Goal: Information Seeking & Learning: Check status

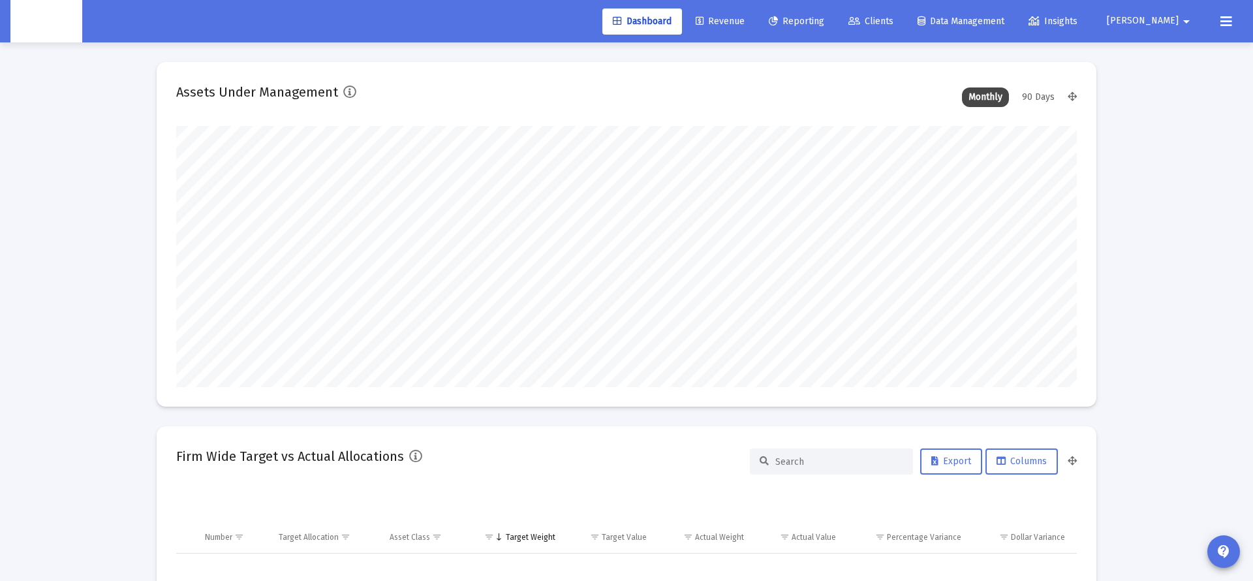
scroll to position [261, 485]
click at [893, 25] on span "Clients" at bounding box center [870, 21] width 45 height 11
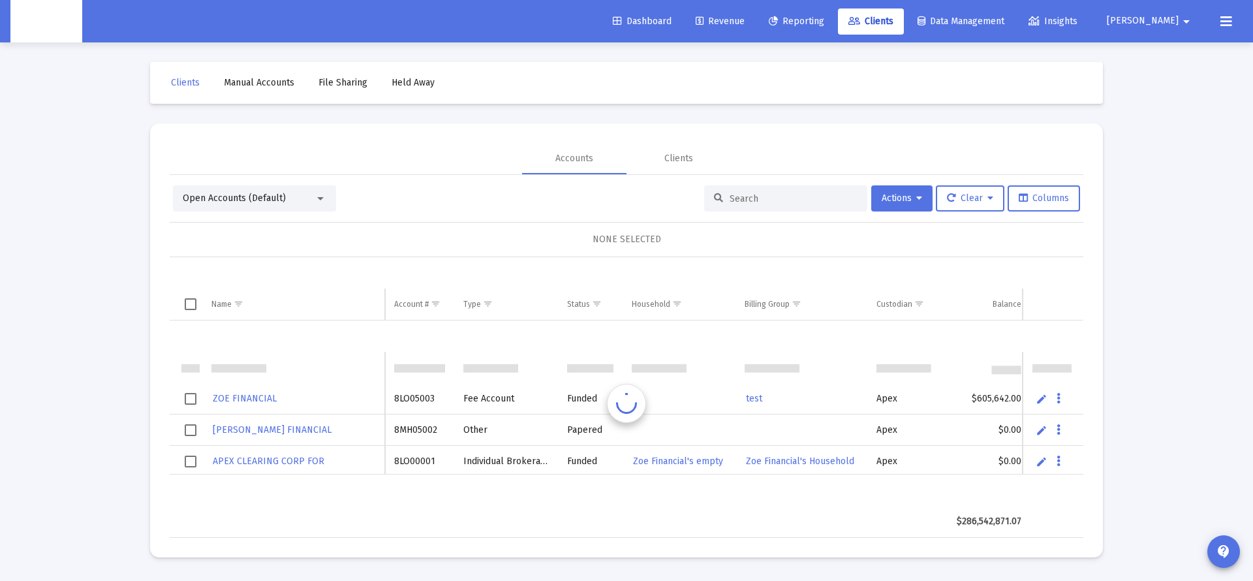
scroll to position [31, 0]
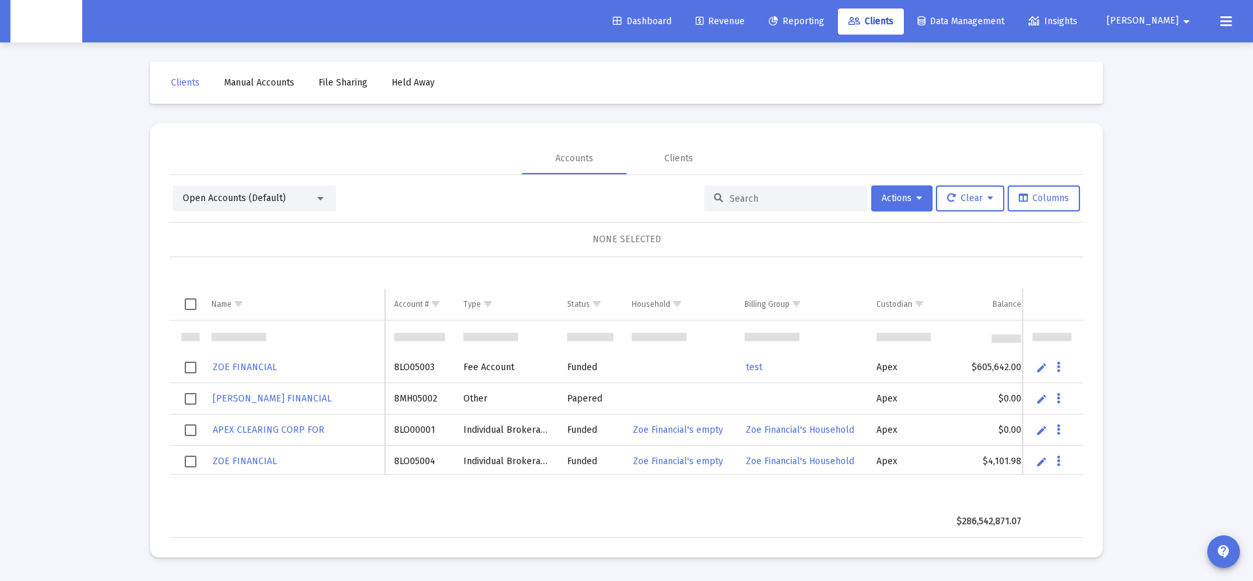
click at [773, 191] on div at bounding box center [785, 198] width 163 height 26
click at [767, 200] on input at bounding box center [793, 198] width 128 height 11
paste input "5839"
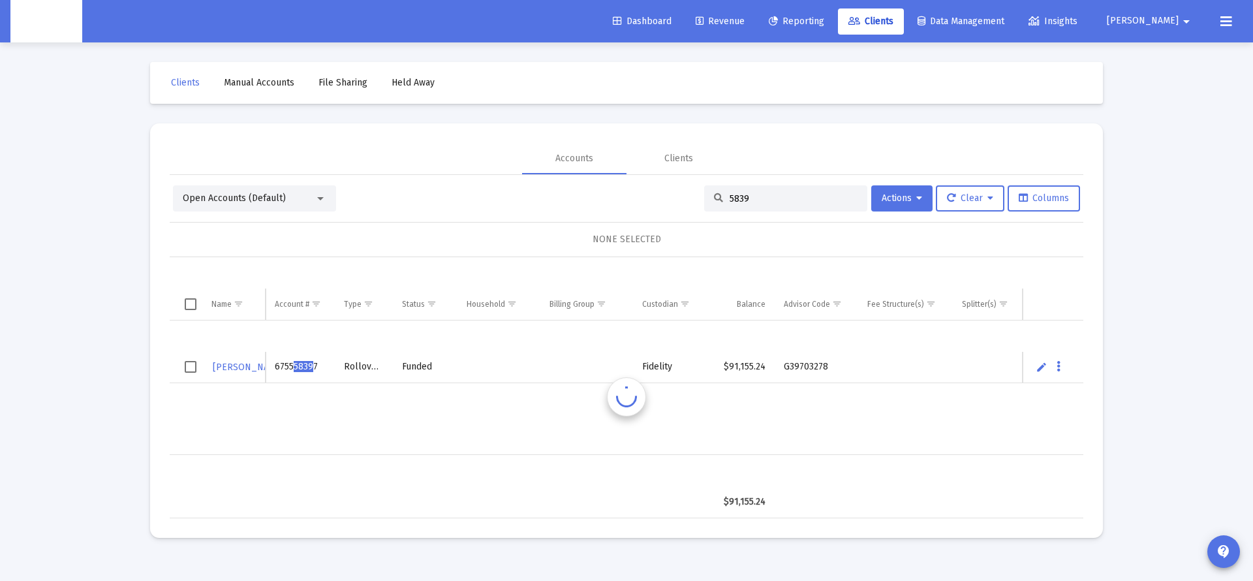
scroll to position [0, 0]
click at [433, 365] on div "Funded" at bounding box center [445, 366] width 46 height 13
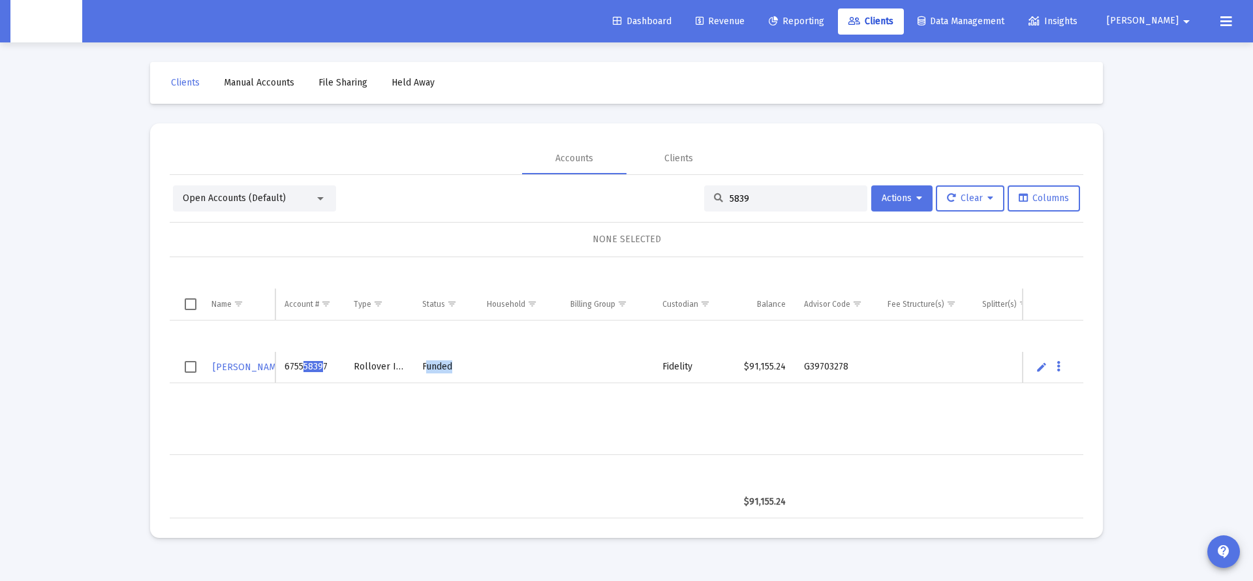
click at [433, 365] on div "Funded" at bounding box center [445, 366] width 46 height 13
click at [439, 371] on div "Funded" at bounding box center [445, 366] width 46 height 13
click at [729, 200] on input "5839" at bounding box center [793, 198] width 128 height 11
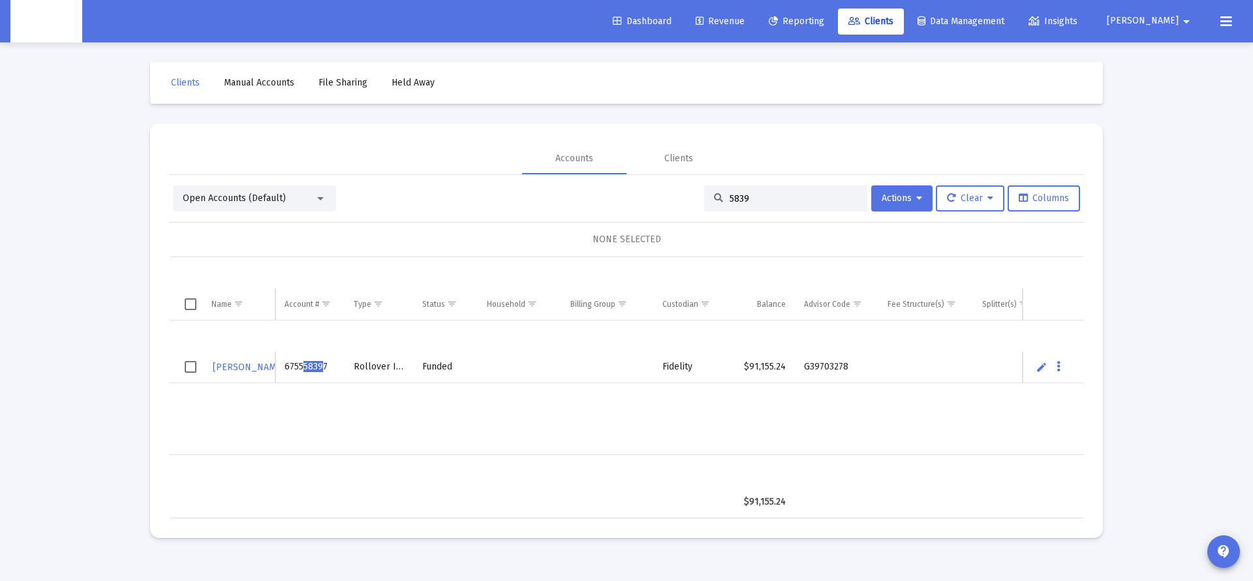
paste input "645710861"
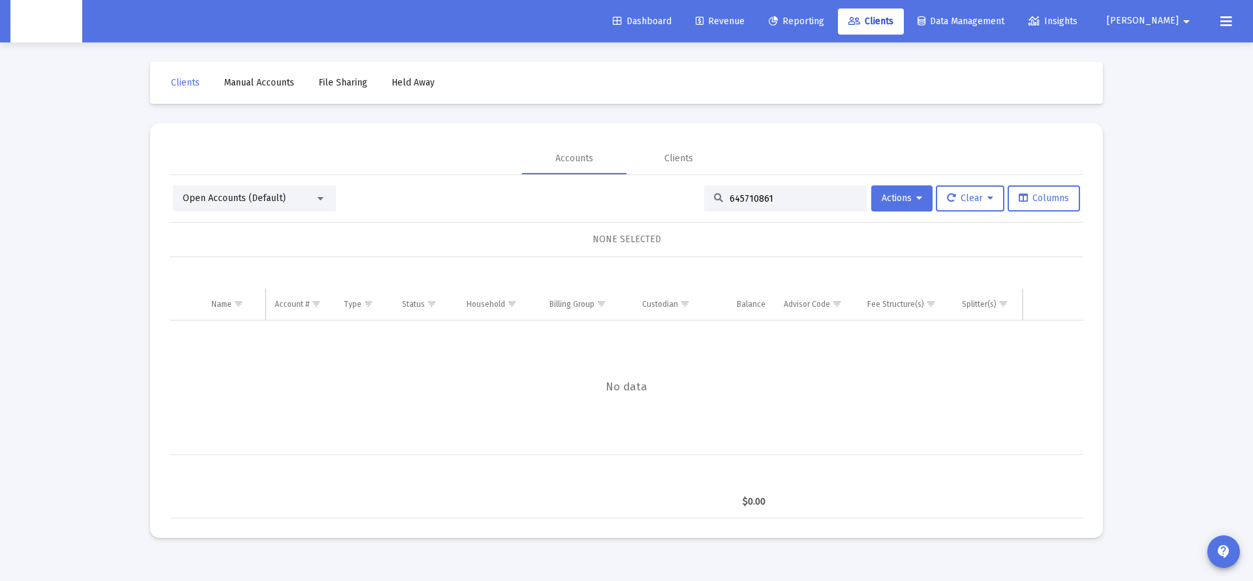
click at [299, 203] on div "Open Accounts (Default)" at bounding box center [249, 198] width 132 height 13
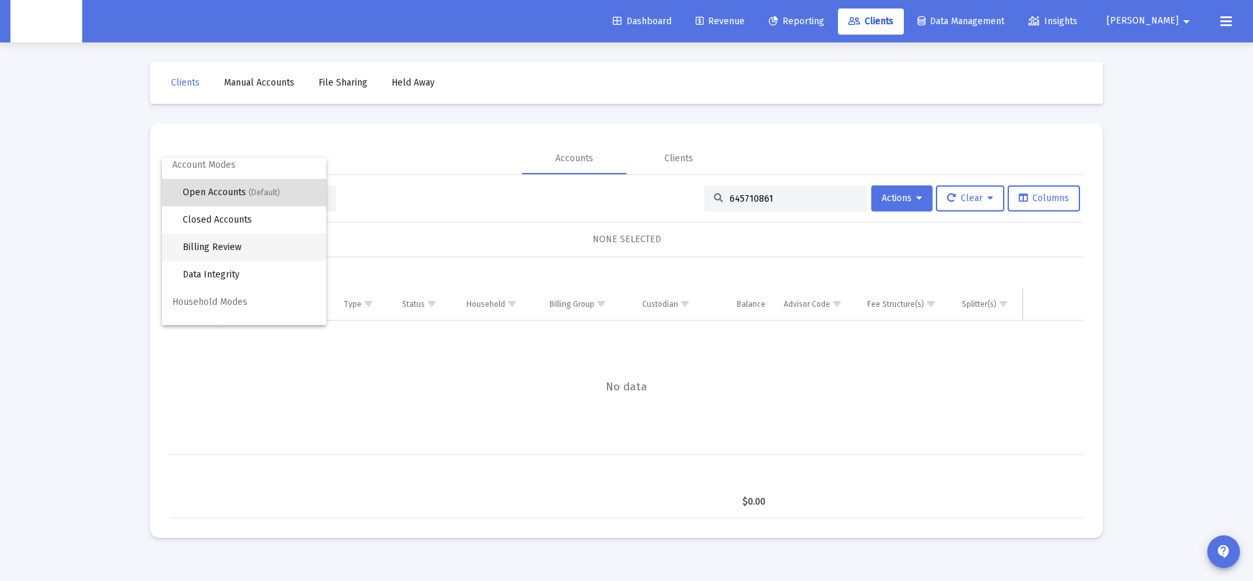
scroll to position [6, 0]
click at [237, 215] on span "Closed Accounts" at bounding box center [249, 220] width 133 height 27
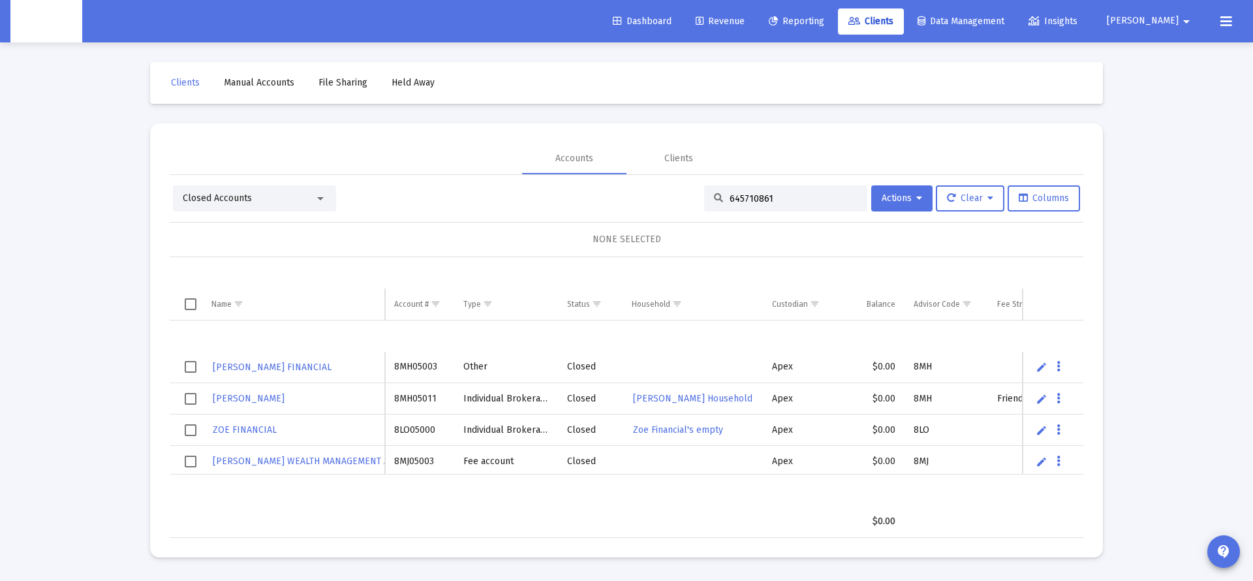
click at [756, 191] on div "645710861" at bounding box center [785, 198] width 163 height 26
click at [756, 194] on input "645710861" at bounding box center [793, 198] width 128 height 11
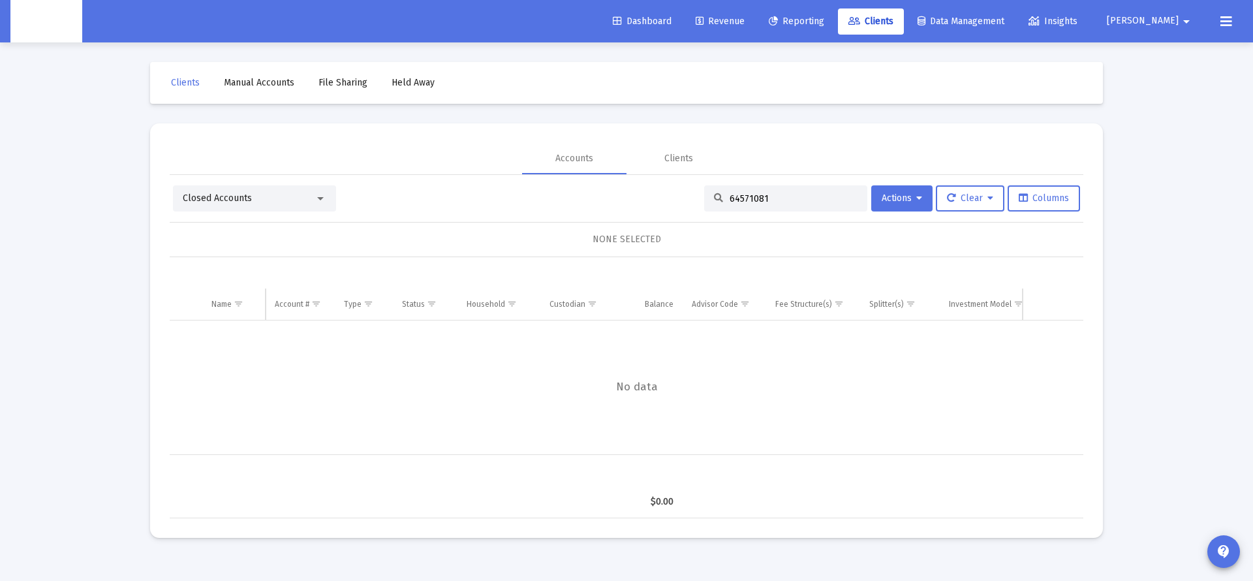
type input "645710861"
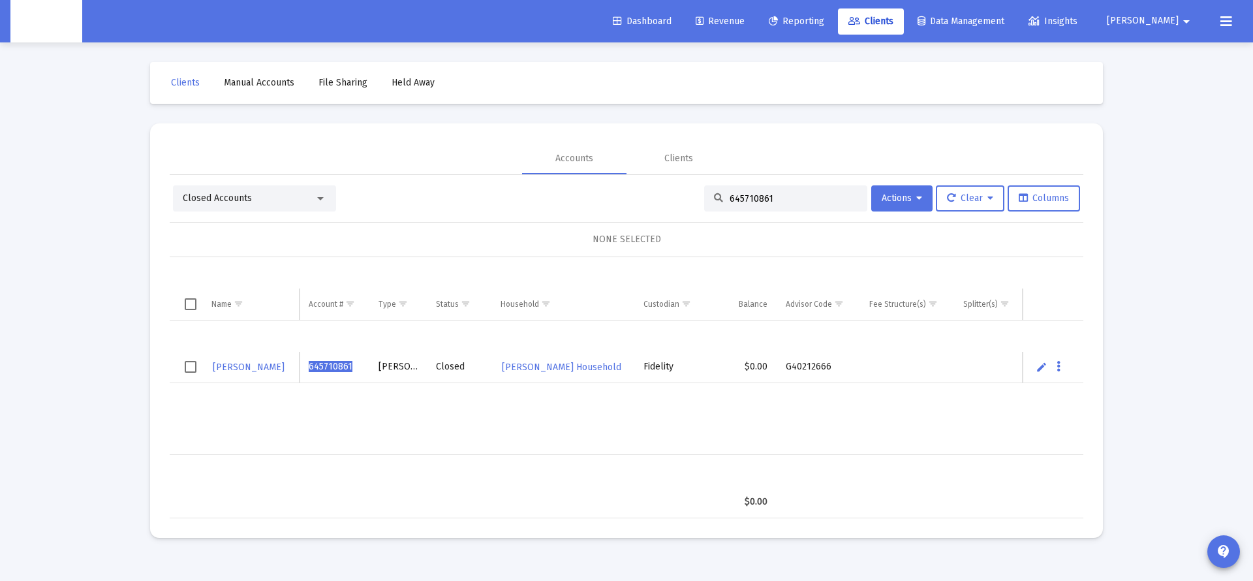
click at [759, 369] on td "$0.00" at bounding box center [745, 367] width 62 height 31
click at [756, 368] on td "$0.00" at bounding box center [745, 367] width 62 height 31
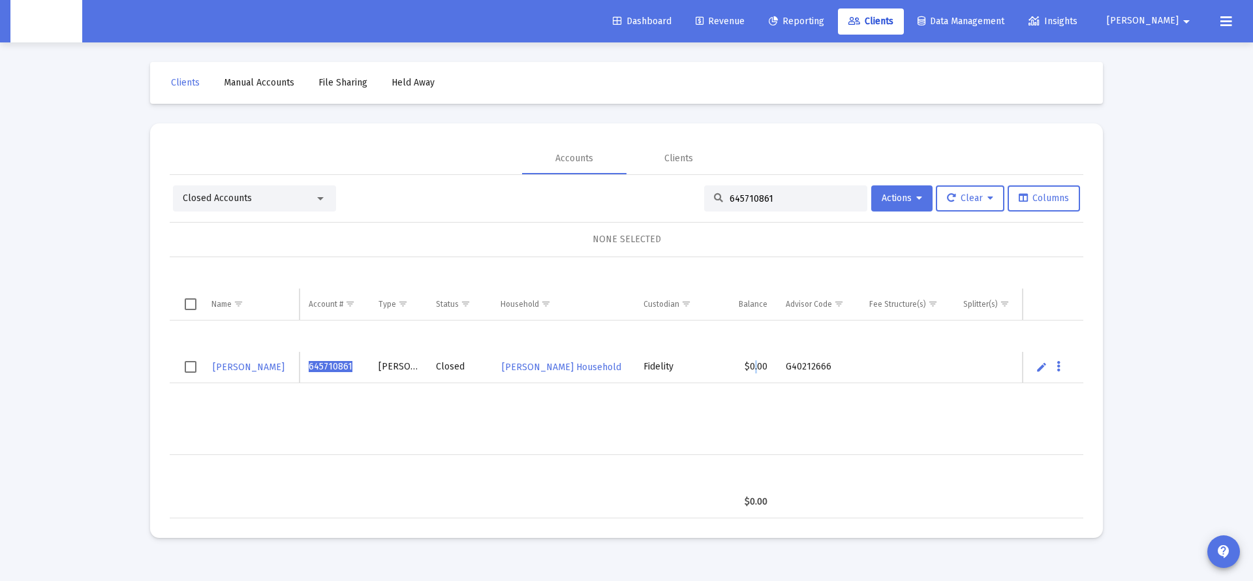
click at [756, 368] on td "$0.00" at bounding box center [745, 367] width 62 height 31
click at [756, 369] on td "$0.00" at bounding box center [745, 367] width 62 height 31
click at [270, 370] on span "[PERSON_NAME]" at bounding box center [249, 366] width 72 height 11
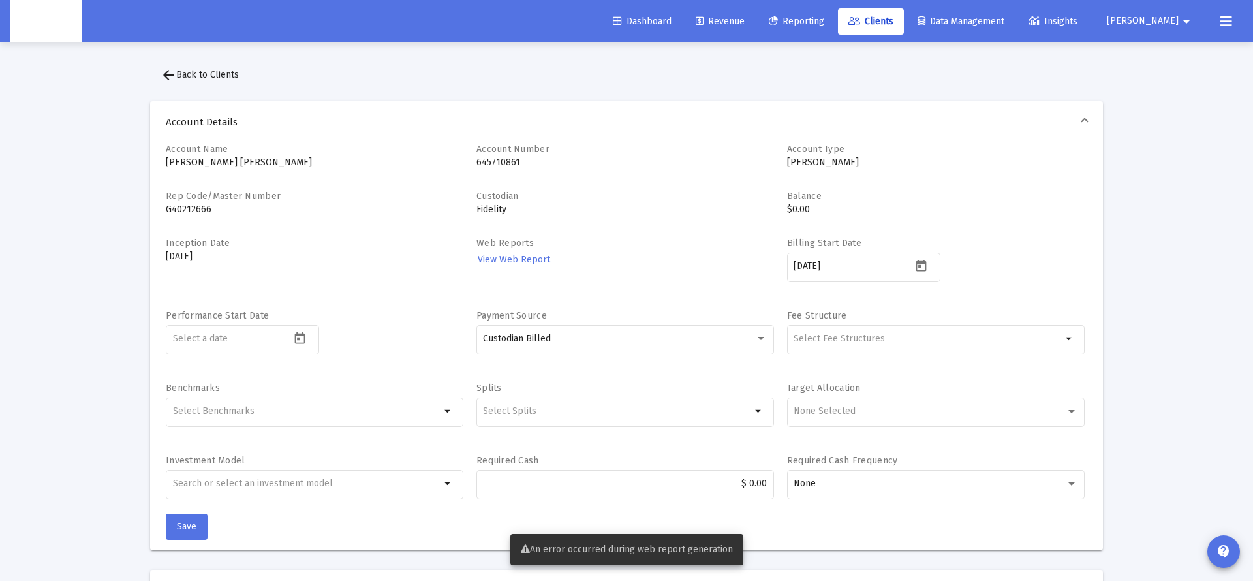
click at [168, 82] on mat-icon "arrow_back" at bounding box center [169, 75] width 16 height 16
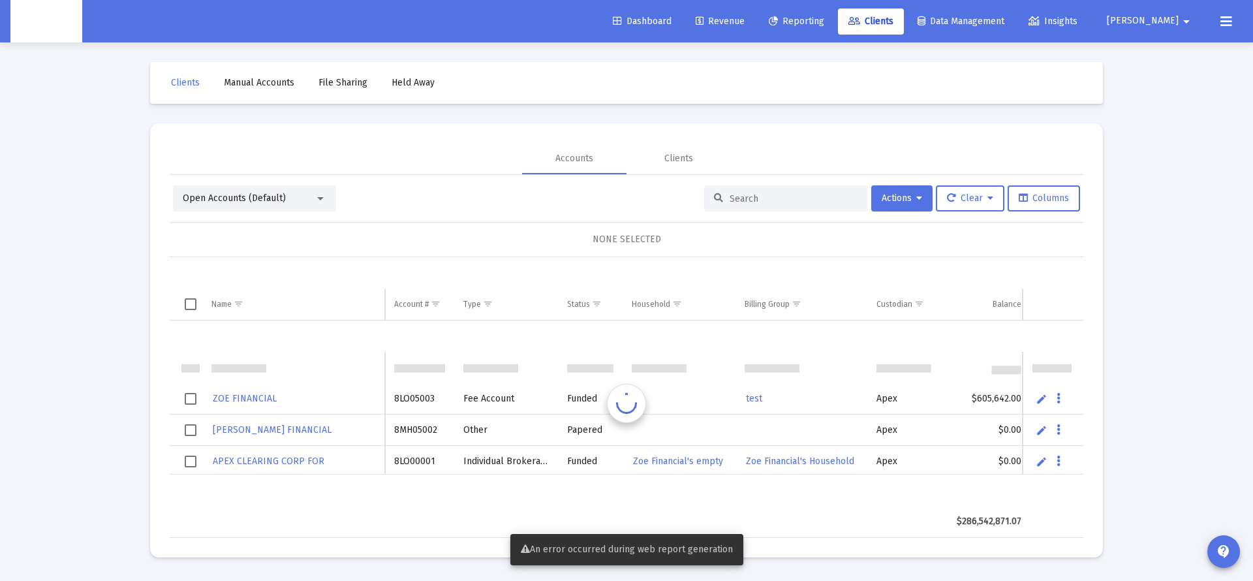
scroll to position [31, 0]
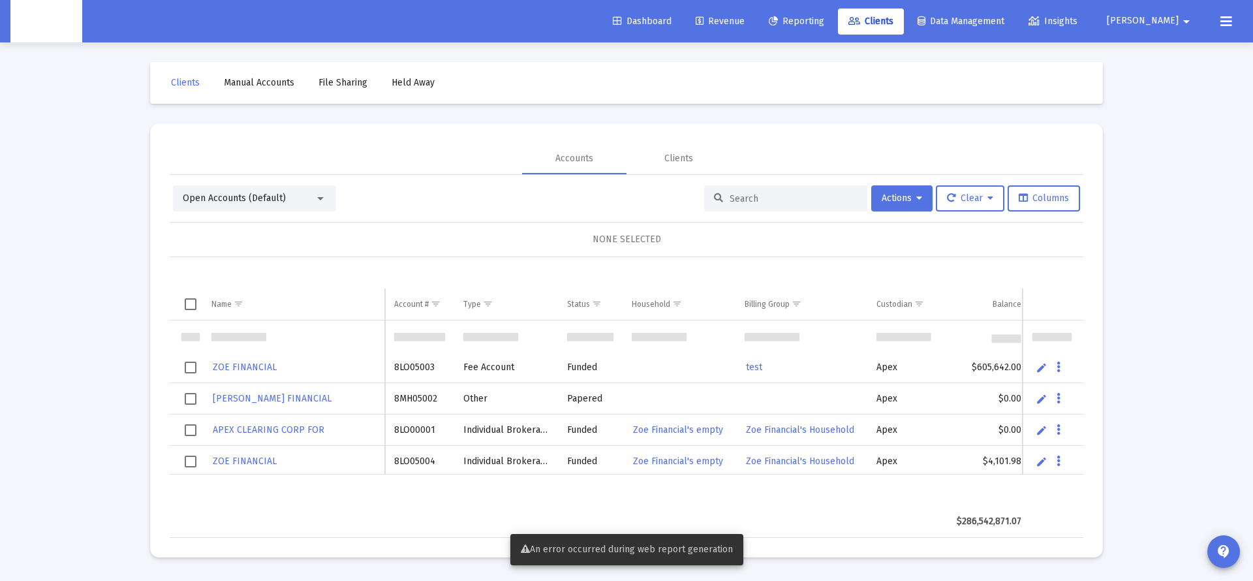
click at [758, 196] on input at bounding box center [793, 198] width 128 height 11
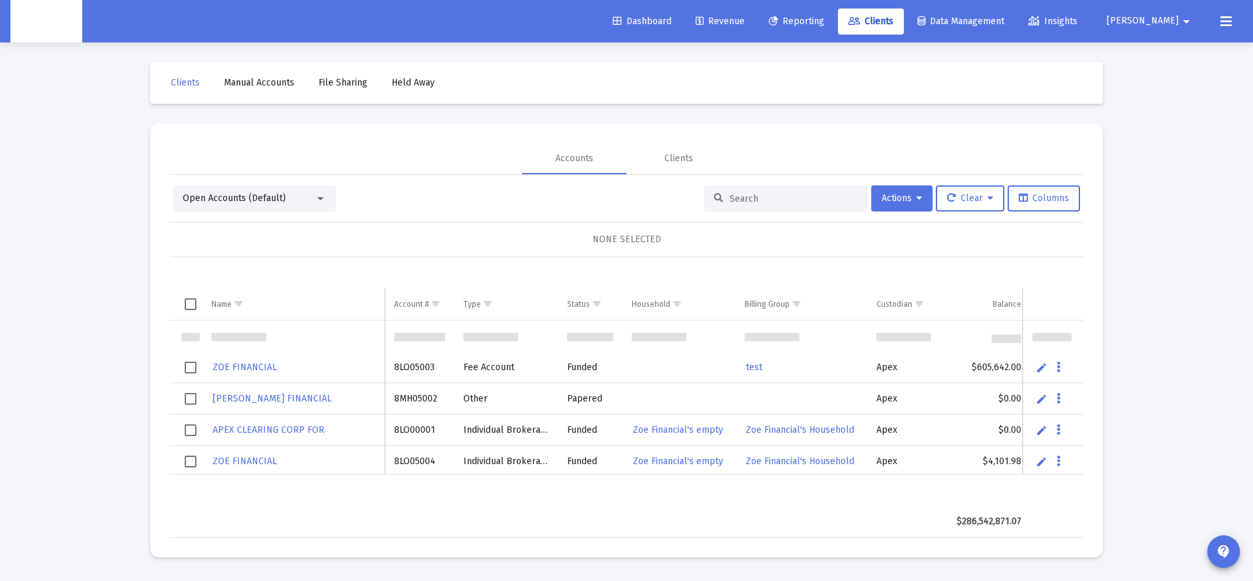
paste input "645710861"
type input "645710861"
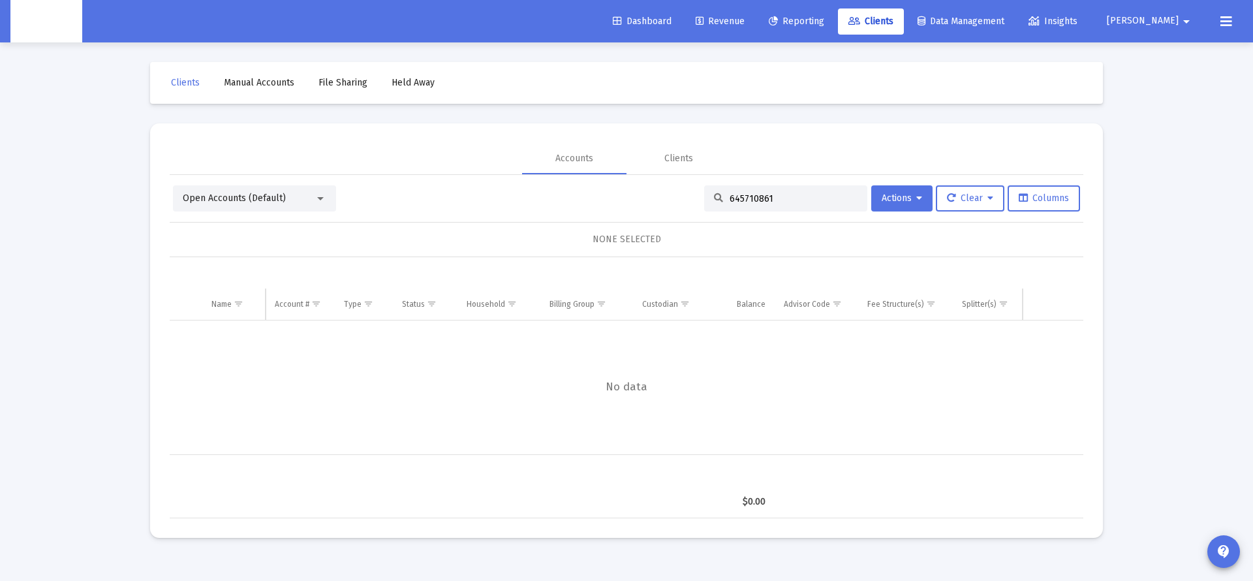
click at [233, 204] on div "Open Accounts (Default)" at bounding box center [249, 198] width 132 height 13
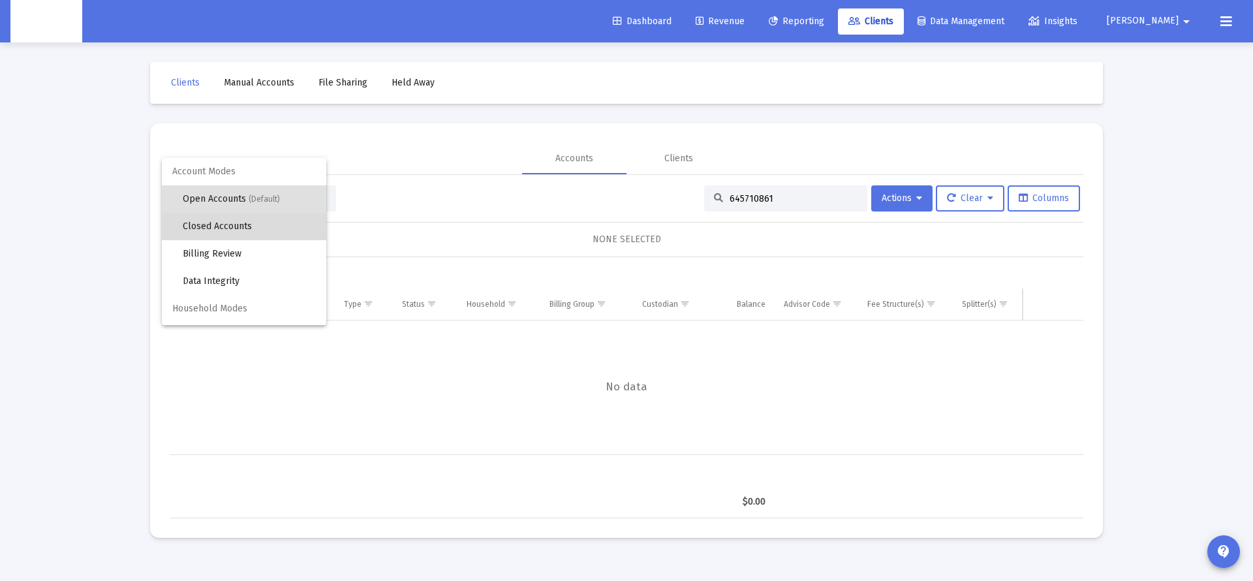
click at [237, 238] on span "Closed Accounts" at bounding box center [249, 226] width 133 height 27
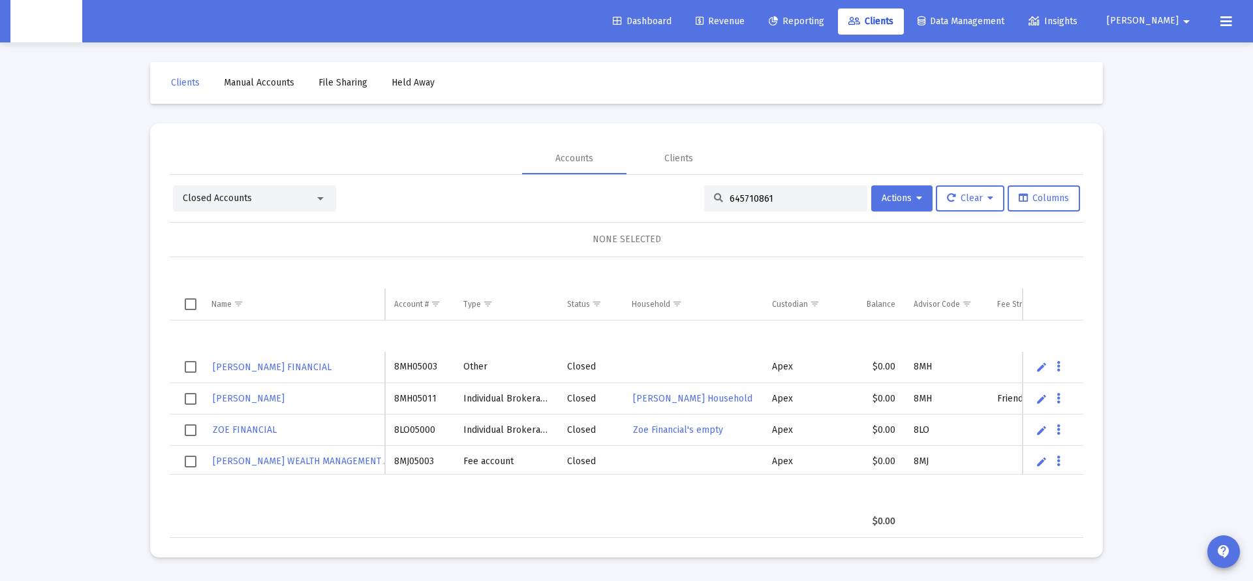
click at [761, 199] on input "645710861" at bounding box center [793, 198] width 128 height 11
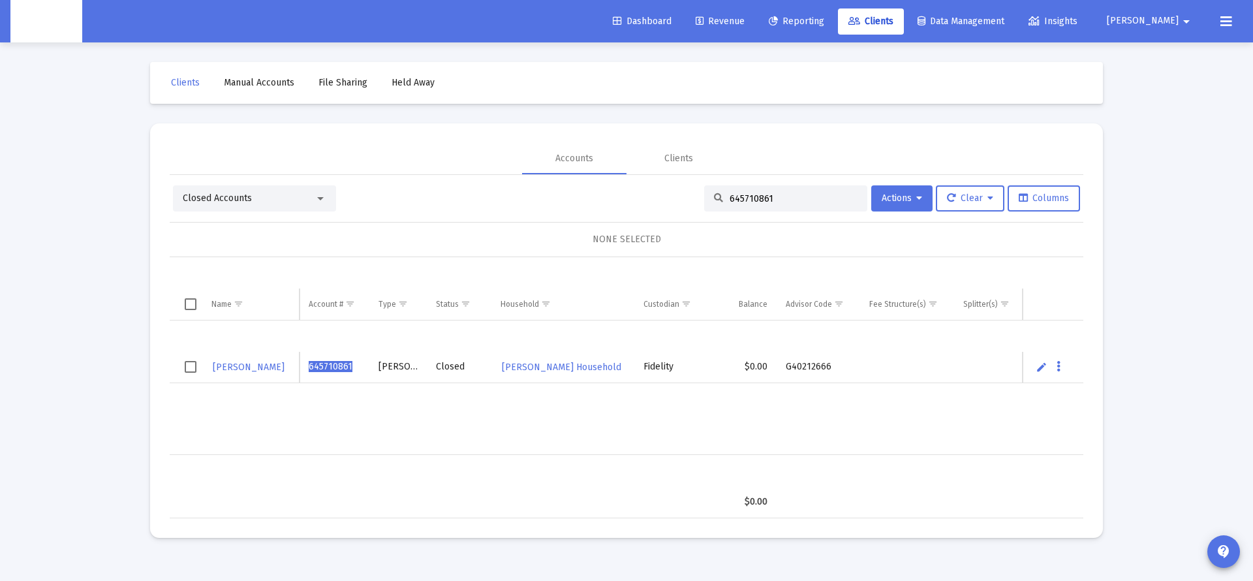
click at [551, 368] on span "[PERSON_NAME] Household" at bounding box center [561, 366] width 119 height 11
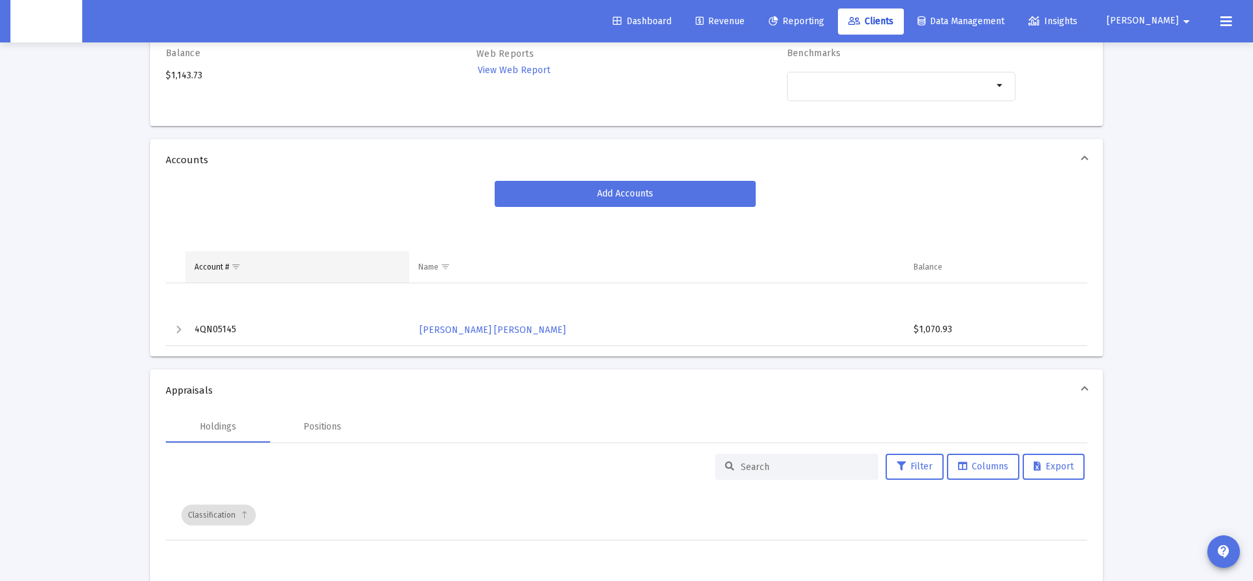
scroll to position [146, 0]
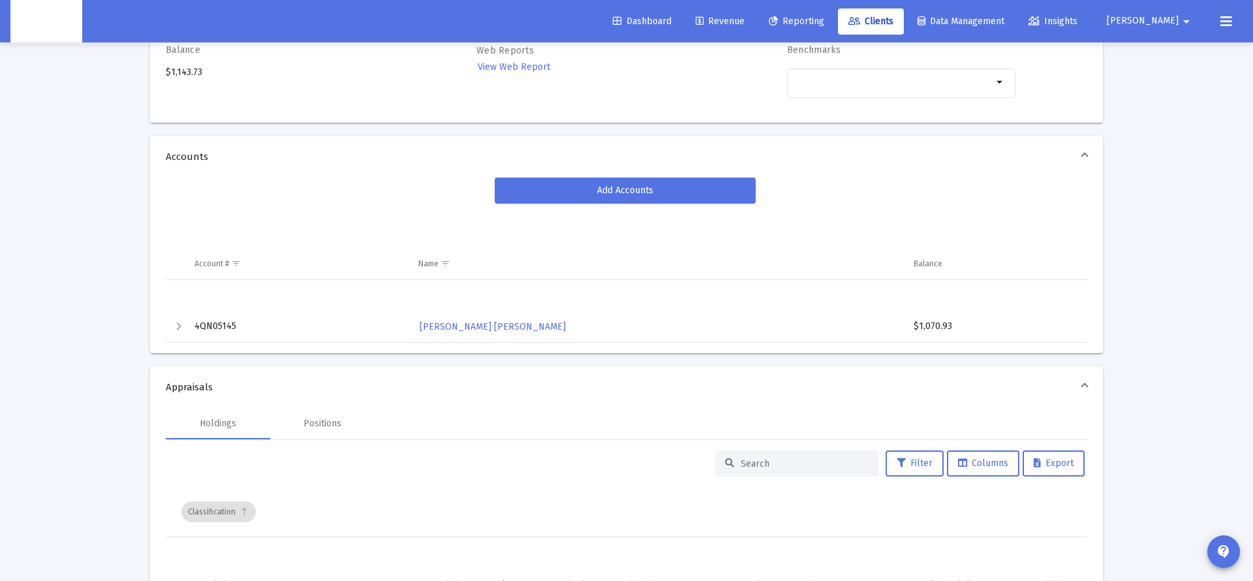
click at [179, 327] on div "Expand" at bounding box center [179, 326] width 16 height 16
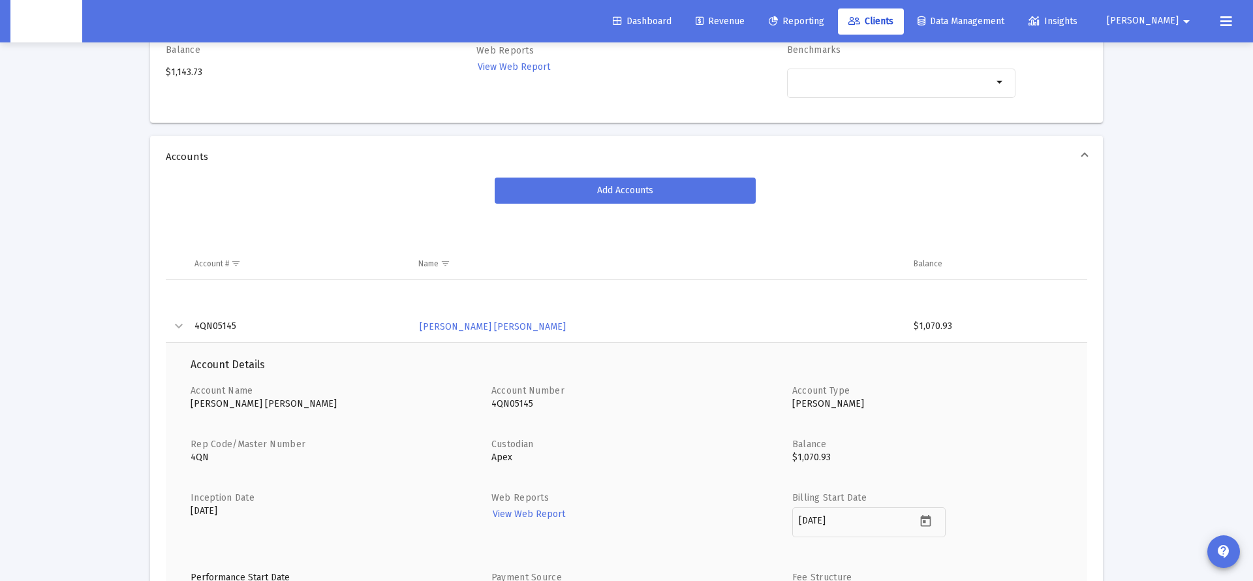
click at [179, 327] on div "Collapse" at bounding box center [179, 326] width 16 height 16
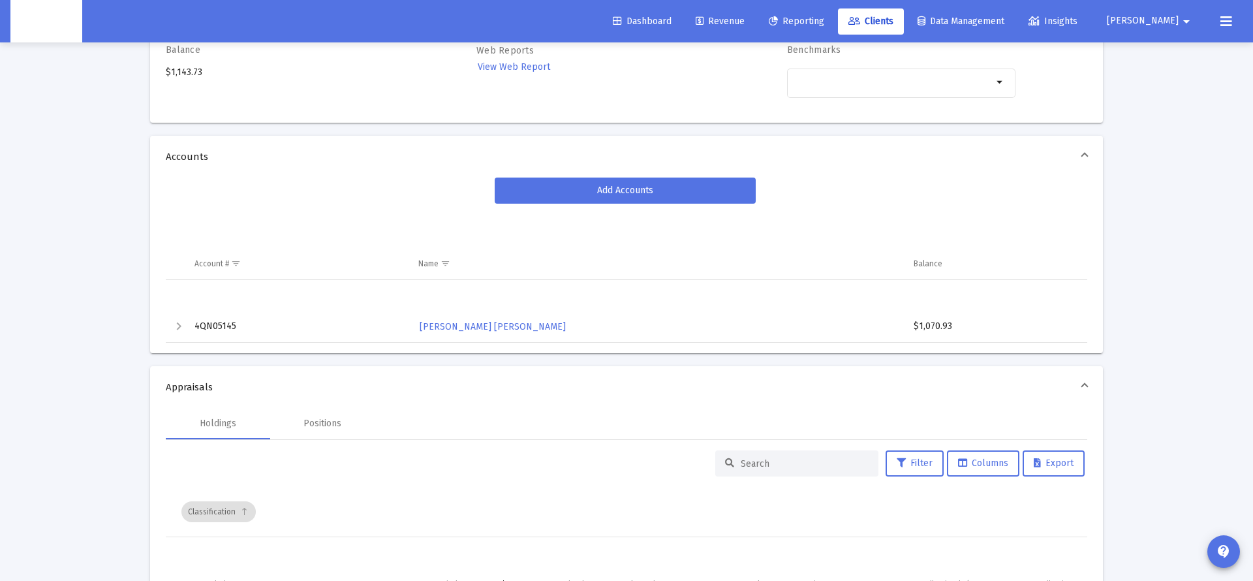
click at [287, 236] on table "Account # Name Balance" at bounding box center [626, 248] width 921 height 63
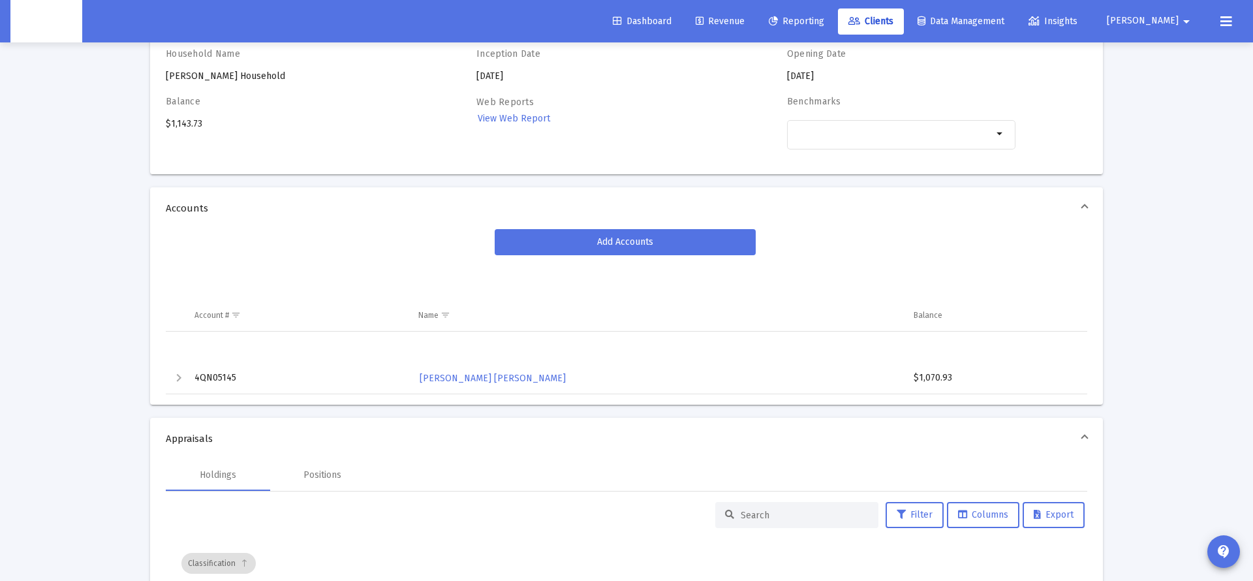
scroll to position [96, 0]
click at [181, 378] on div "Expand" at bounding box center [179, 377] width 16 height 16
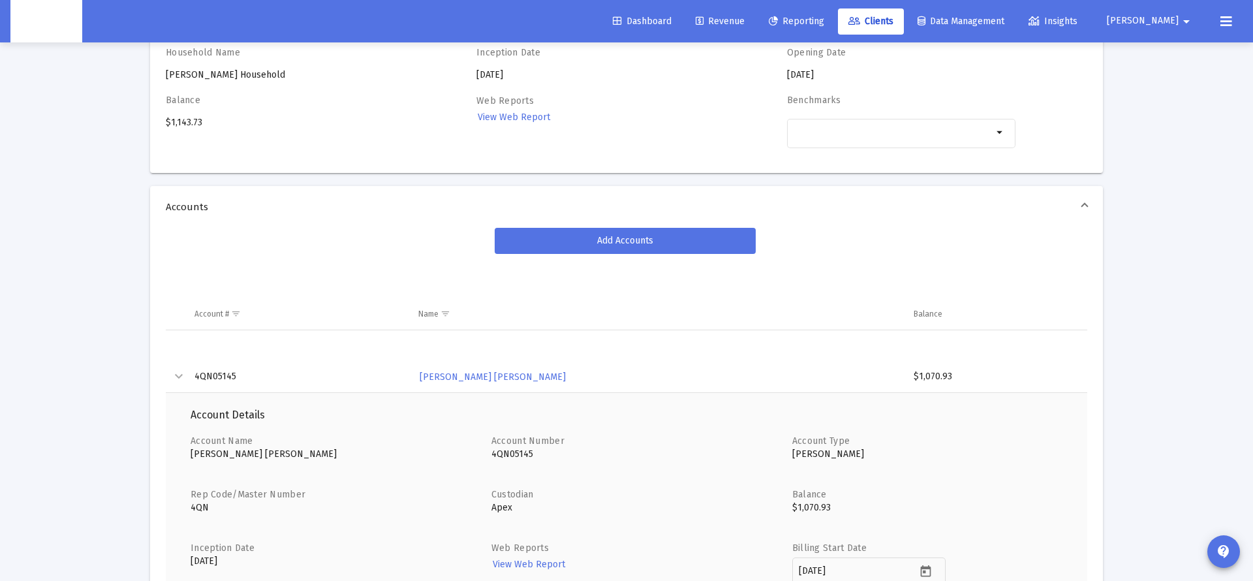
click at [178, 378] on div "Collapse" at bounding box center [179, 377] width 16 height 16
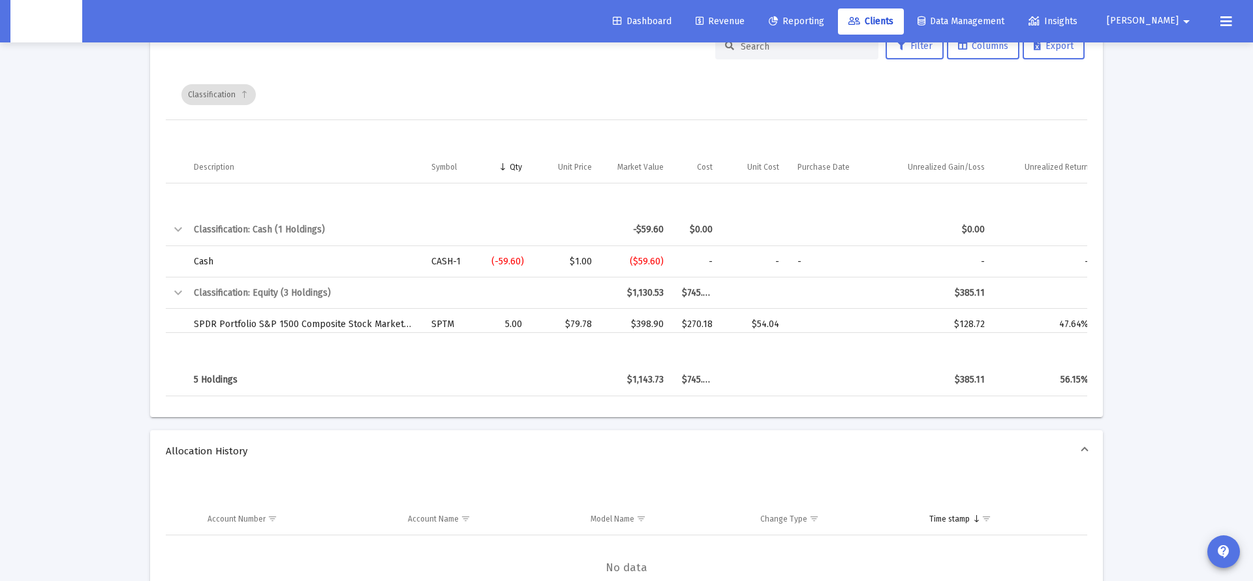
scroll to position [0, 0]
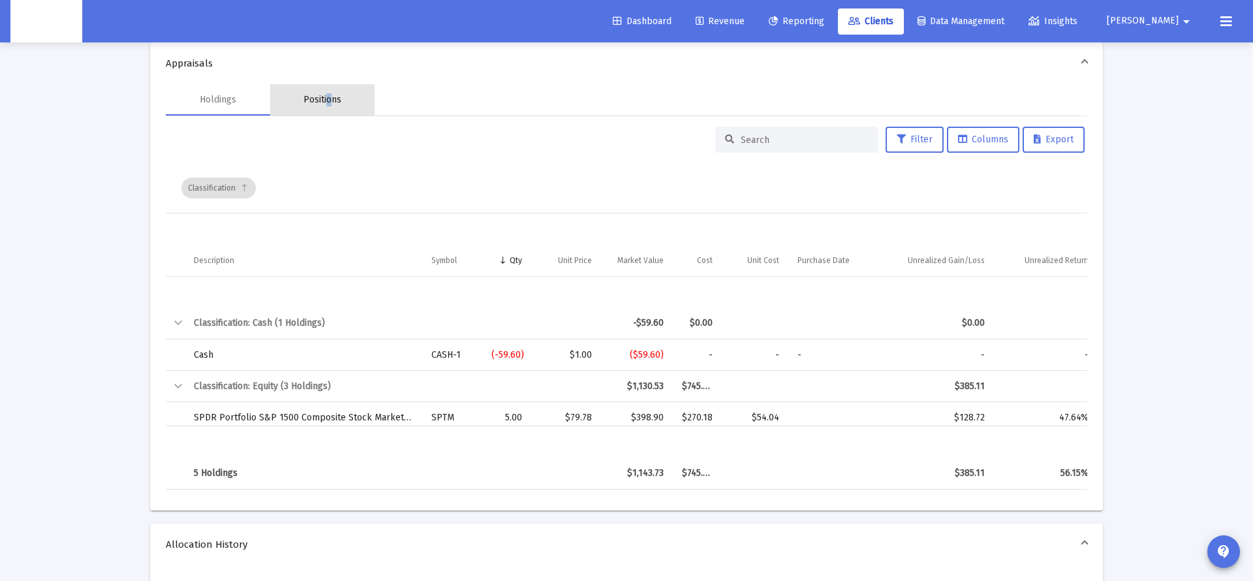
click at [329, 99] on div "Positions" at bounding box center [322, 99] width 38 height 13
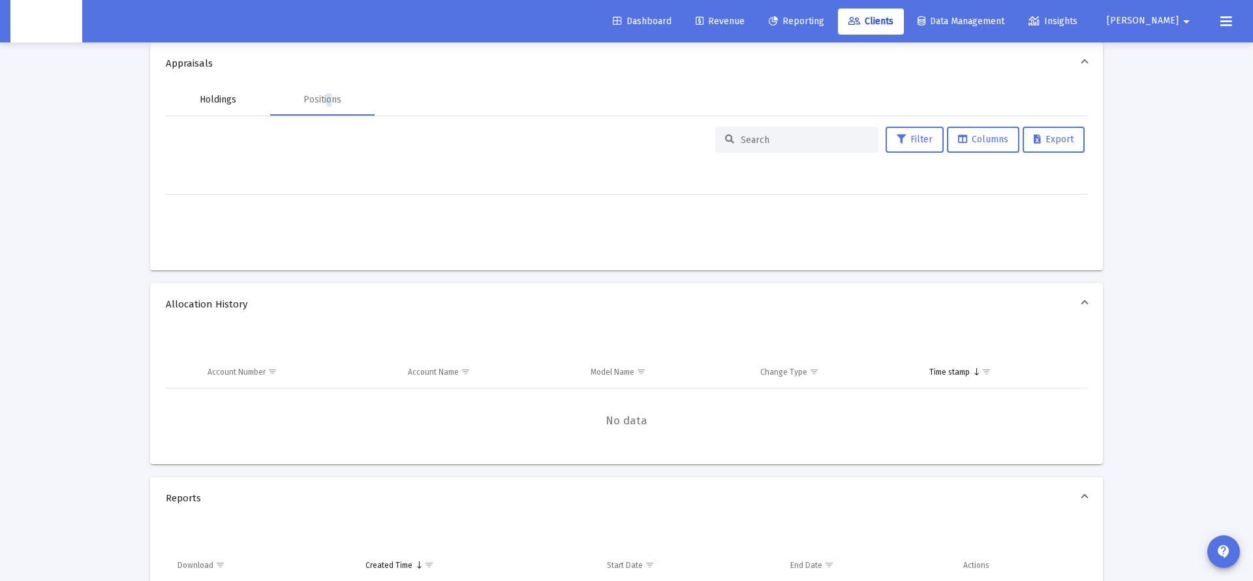
click at [220, 104] on div "Holdings" at bounding box center [218, 99] width 37 height 13
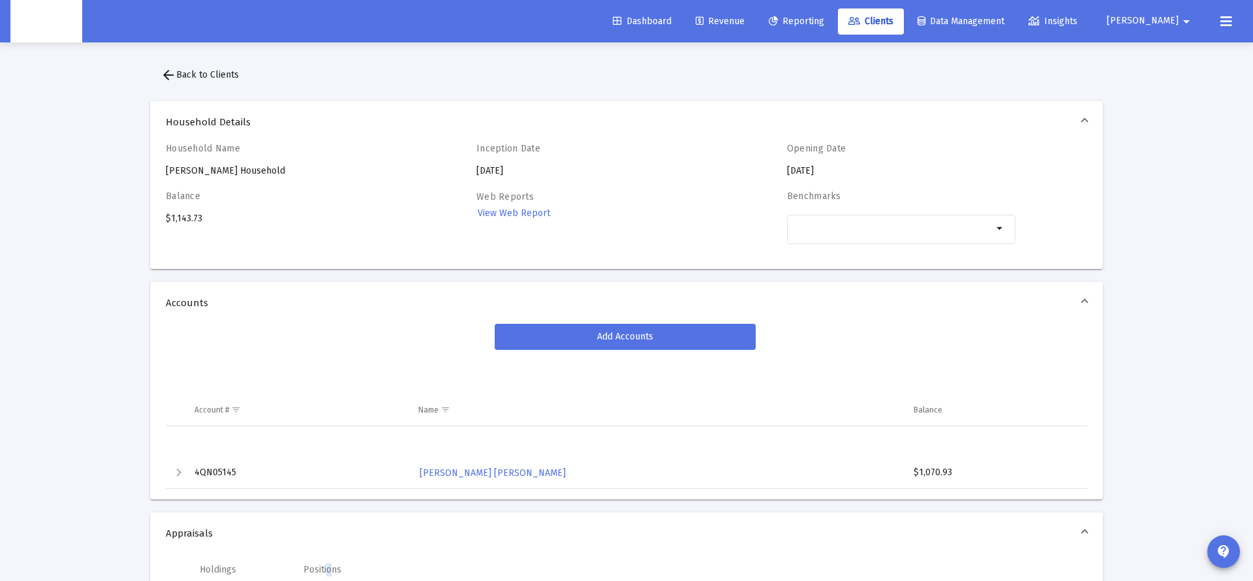
click at [247, 167] on div "Household Name [PERSON_NAME] Household" at bounding box center [280, 160] width 228 height 35
copy div "[PERSON_NAME] Household"
click at [831, 27] on link "Reporting" at bounding box center [796, 21] width 76 height 26
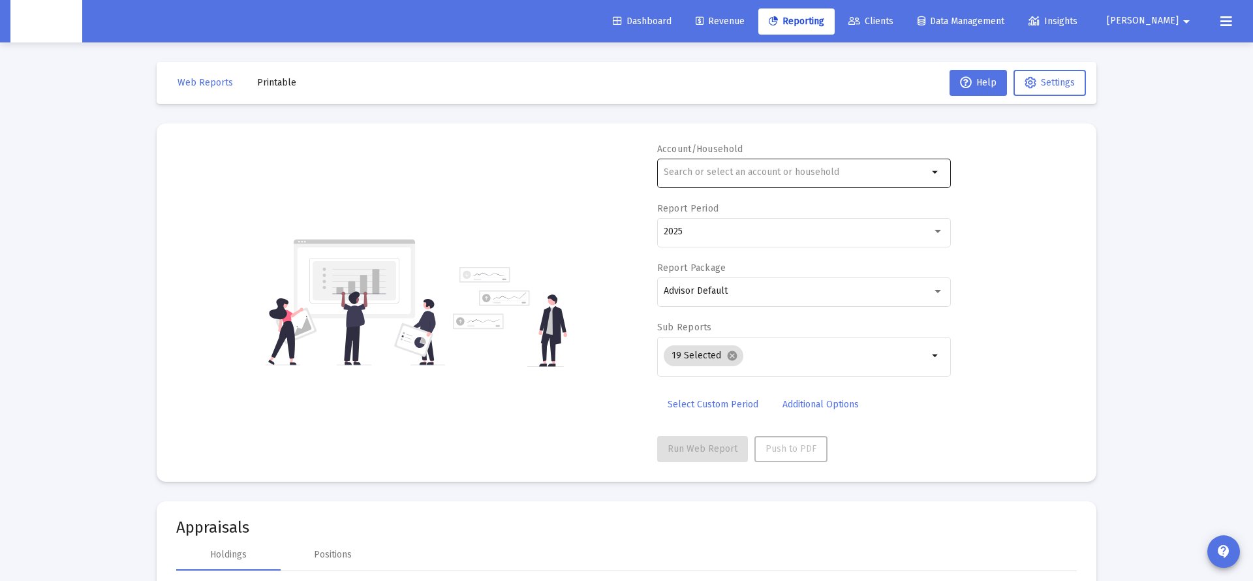
click at [769, 163] on div at bounding box center [796, 172] width 264 height 32
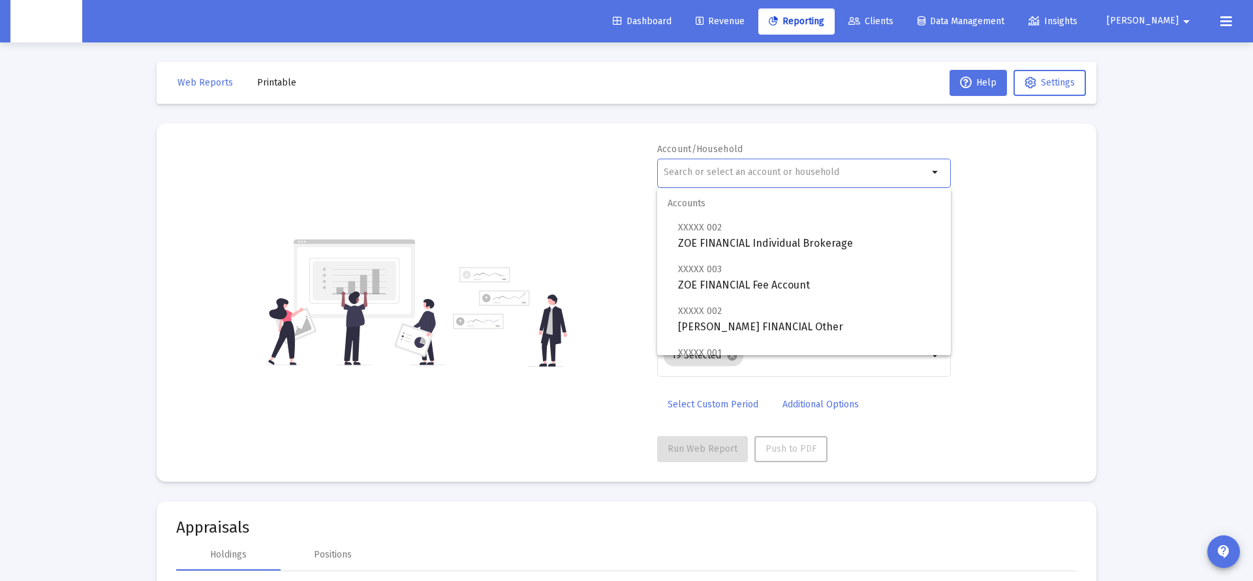
paste input "[PERSON_NAME] Household"
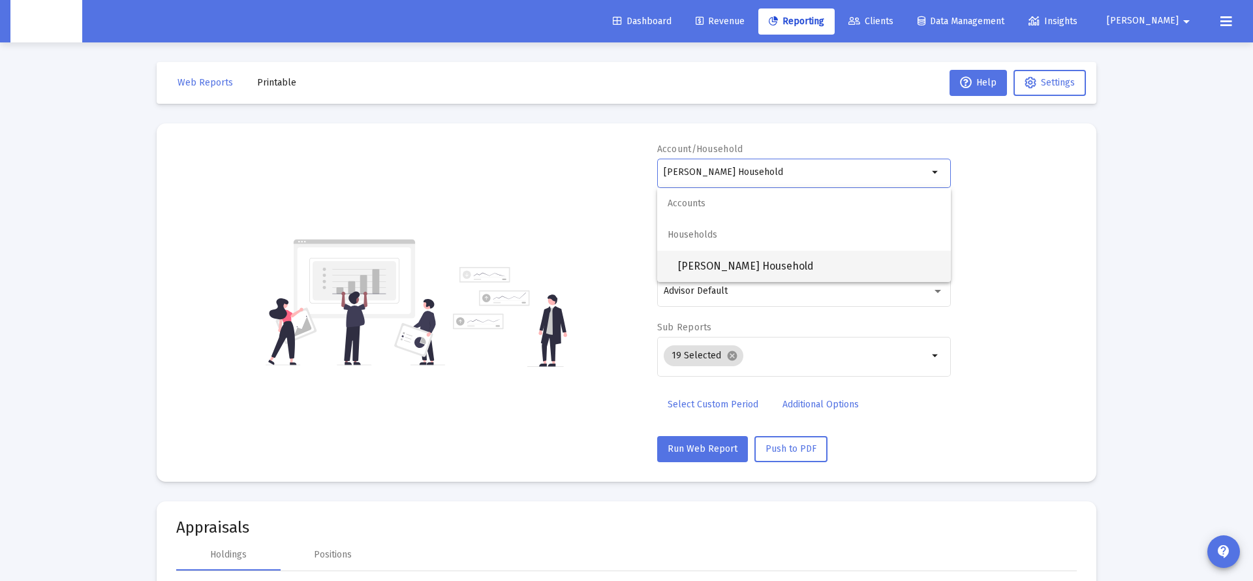
type input "[PERSON_NAME] Household"
click at [761, 271] on span "[PERSON_NAME] Household" at bounding box center [809, 266] width 262 height 31
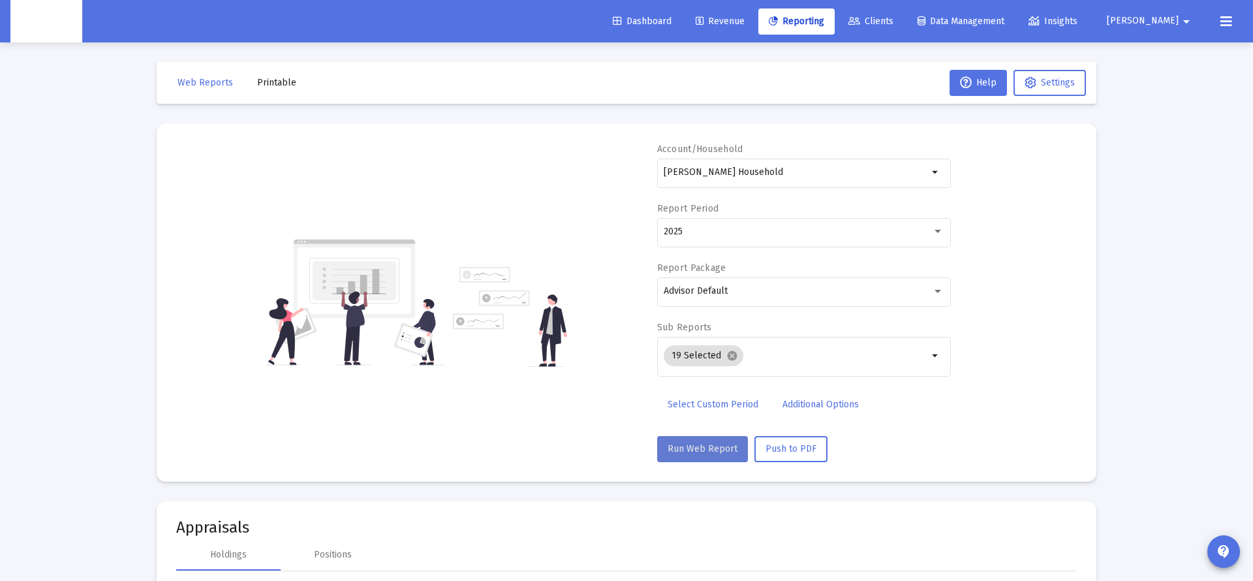
click at [706, 444] on span "Run Web Report" at bounding box center [702, 448] width 70 height 11
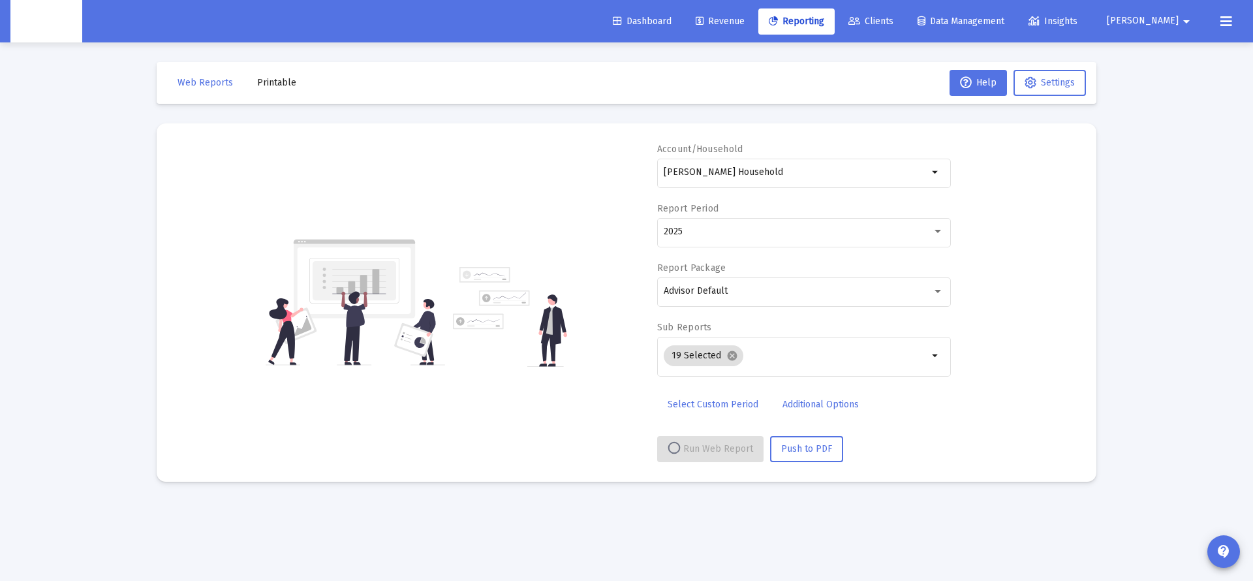
select select "View all"
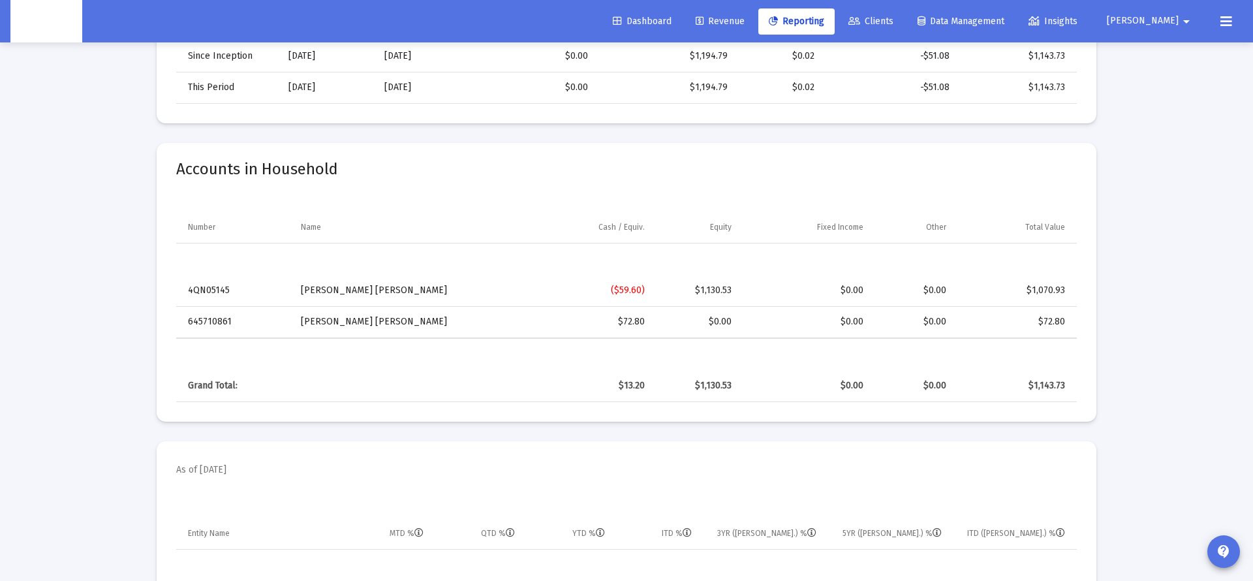
click at [633, 327] on div "$72.80" at bounding box center [589, 321] width 112 height 13
click at [637, 326] on div "$72.80" at bounding box center [589, 321] width 112 height 13
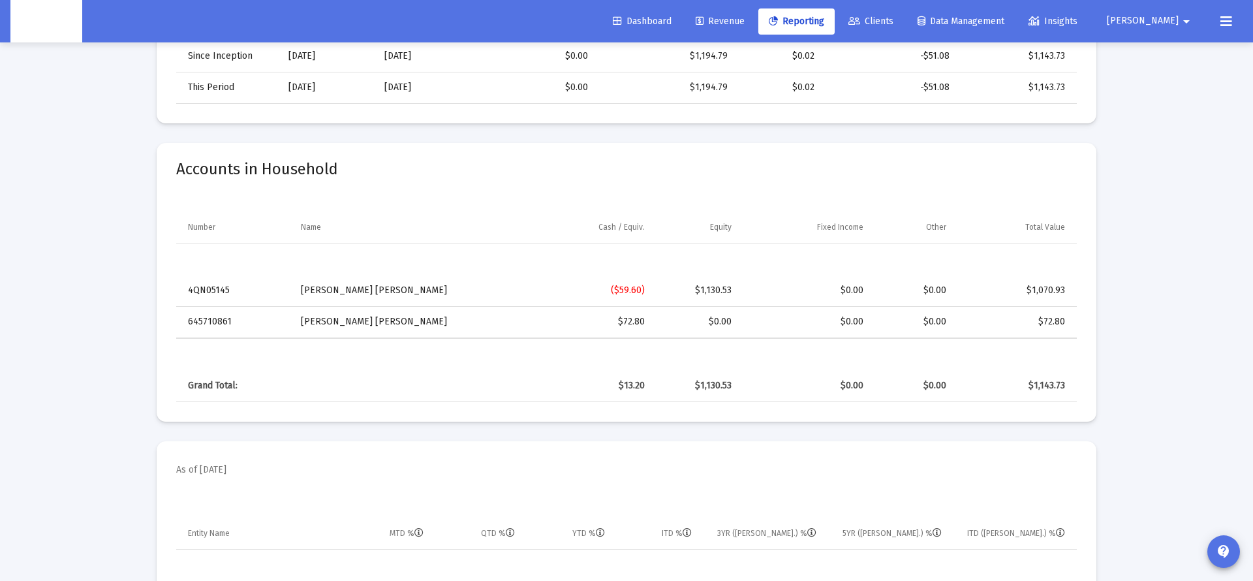
click at [637, 326] on div "$72.80" at bounding box center [589, 321] width 112 height 13
click at [634, 318] on div "$72.80" at bounding box center [589, 321] width 112 height 13
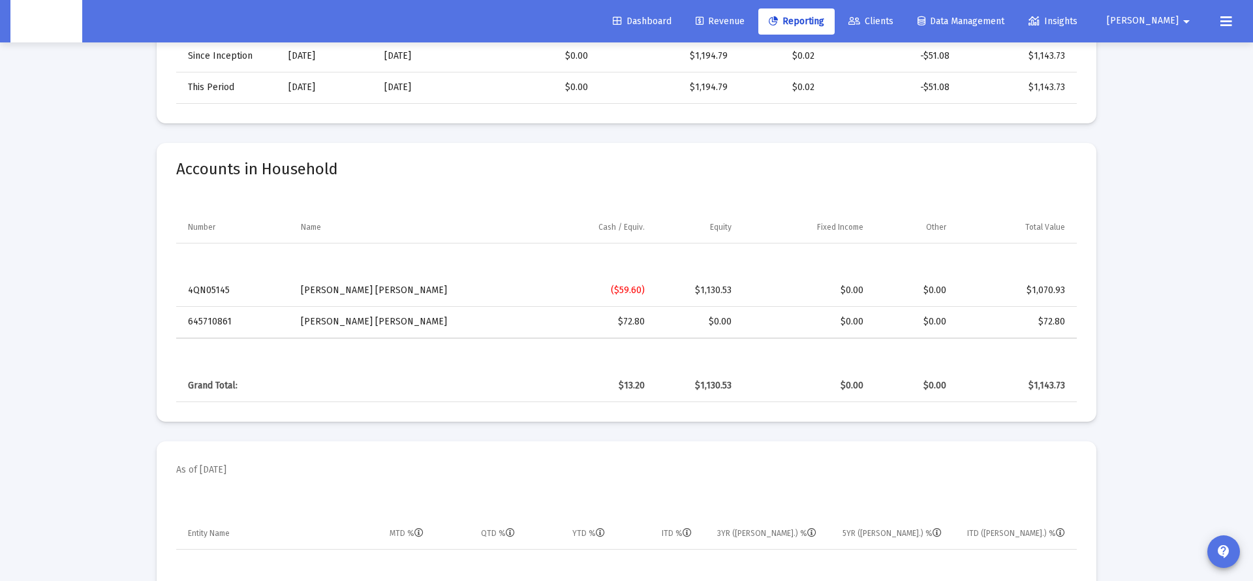
click at [637, 326] on div "$72.80" at bounding box center [589, 321] width 112 height 13
click at [647, 324] on td "$72.80" at bounding box center [589, 321] width 130 height 31
click at [711, 321] on div "$0.00" at bounding box center [697, 321] width 69 height 13
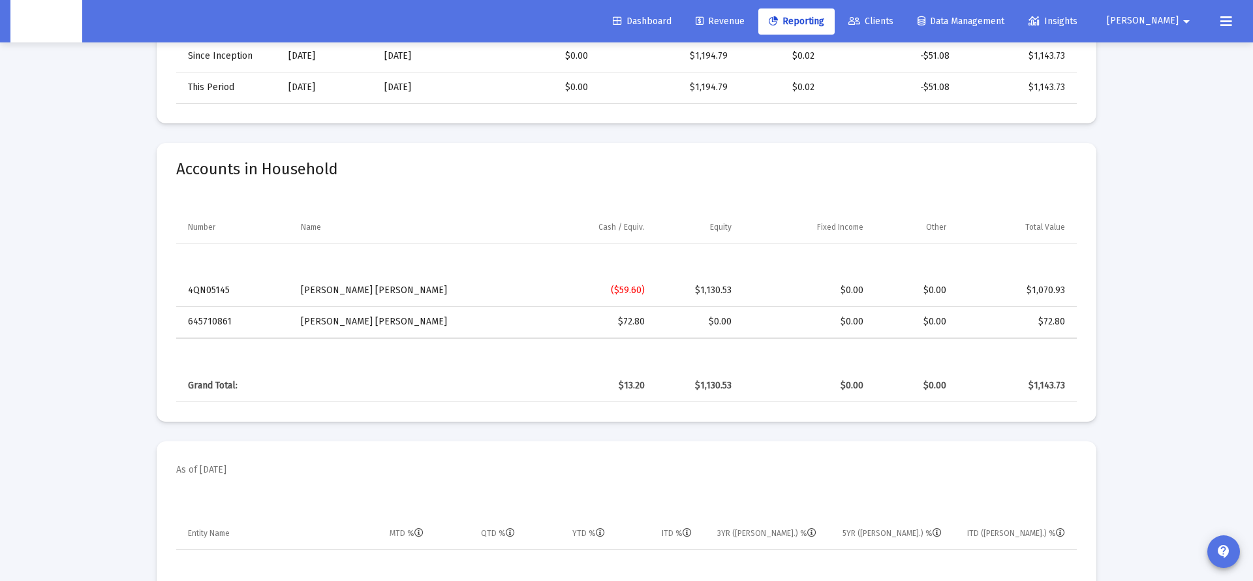
click at [711, 321] on div "$0.00" at bounding box center [697, 321] width 69 height 13
click at [631, 324] on div "$72.80" at bounding box center [589, 321] width 112 height 13
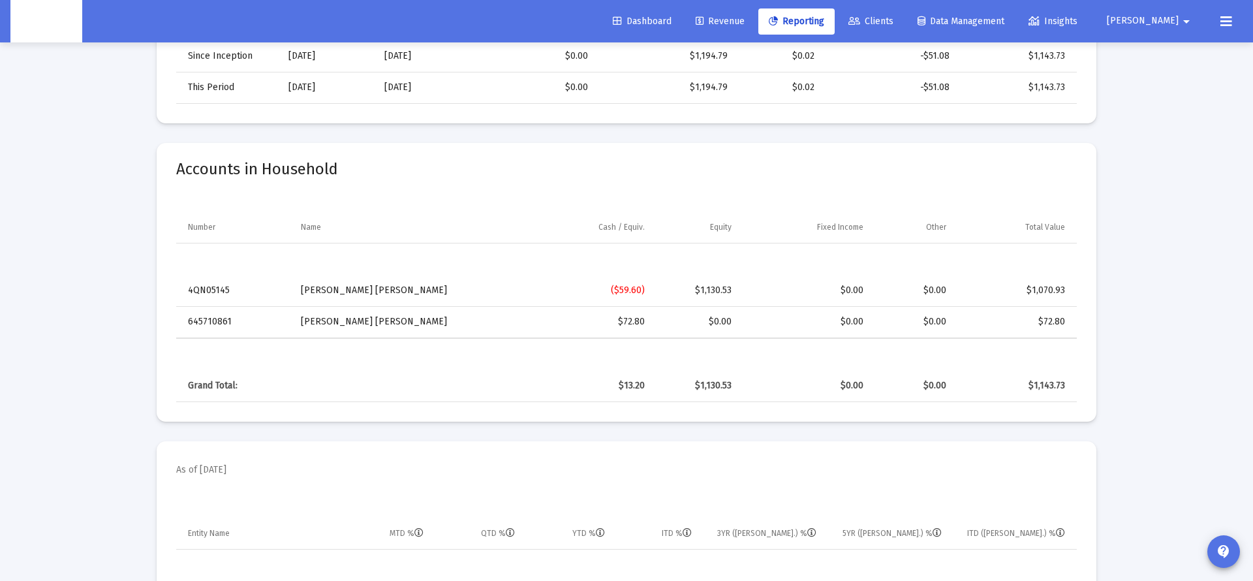
click at [383, 324] on td "[PERSON_NAME] [PERSON_NAME]" at bounding box center [408, 321] width 232 height 31
click at [405, 329] on td "[PERSON_NAME] [PERSON_NAME]" at bounding box center [408, 321] width 232 height 31
click at [636, 319] on div "$72.80" at bounding box center [589, 321] width 112 height 13
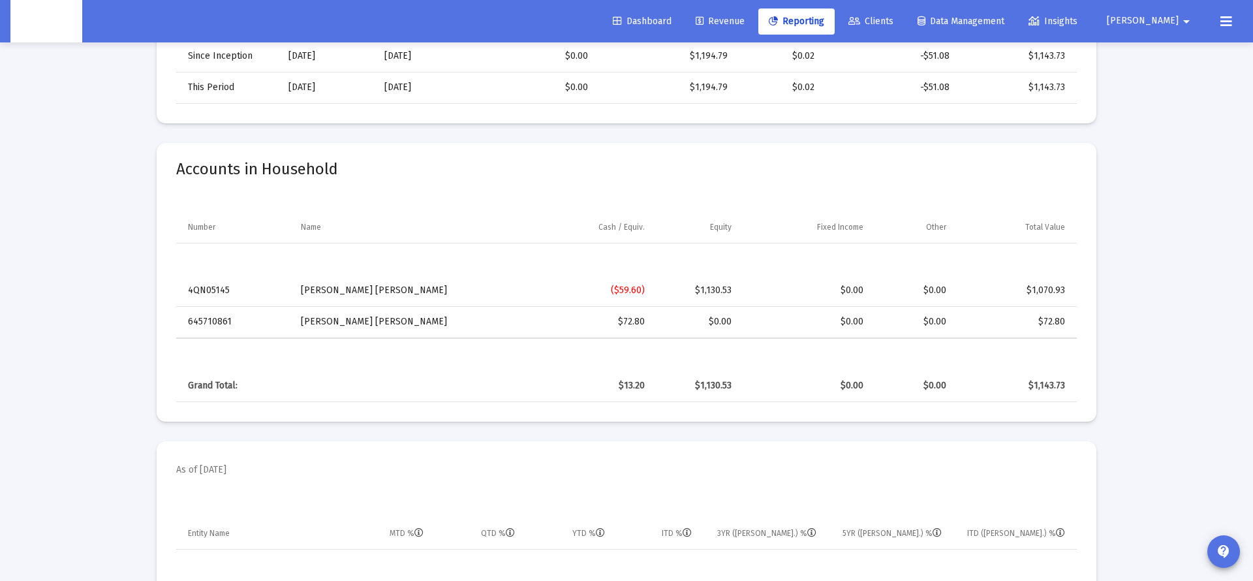
click at [636, 319] on div "$72.80" at bounding box center [589, 321] width 112 height 13
click at [636, 322] on div "$72.80" at bounding box center [589, 321] width 112 height 13
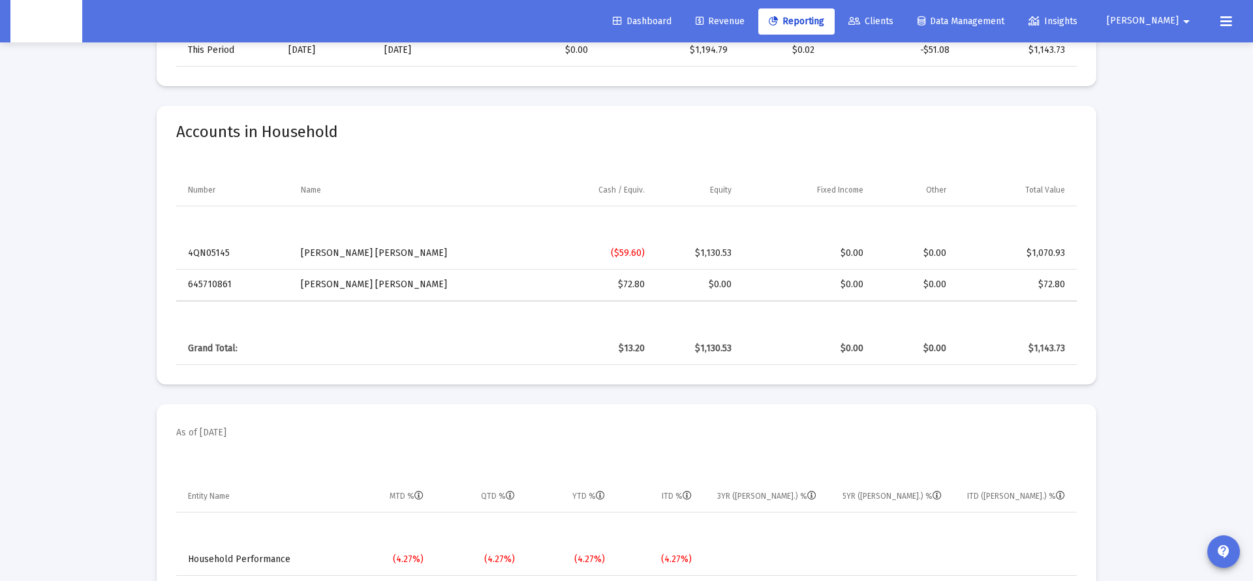
scroll to position [630, 0]
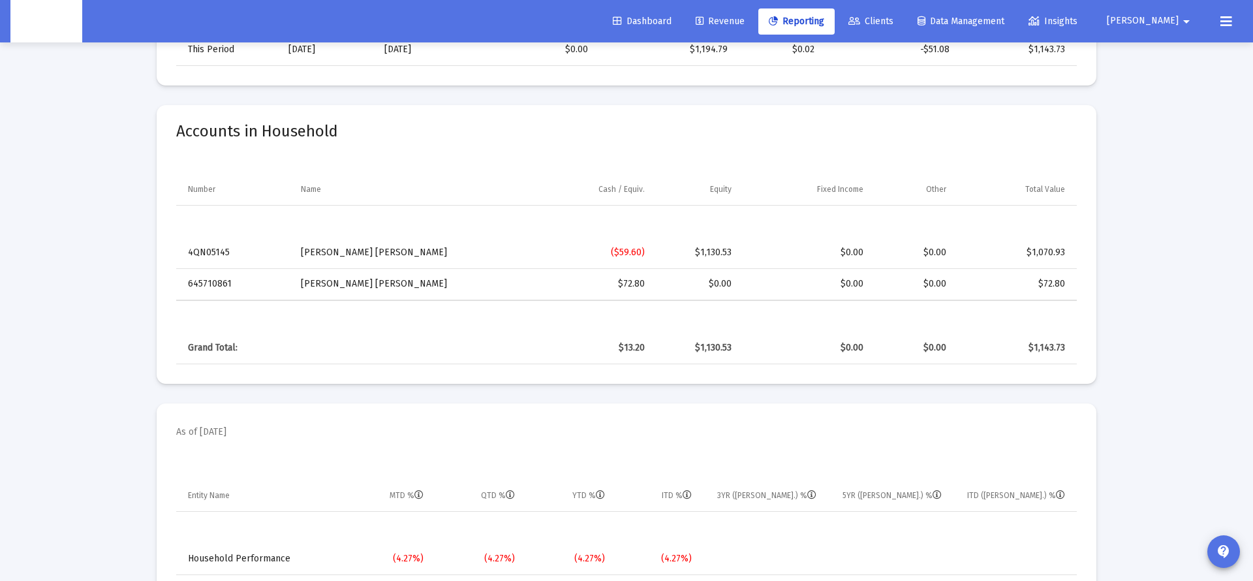
click at [341, 283] on td "[PERSON_NAME] [PERSON_NAME]" at bounding box center [408, 283] width 232 height 31
click at [393, 278] on td "[PERSON_NAME] [PERSON_NAME]" at bounding box center [408, 283] width 232 height 31
click at [395, 281] on td "[PERSON_NAME] [PERSON_NAME]" at bounding box center [408, 283] width 232 height 31
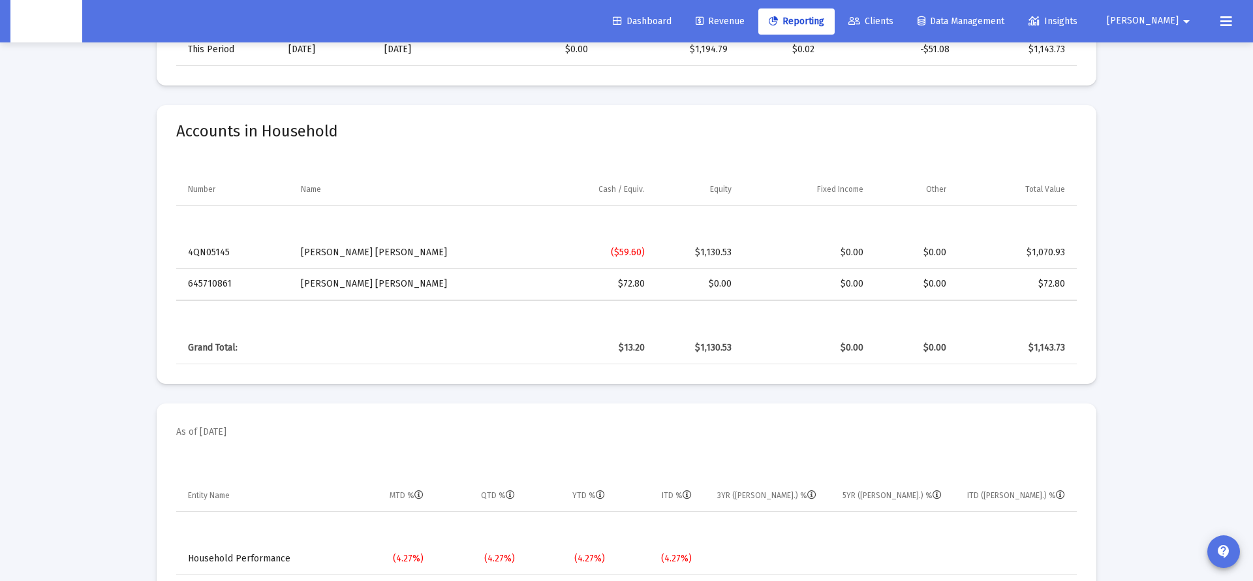
click at [395, 281] on td "[PERSON_NAME] [PERSON_NAME]" at bounding box center [408, 283] width 232 height 31
click at [437, 282] on td "[PERSON_NAME] [PERSON_NAME]" at bounding box center [408, 283] width 232 height 31
click at [358, 288] on td "[PERSON_NAME] [PERSON_NAME]" at bounding box center [408, 283] width 232 height 31
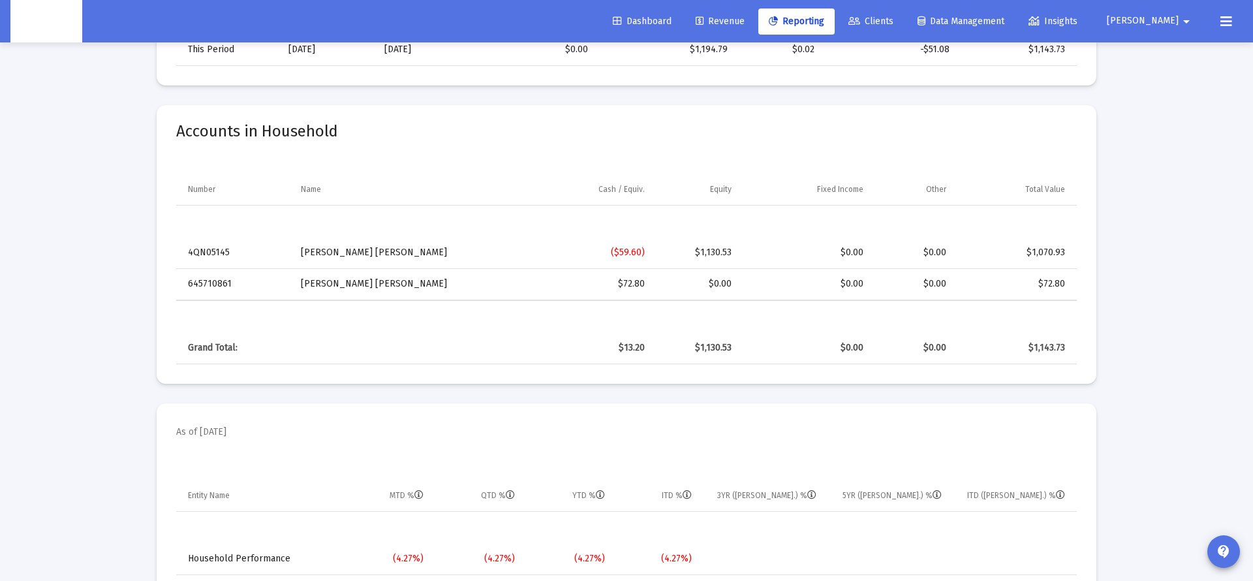
click at [358, 288] on td "[PERSON_NAME] [PERSON_NAME]" at bounding box center [408, 283] width 232 height 31
click at [392, 291] on td "[PERSON_NAME] [PERSON_NAME]" at bounding box center [408, 283] width 232 height 31
drag, startPoint x: 181, startPoint y: 284, endPoint x: 383, endPoint y: 284, distance: 201.6
click at [414, 286] on tr "645710861 [PERSON_NAME] [PERSON_NAME] $72.80 $0.00 $0.00 $0.00 $72.80" at bounding box center [626, 283] width 900 height 31
click at [235, 285] on td "645710861" at bounding box center [233, 283] width 115 height 31
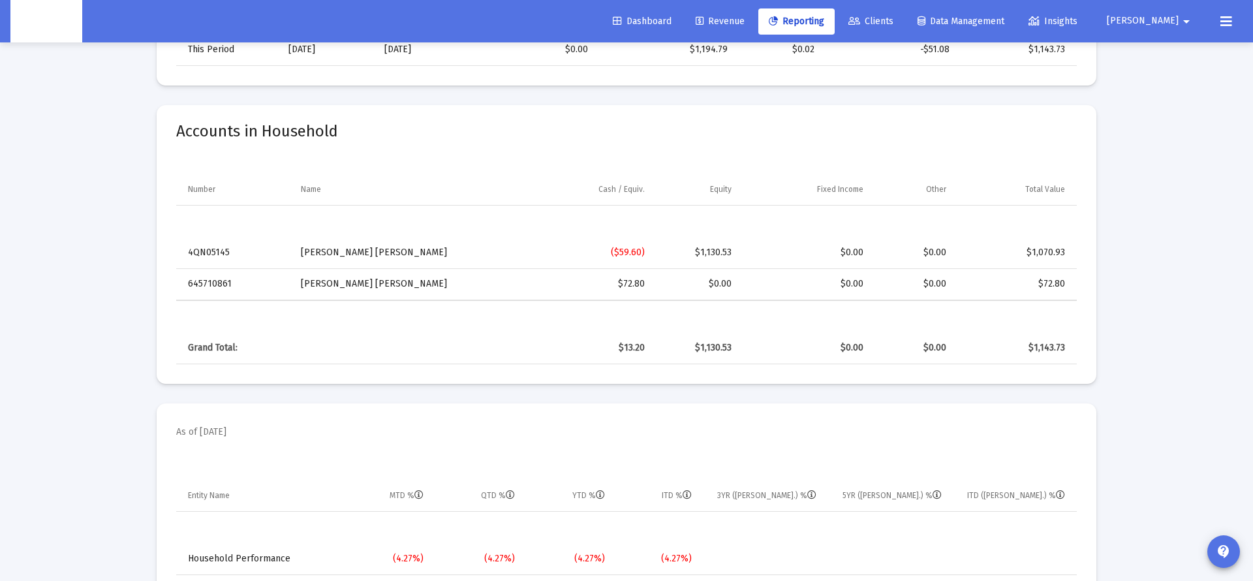
click at [176, 284] on mat-card "Accounts in Household Number Name Cash / Equiv. Equity Fixed Income Other Total…" at bounding box center [627, 244] width 940 height 279
drag, startPoint x: 176, startPoint y: 284, endPoint x: 427, endPoint y: 289, distance: 251.9
click at [447, 291] on mat-card "Accounts in Household Number Name Cash / Equiv. Equity Fixed Income Other Total…" at bounding box center [627, 244] width 940 height 279
drag, startPoint x: 427, startPoint y: 289, endPoint x: 393, endPoint y: 288, distance: 33.9
click at [424, 289] on td "[PERSON_NAME] [PERSON_NAME]" at bounding box center [408, 283] width 232 height 31
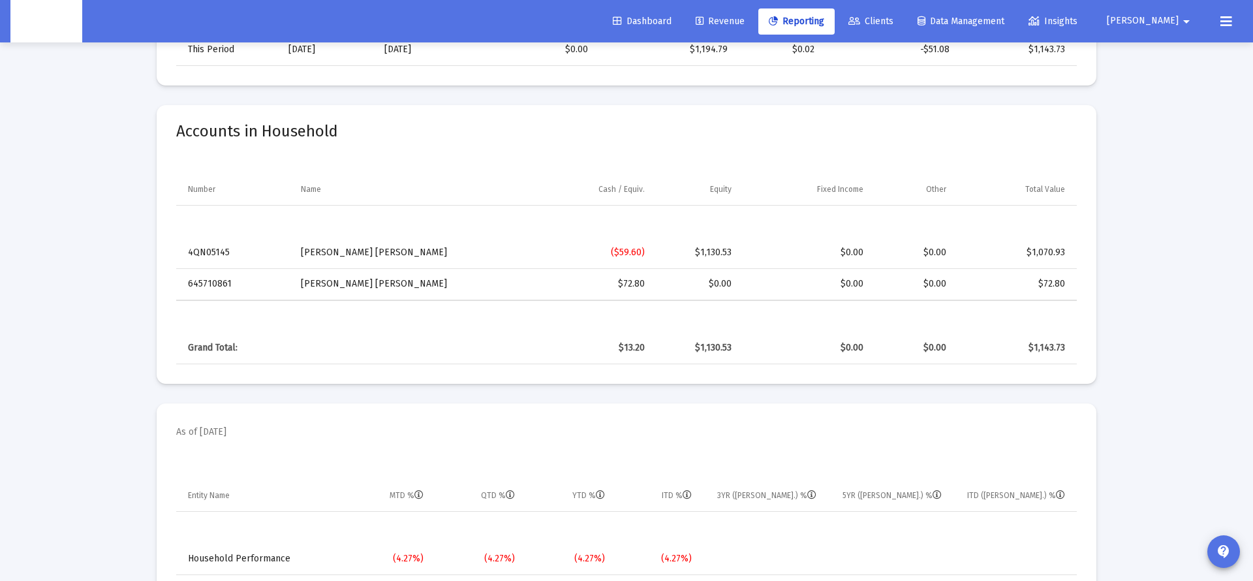
drag, startPoint x: 423, startPoint y: 287, endPoint x: 189, endPoint y: 286, distance: 234.9
click at [189, 286] on tr "645710861 [PERSON_NAME] [PERSON_NAME] $72.80 $0.00 $0.00 $0.00 $72.80" at bounding box center [626, 283] width 900 height 31
click at [425, 286] on td "[PERSON_NAME] [PERSON_NAME]" at bounding box center [408, 283] width 232 height 31
drag, startPoint x: 445, startPoint y: 286, endPoint x: 183, endPoint y: 288, distance: 261.6
click at [183, 288] on tr "645710861 [PERSON_NAME] [PERSON_NAME] $72.80 $0.00 $0.00 $0.00 $72.80" at bounding box center [626, 283] width 900 height 31
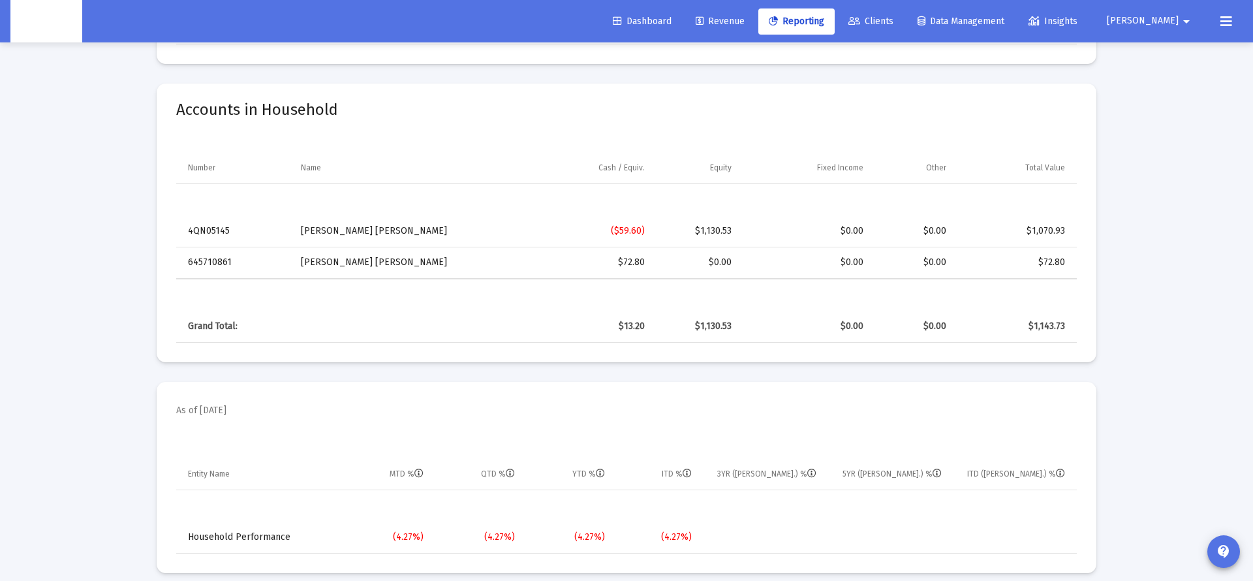
scroll to position [652, 0]
drag, startPoint x: 381, startPoint y: 280, endPoint x: 197, endPoint y: 271, distance: 184.2
click at [381, 280] on table "Grand Total: $13.20 $1,130.53 $0.00 $0.00 $1,143.73" at bounding box center [626, 310] width 900 height 63
click at [195, 263] on td "645710861" at bounding box center [233, 262] width 115 height 31
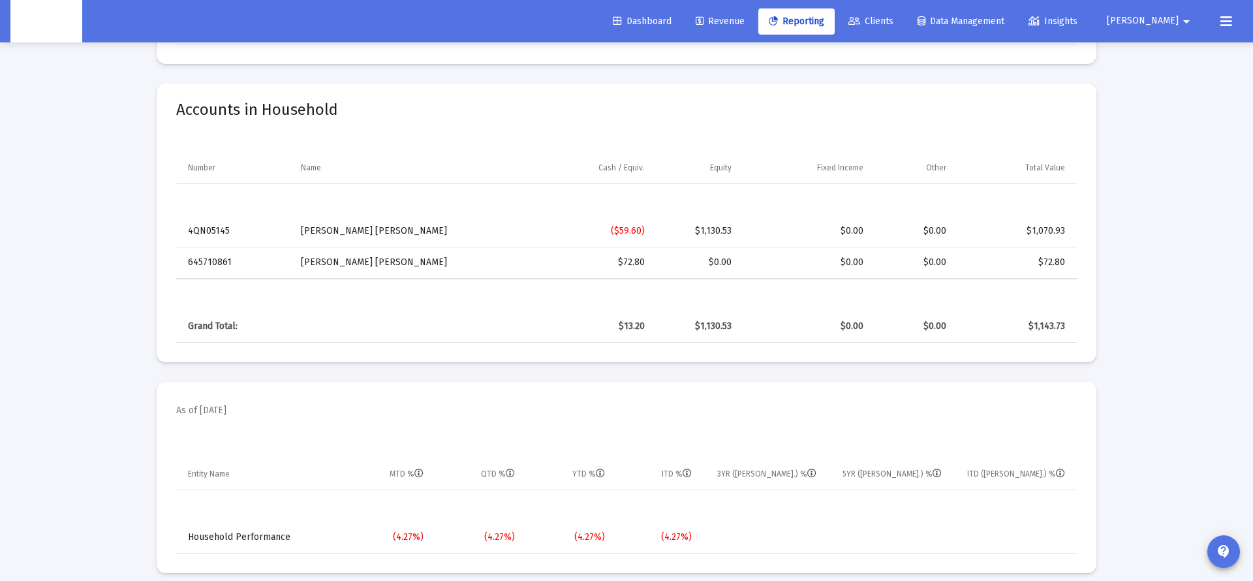
click at [195, 267] on td "645710861" at bounding box center [233, 262] width 115 height 31
click at [204, 269] on td "645710861" at bounding box center [233, 262] width 115 height 31
click at [212, 268] on td "645710861" at bounding box center [233, 262] width 115 height 31
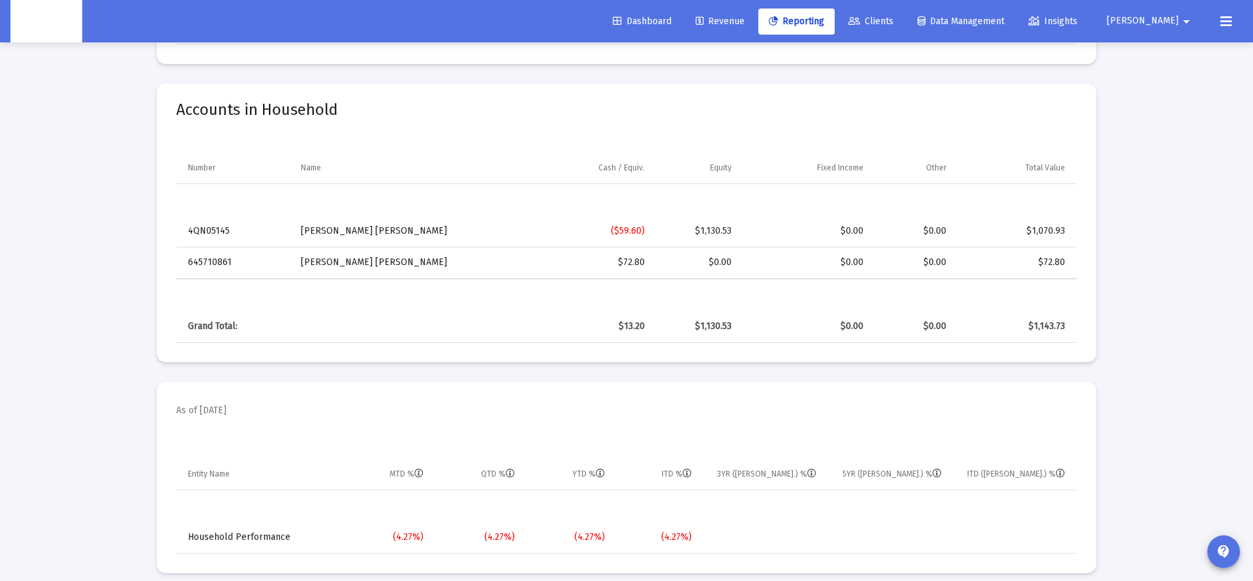
click at [191, 235] on td "4QN05145" at bounding box center [233, 230] width 115 height 31
click at [221, 262] on td "645710861" at bounding box center [233, 262] width 115 height 31
click at [222, 261] on td "645710861" at bounding box center [233, 262] width 115 height 31
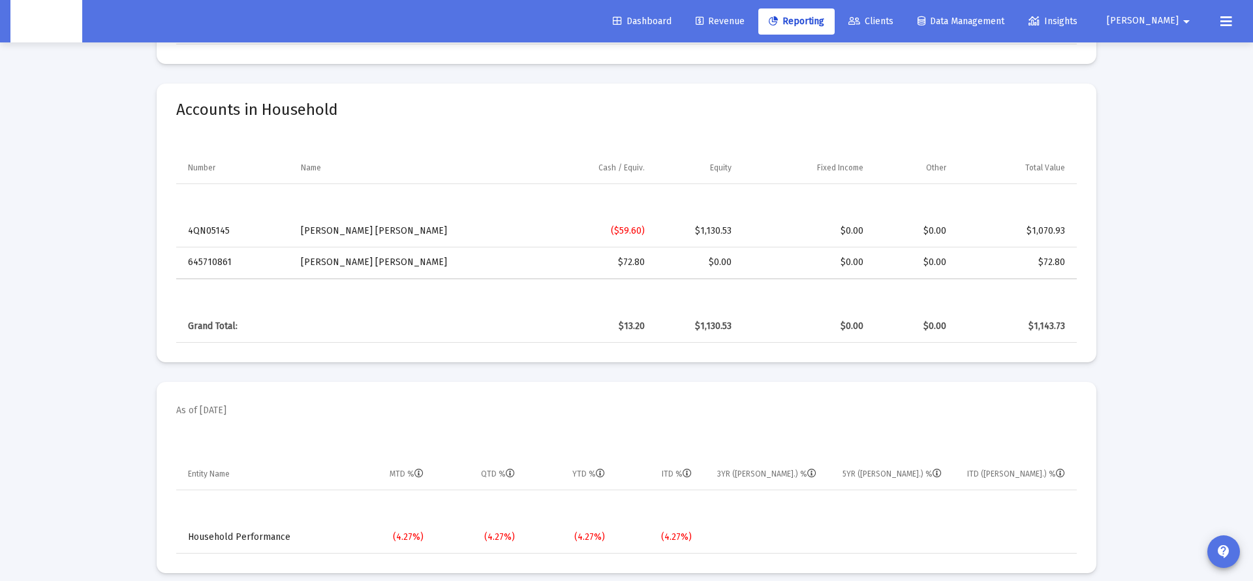
click at [222, 261] on td "645710861" at bounding box center [233, 262] width 115 height 31
click at [242, 262] on td "645710861" at bounding box center [233, 262] width 115 height 31
drag, startPoint x: 662, startPoint y: 262, endPoint x: 623, endPoint y: 264, distance: 39.2
click at [613, 264] on tr "645710861 [PERSON_NAME] [PERSON_NAME] $72.80 $0.00 $0.00 $0.00 $72.80" at bounding box center [626, 262] width 900 height 31
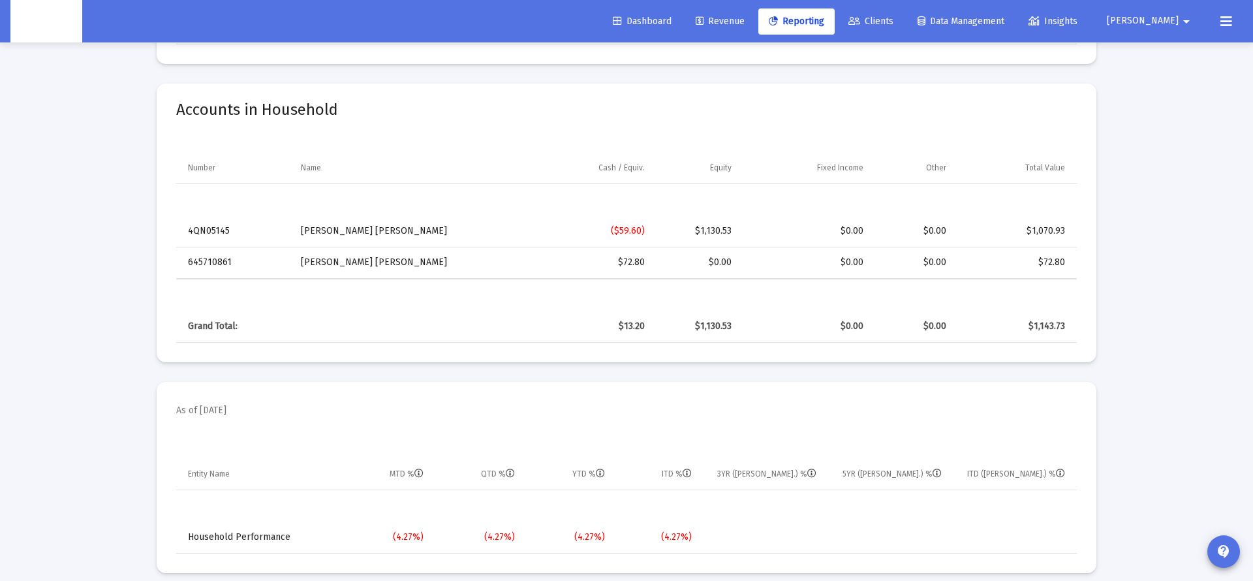
click at [627, 264] on div "$72.80" at bounding box center [589, 262] width 112 height 13
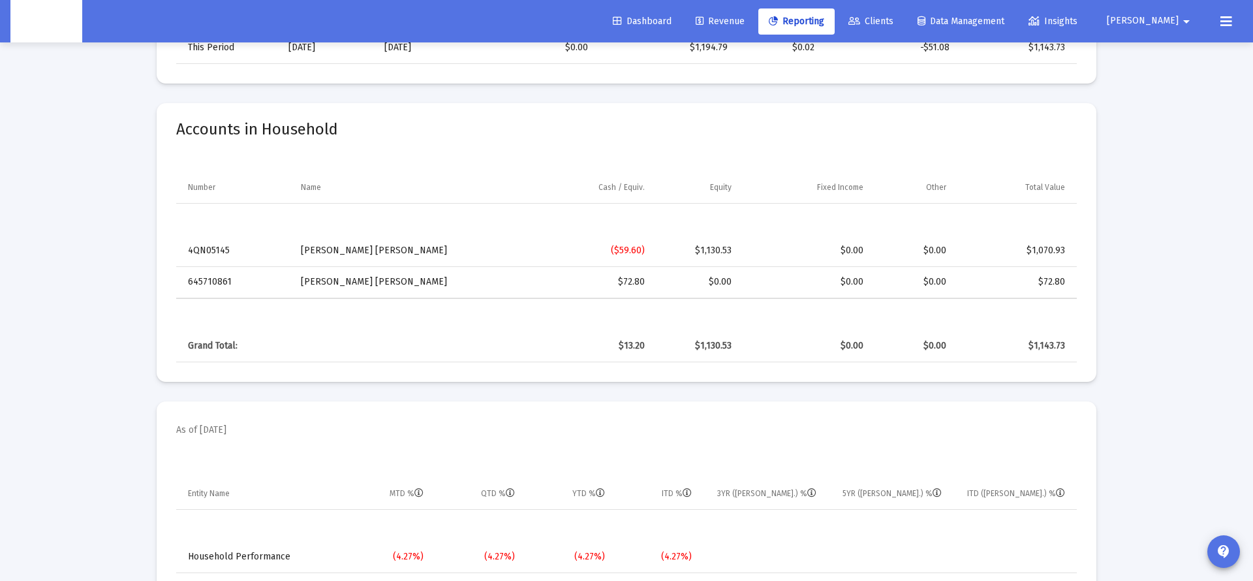
scroll to position [629, 0]
click at [634, 286] on div "$72.80" at bounding box center [589, 285] width 112 height 13
drag, startPoint x: 650, startPoint y: 286, endPoint x: 428, endPoint y: 282, distance: 221.9
click at [647, 286] on td "$72.80" at bounding box center [589, 284] width 130 height 31
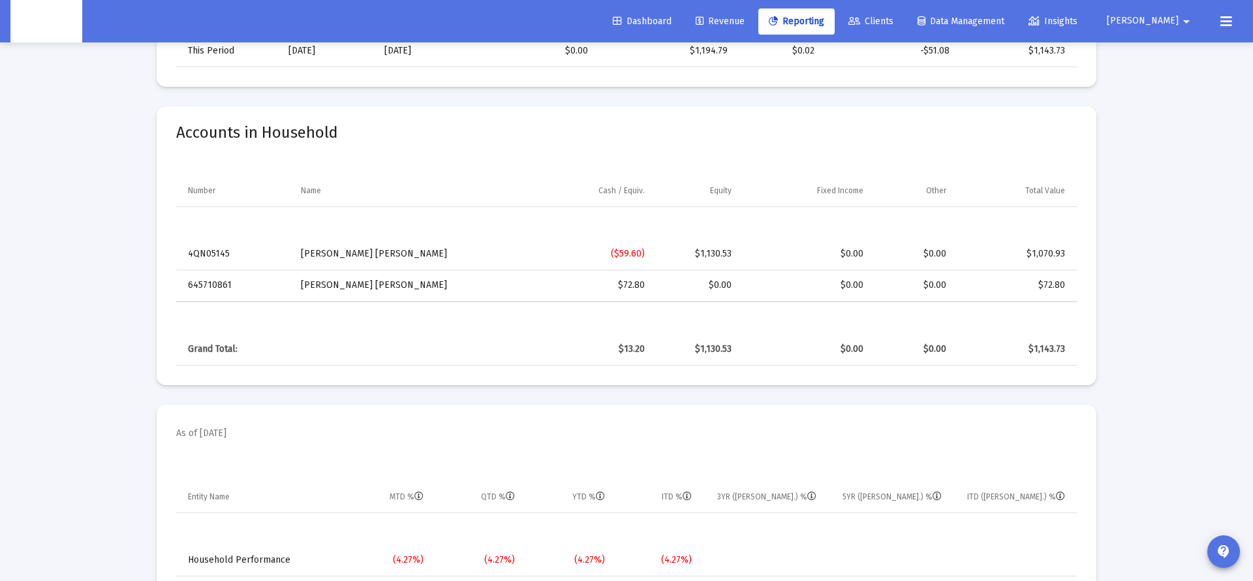
click at [206, 288] on td "645710861" at bounding box center [233, 284] width 115 height 31
click at [363, 294] on td "[PERSON_NAME] [PERSON_NAME]" at bounding box center [408, 284] width 232 height 31
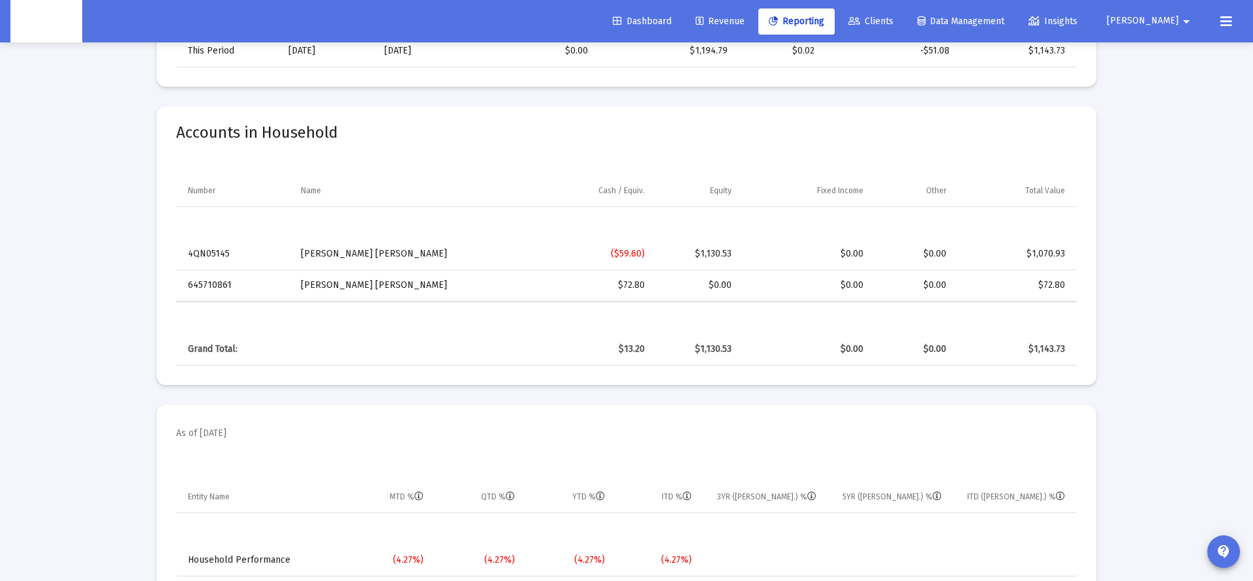
drag, startPoint x: 363, startPoint y: 294, endPoint x: 273, endPoint y: 294, distance: 90.7
click at [359, 294] on td "[PERSON_NAME] [PERSON_NAME]" at bounding box center [408, 284] width 232 height 31
click at [219, 286] on td "645710861" at bounding box center [233, 284] width 115 height 31
click at [331, 288] on td "[PERSON_NAME] [PERSON_NAME]" at bounding box center [408, 284] width 232 height 31
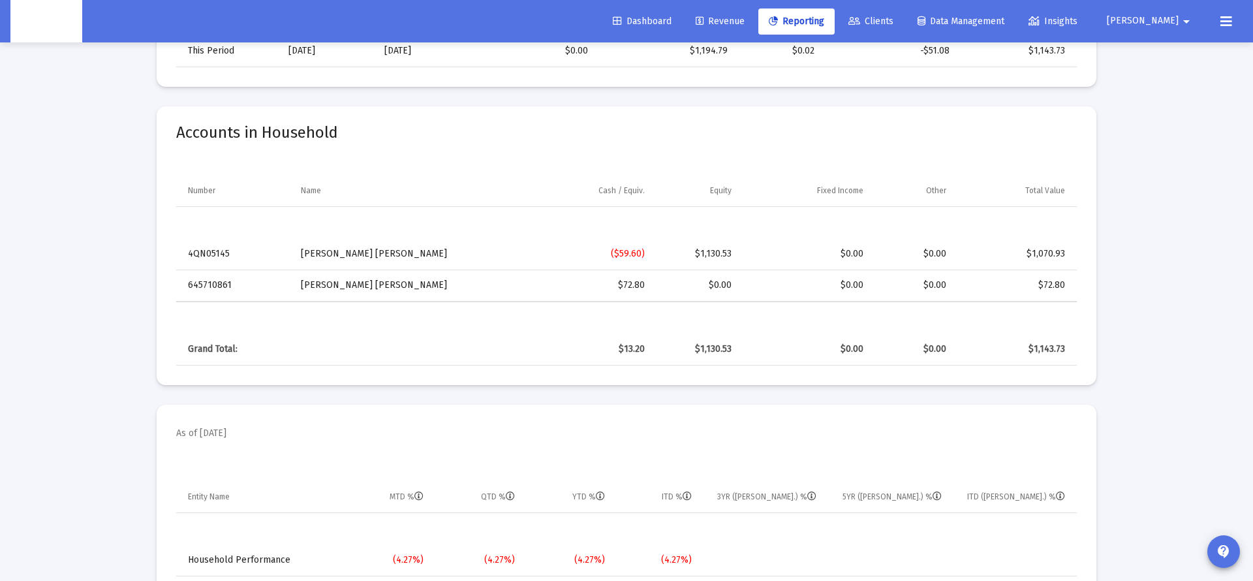
click at [209, 283] on td "645710861" at bounding box center [233, 284] width 115 height 31
drag, startPoint x: 330, startPoint y: 287, endPoint x: 222, endPoint y: 287, distance: 107.7
click at [329, 287] on td "[PERSON_NAME] [PERSON_NAME]" at bounding box center [408, 284] width 232 height 31
click at [203, 284] on td "645710861" at bounding box center [233, 284] width 115 height 31
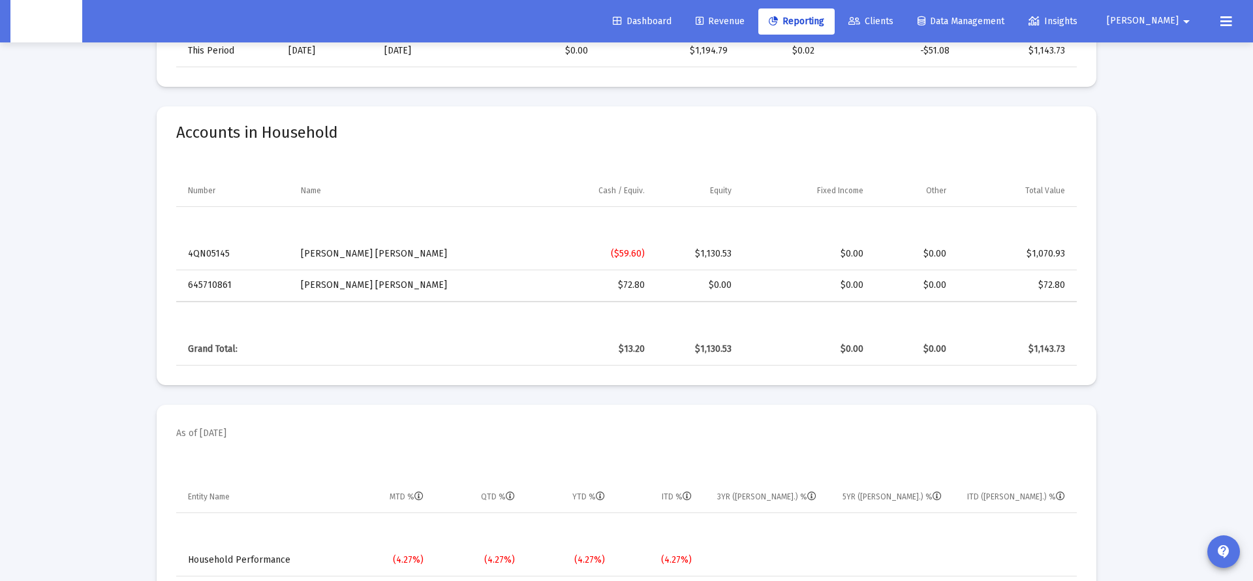
click at [203, 284] on td "645710861" at bounding box center [233, 284] width 115 height 31
click at [322, 287] on td "[PERSON_NAME] [PERSON_NAME]" at bounding box center [408, 284] width 232 height 31
click at [213, 287] on td "645710861" at bounding box center [233, 284] width 115 height 31
click at [631, 286] on div "$72.80" at bounding box center [589, 285] width 112 height 13
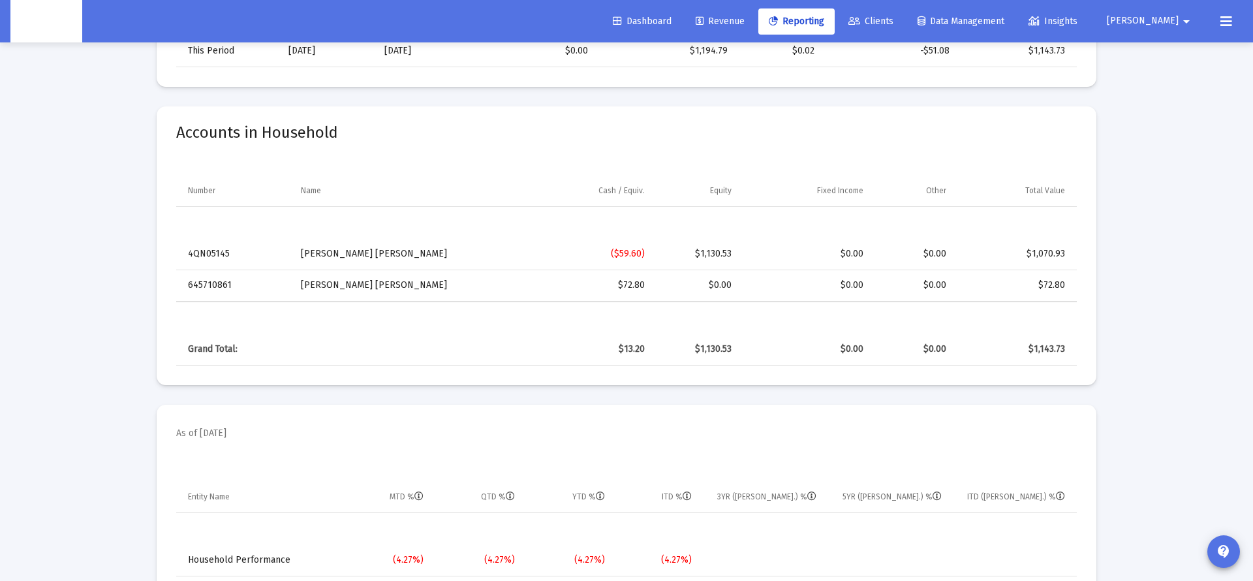
drag, startPoint x: 622, startPoint y: 286, endPoint x: 644, endPoint y: 288, distance: 22.2
click at [644, 288] on div "$72.80" at bounding box center [589, 285] width 112 height 13
drag, startPoint x: 648, startPoint y: 288, endPoint x: 613, endPoint y: 286, distance: 35.3
click at [613, 286] on td "$72.80" at bounding box center [589, 284] width 130 height 31
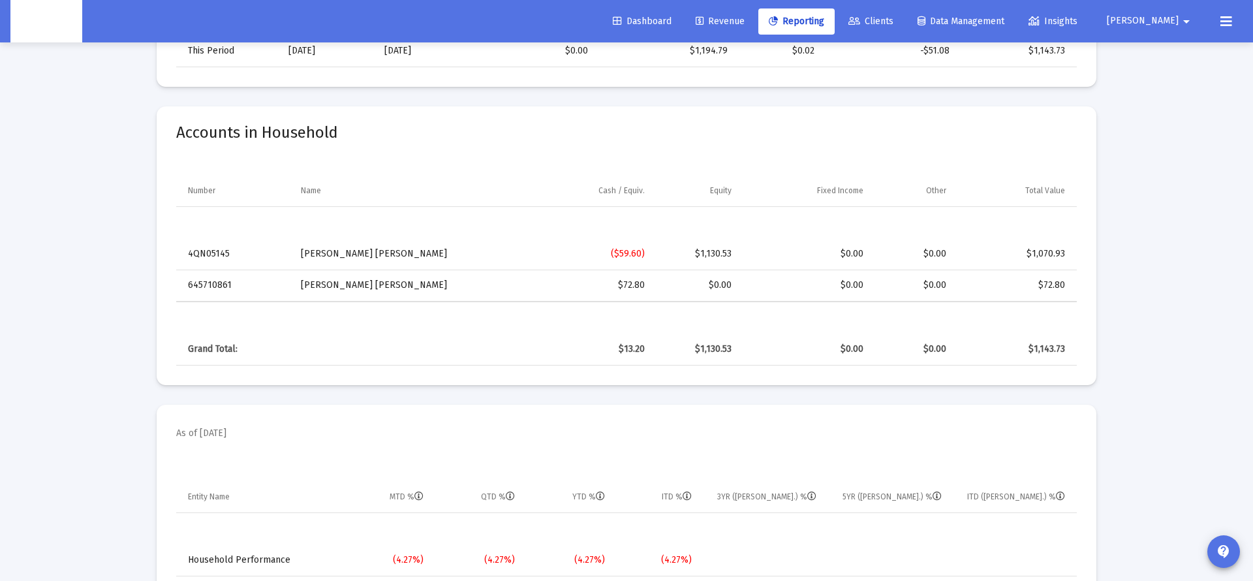
click at [618, 288] on div "$72.80" at bounding box center [589, 285] width 112 height 13
drag, startPoint x: 650, startPoint y: 286, endPoint x: 595, endPoint y: 287, distance: 54.8
click at [595, 287] on td "$72.80" at bounding box center [589, 284] width 130 height 31
click at [595, 287] on div "$72.80" at bounding box center [589, 285] width 112 height 13
drag, startPoint x: 646, startPoint y: 287, endPoint x: 181, endPoint y: 284, distance: 464.6
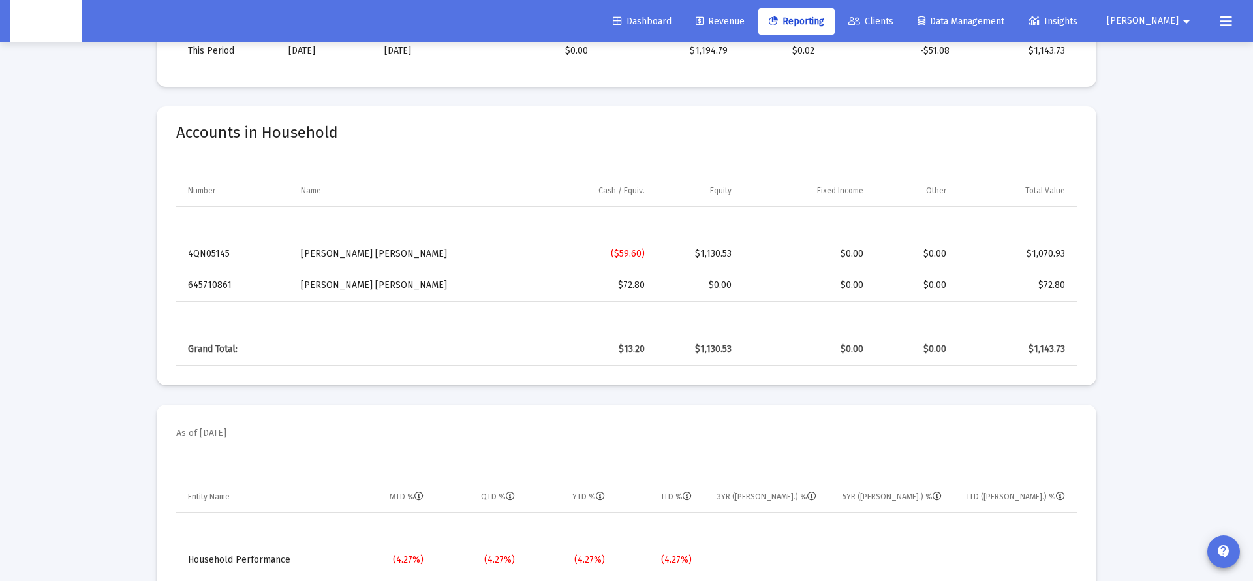
click at [181, 284] on tr "645710861 [PERSON_NAME] [PERSON_NAME] $72.80 $0.00 $0.00 $0.00 $72.80" at bounding box center [626, 284] width 900 height 31
click at [180, 284] on td "645710861" at bounding box center [233, 284] width 115 height 31
click at [385, 290] on td "[PERSON_NAME] [PERSON_NAME]" at bounding box center [408, 284] width 232 height 31
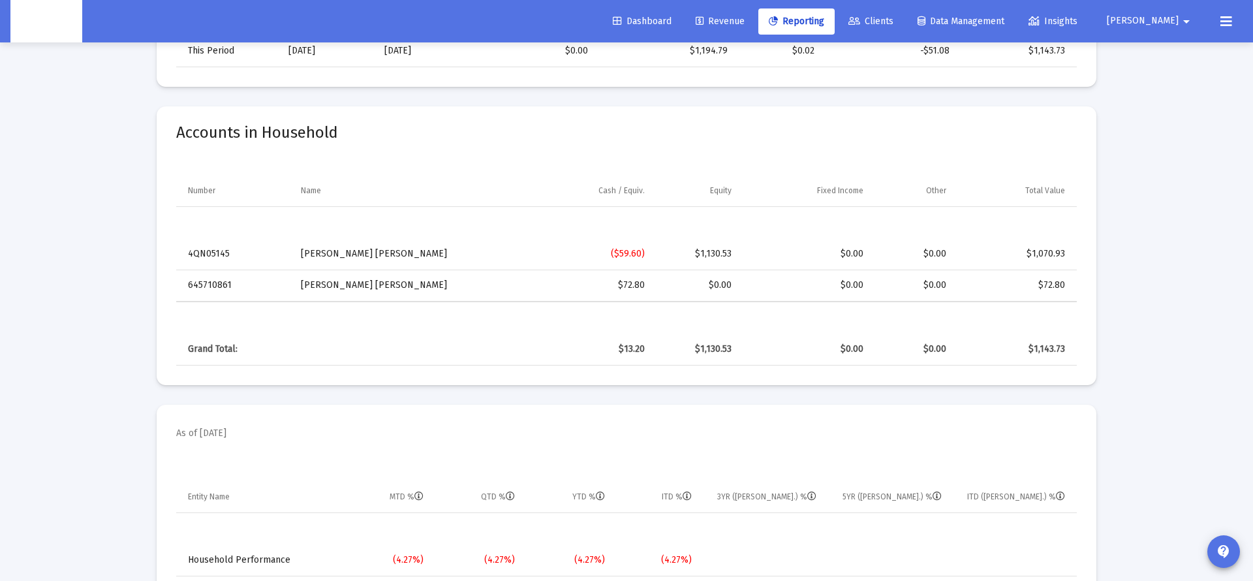
drag, startPoint x: 437, startPoint y: 293, endPoint x: 617, endPoint y: 307, distance: 180.0
click at [438, 293] on td "[PERSON_NAME] [PERSON_NAME]" at bounding box center [408, 284] width 232 height 31
click at [639, 287] on div "$72.80" at bounding box center [589, 285] width 112 height 13
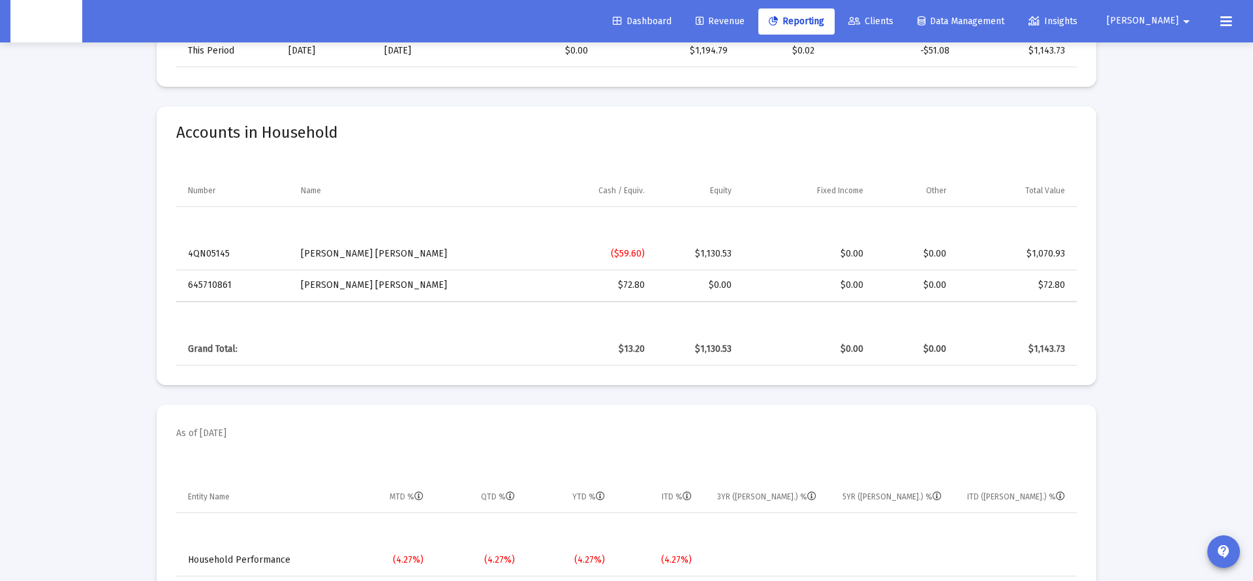
click at [648, 290] on td "$72.80" at bounding box center [589, 284] width 130 height 31
drag, startPoint x: 647, startPoint y: 290, endPoint x: 189, endPoint y: 279, distance: 458.8
click at [189, 279] on tr "645710861 [PERSON_NAME] [PERSON_NAME] $72.80 $0.00 $0.00 $0.00 $72.80" at bounding box center [626, 283] width 900 height 31
click at [253, 283] on td "645710861" at bounding box center [233, 283] width 115 height 31
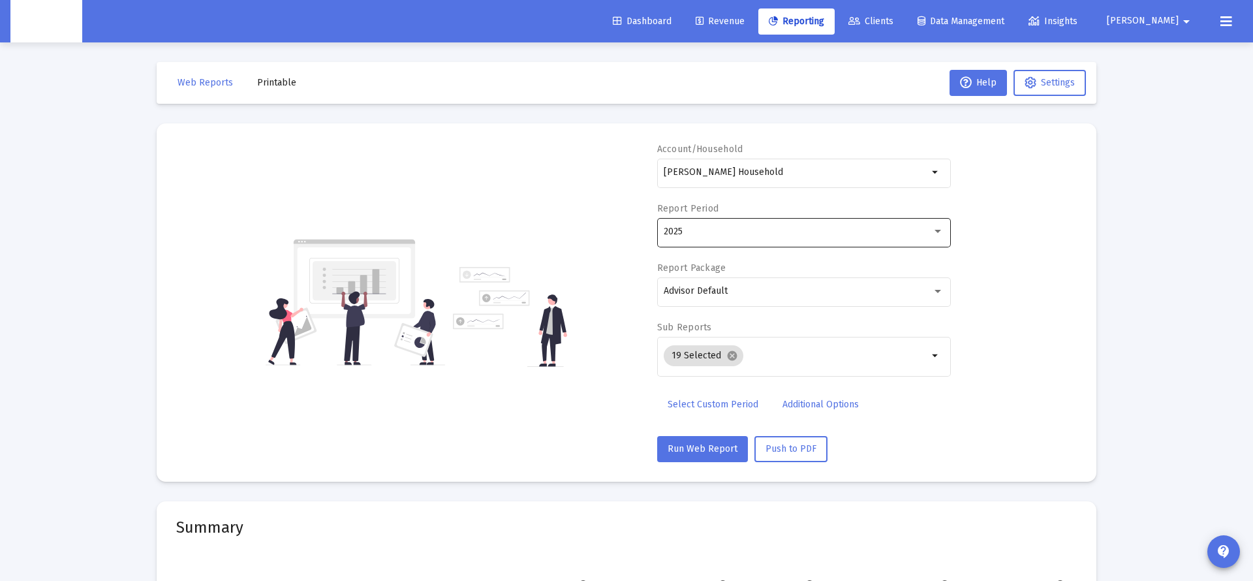
scroll to position [0, 0]
click at [904, 33] on link "Clients" at bounding box center [871, 21] width 66 height 26
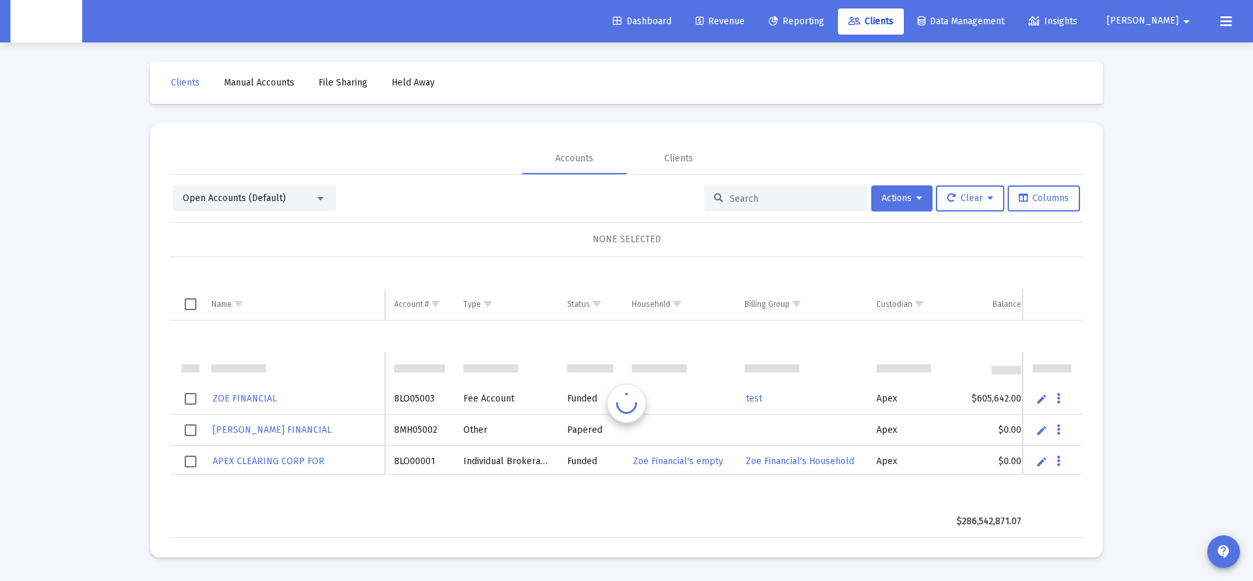
scroll to position [31, 0]
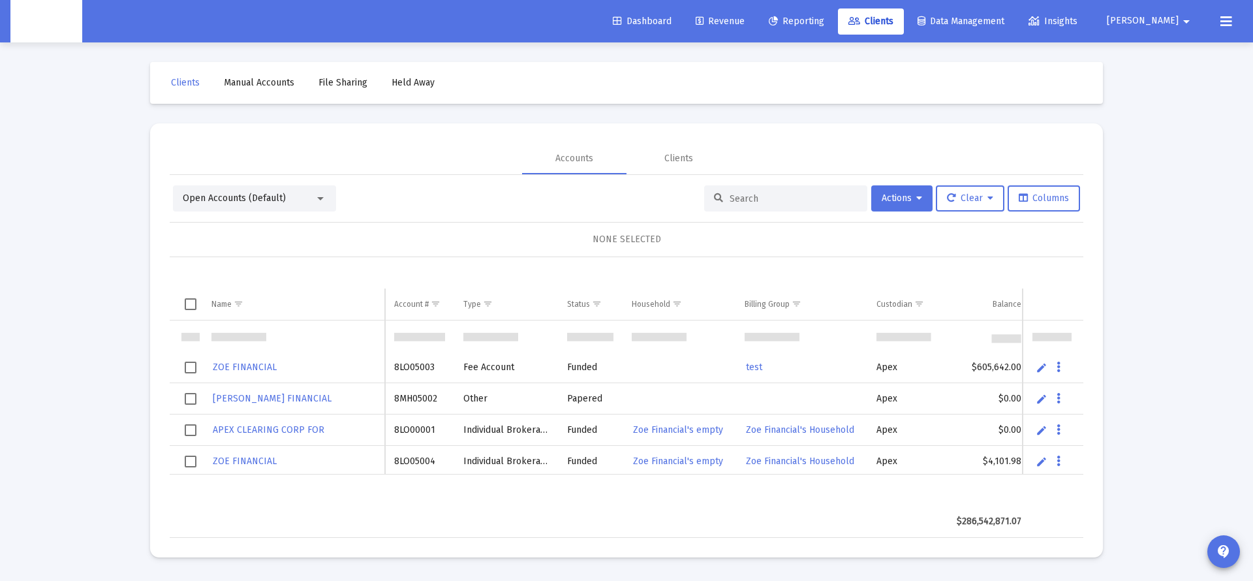
click at [758, 198] on input at bounding box center [793, 198] width 128 height 11
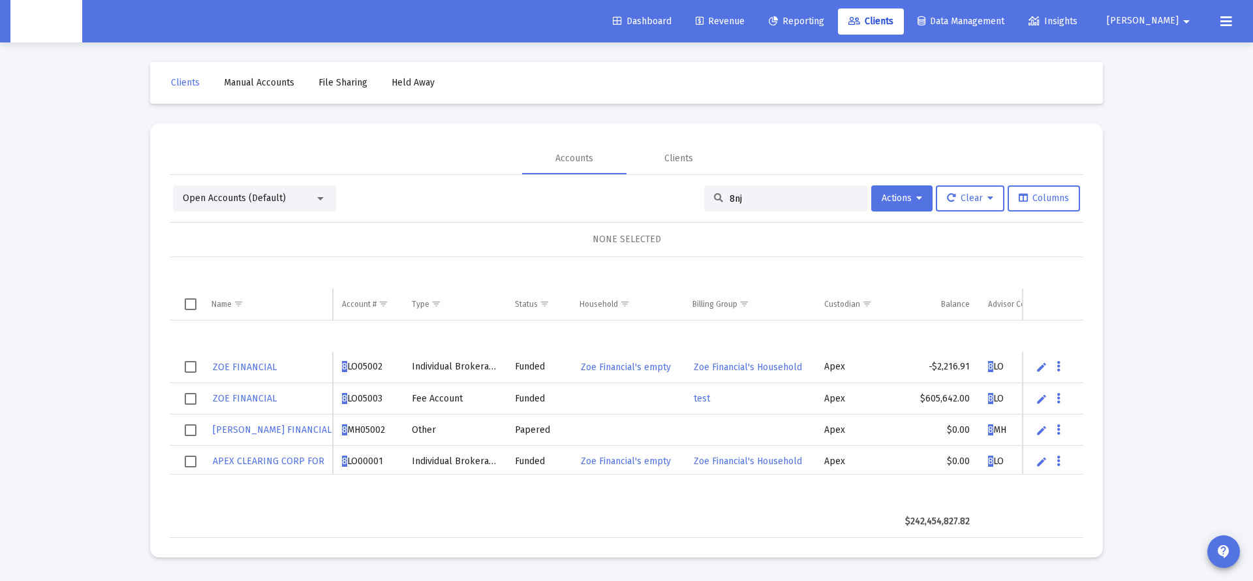
scroll to position [0, 0]
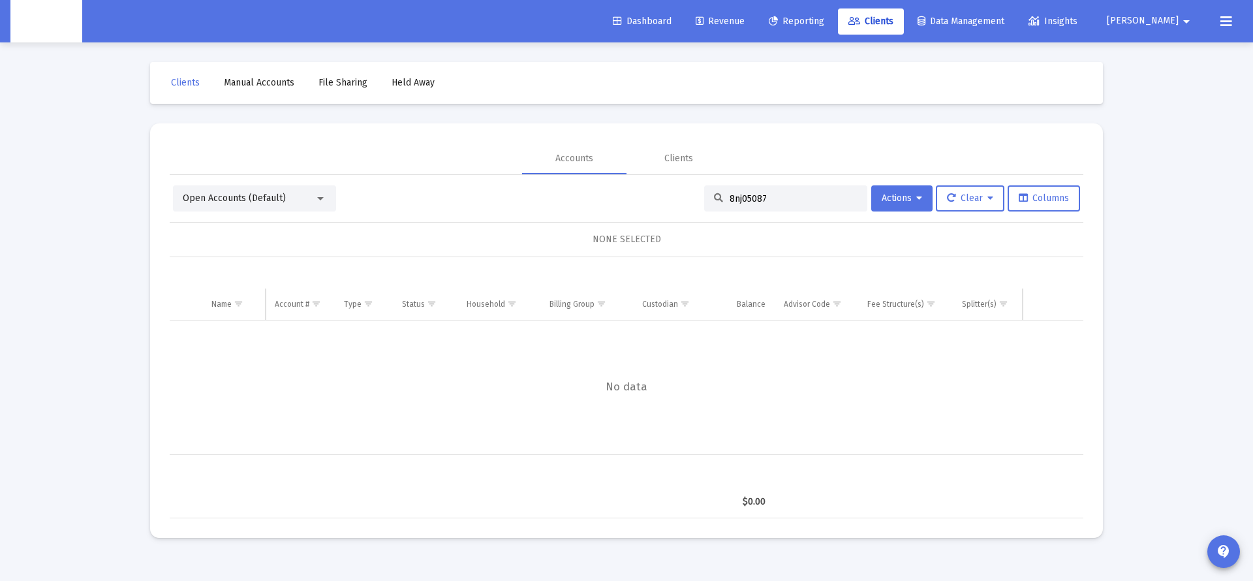
click at [733, 196] on input "8nj05087" at bounding box center [793, 198] width 128 height 11
click at [294, 192] on div "Open Accounts (Default)" at bounding box center [249, 198] width 132 height 13
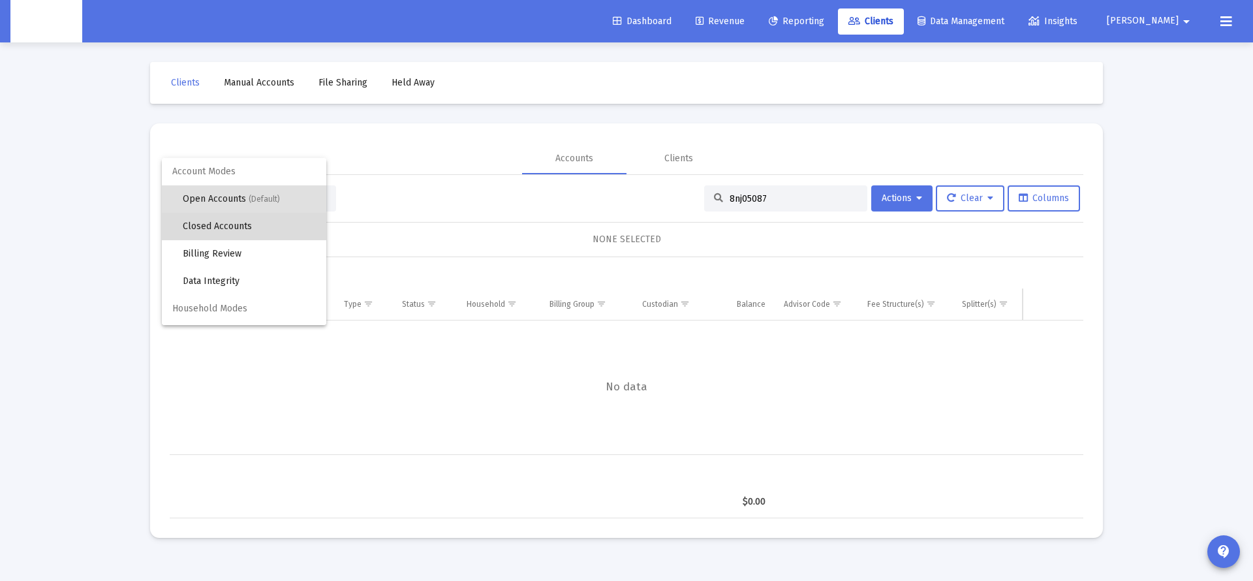
click at [253, 222] on span "Closed Accounts" at bounding box center [249, 226] width 133 height 27
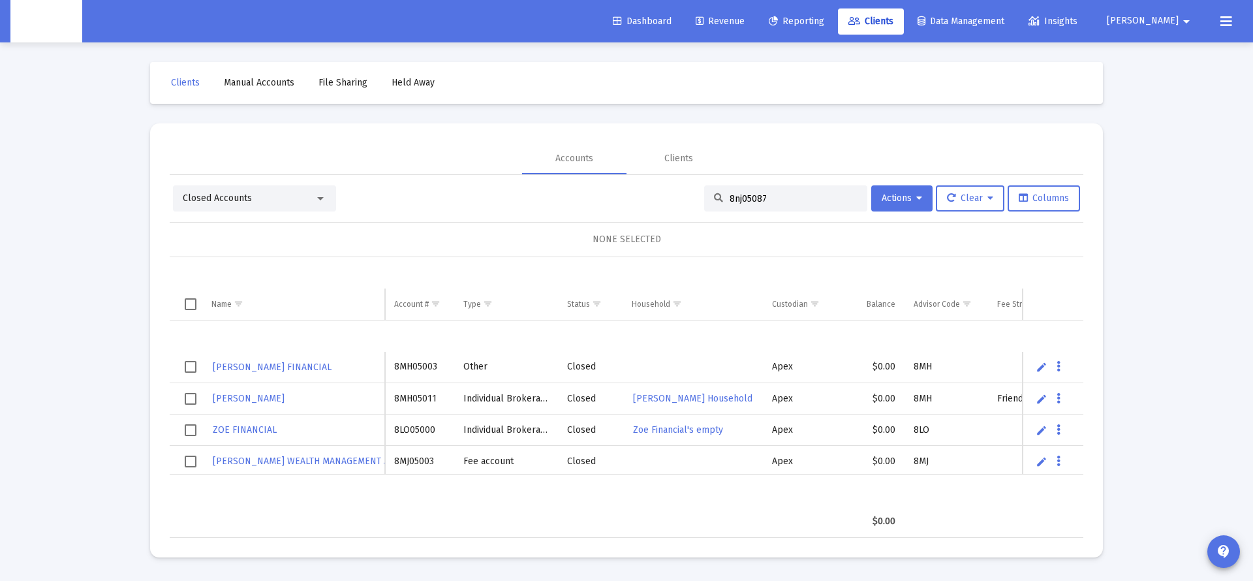
click at [745, 199] on input "8nj05087" at bounding box center [793, 198] width 128 height 11
drag, startPoint x: 745, startPoint y: 199, endPoint x: 763, endPoint y: 204, distance: 18.4
click at [746, 199] on input "8nj05087" at bounding box center [793, 198] width 128 height 11
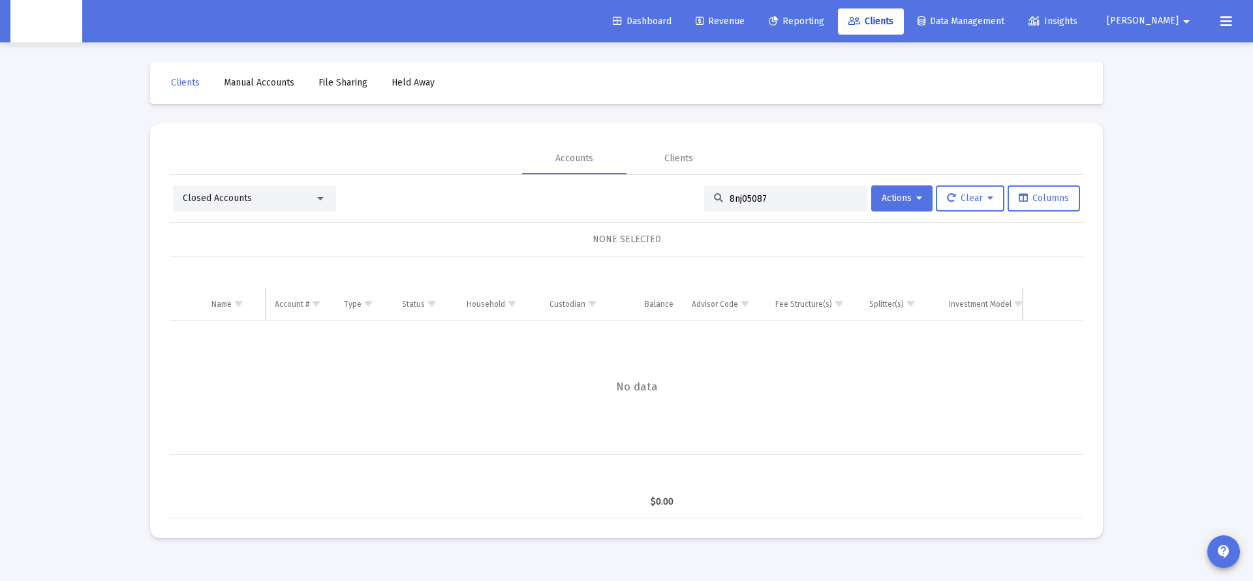
drag, startPoint x: 731, startPoint y: 200, endPoint x: 742, endPoint y: 222, distance: 23.9
click at [731, 201] on input "8nj05087" at bounding box center [793, 198] width 128 height 11
click at [743, 200] on input "8NJ05087" at bounding box center [793, 198] width 128 height 11
click at [779, 199] on input "8NJ05087" at bounding box center [793, 198] width 128 height 11
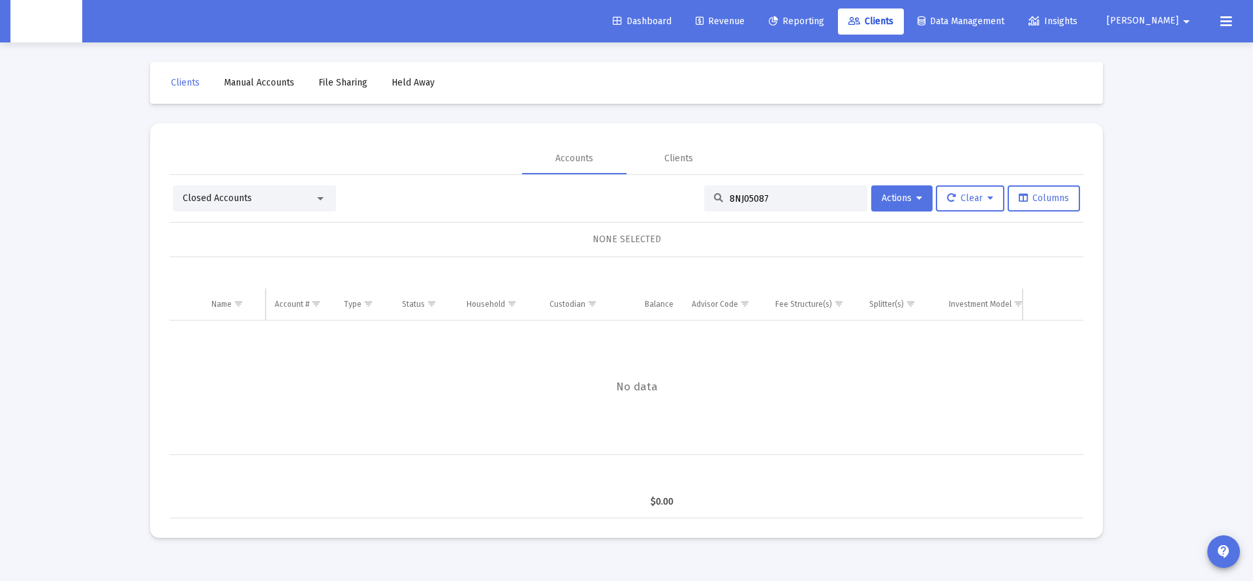
drag, startPoint x: 788, startPoint y: 203, endPoint x: 641, endPoint y: 196, distance: 146.9
click at [644, 196] on div "Closed Accounts 8NJ05087 Actions Clear Columns" at bounding box center [626, 198] width 907 height 26
type input "j"
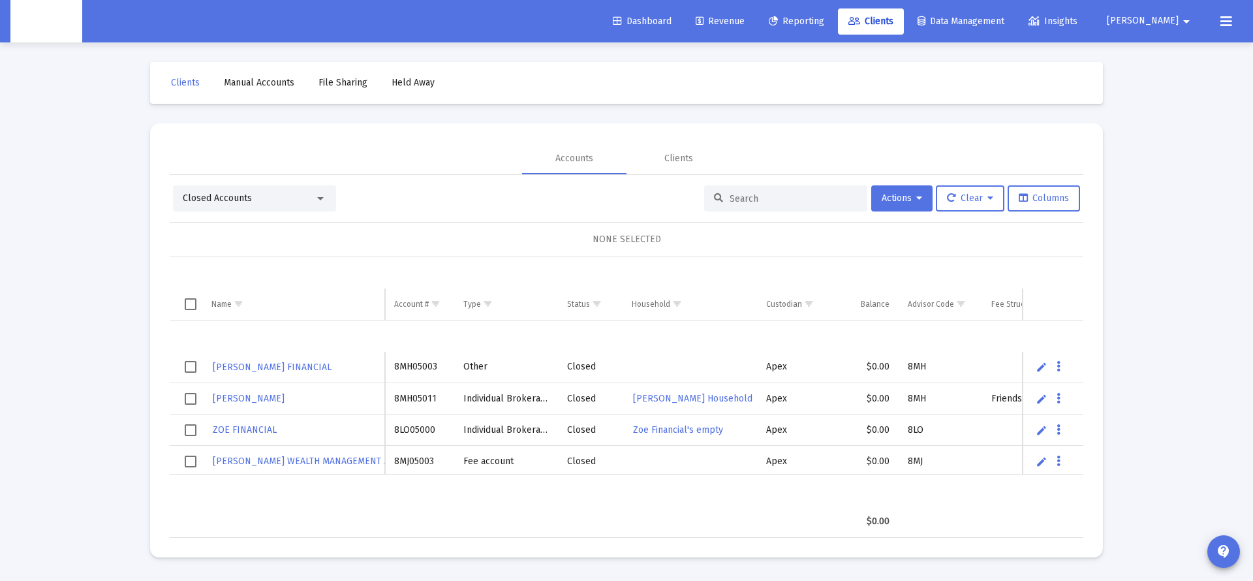
click at [281, 184] on div "Closed Accounts Actions Clear Columns NONE SELECTED Name Name Account # Type St…" at bounding box center [626, 356] width 913 height 363
click at [283, 191] on div "Closed Accounts" at bounding box center [254, 198] width 163 height 26
click at [288, 199] on div "Closed Accounts" at bounding box center [249, 198] width 132 height 13
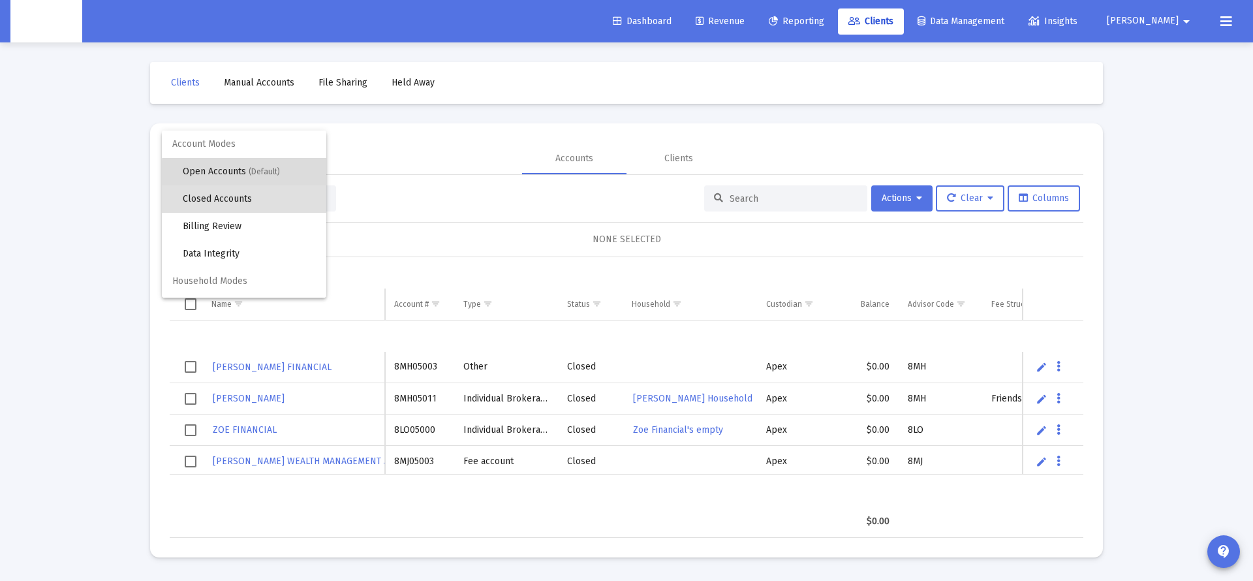
click at [284, 173] on span "Open Accounts (Default)" at bounding box center [249, 171] width 133 height 27
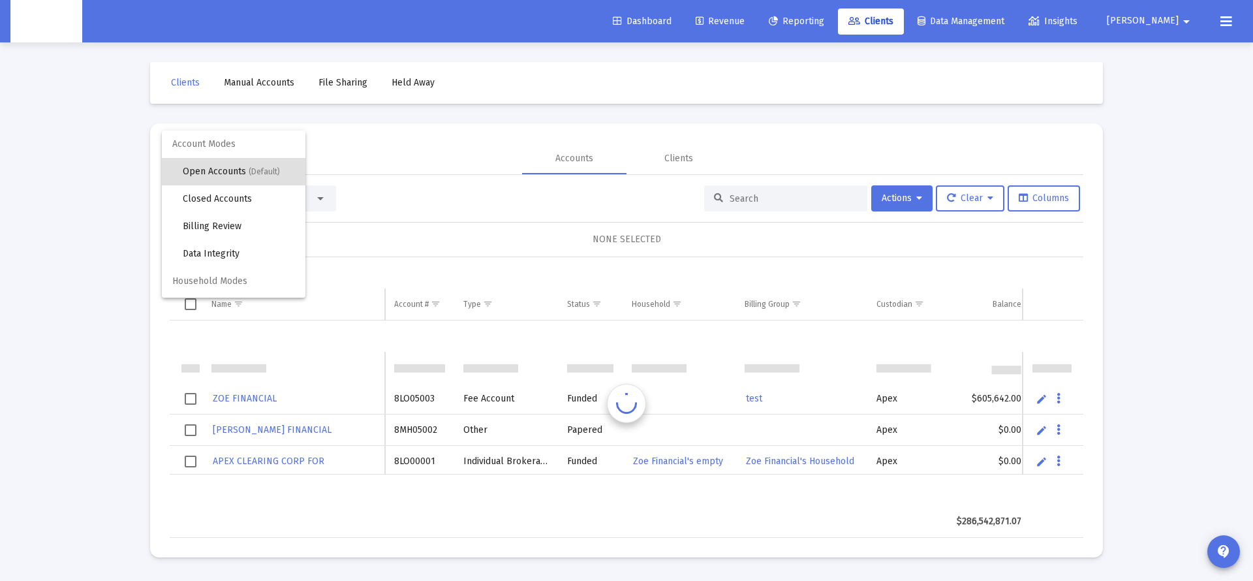
scroll to position [31, 0]
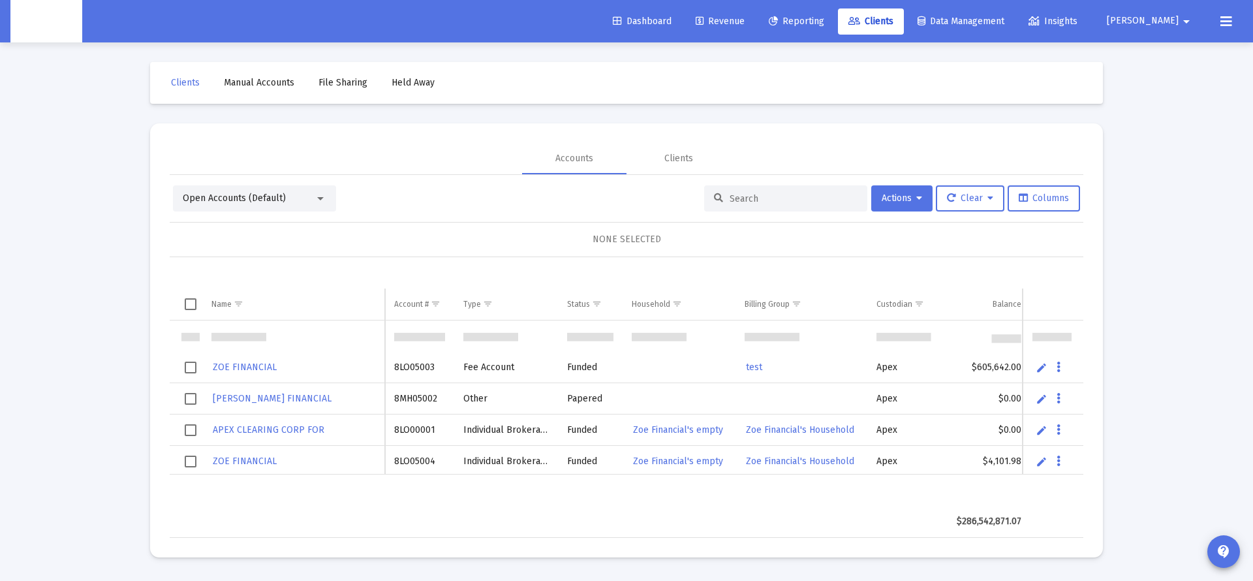
click at [763, 193] on input at bounding box center [793, 198] width 128 height 11
paste input "8NJ05087"
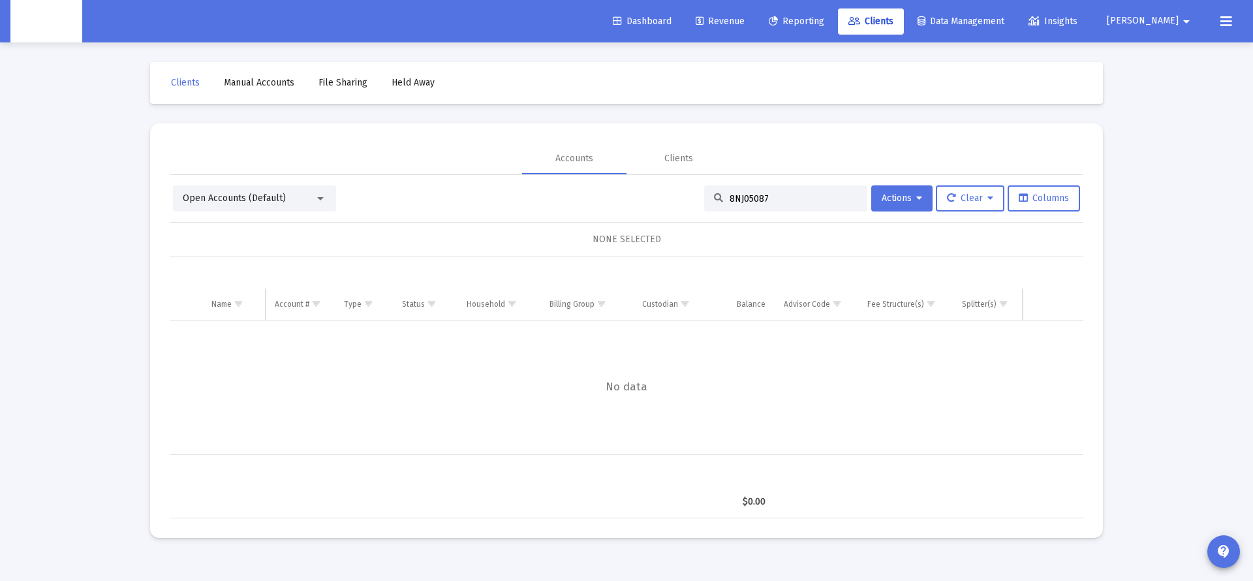
click at [743, 194] on input "8NJ05087" at bounding box center [793, 198] width 128 height 11
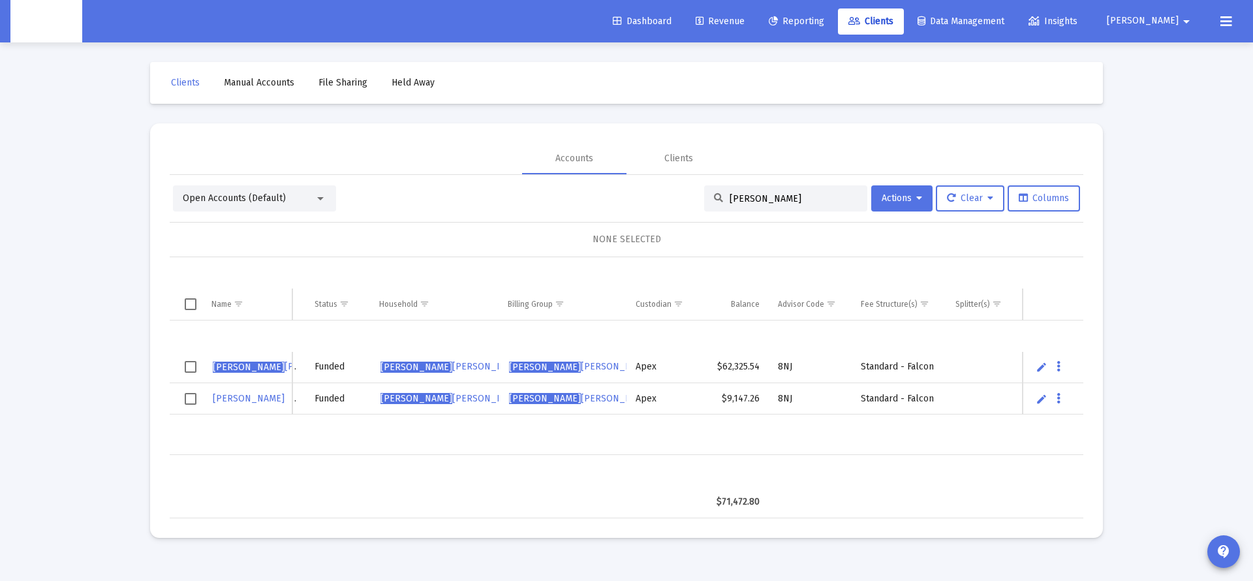
scroll to position [0, 193]
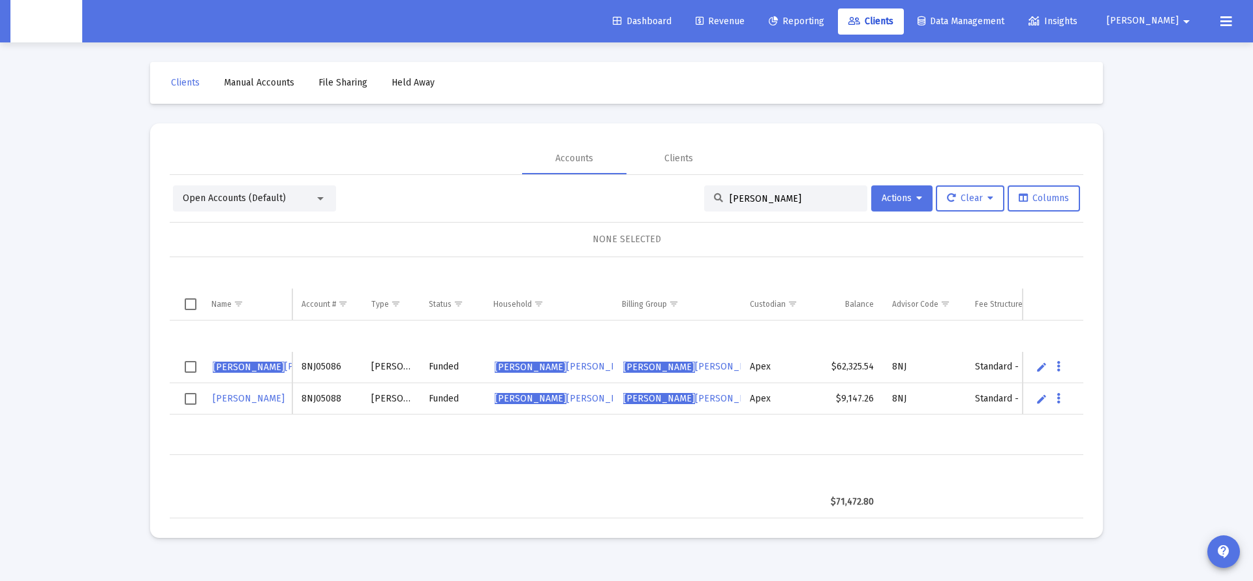
click at [299, 191] on div "Open Accounts (Default)" at bounding box center [254, 198] width 163 height 26
click at [280, 202] on span "Open Accounts (Default)" at bounding box center [234, 197] width 103 height 11
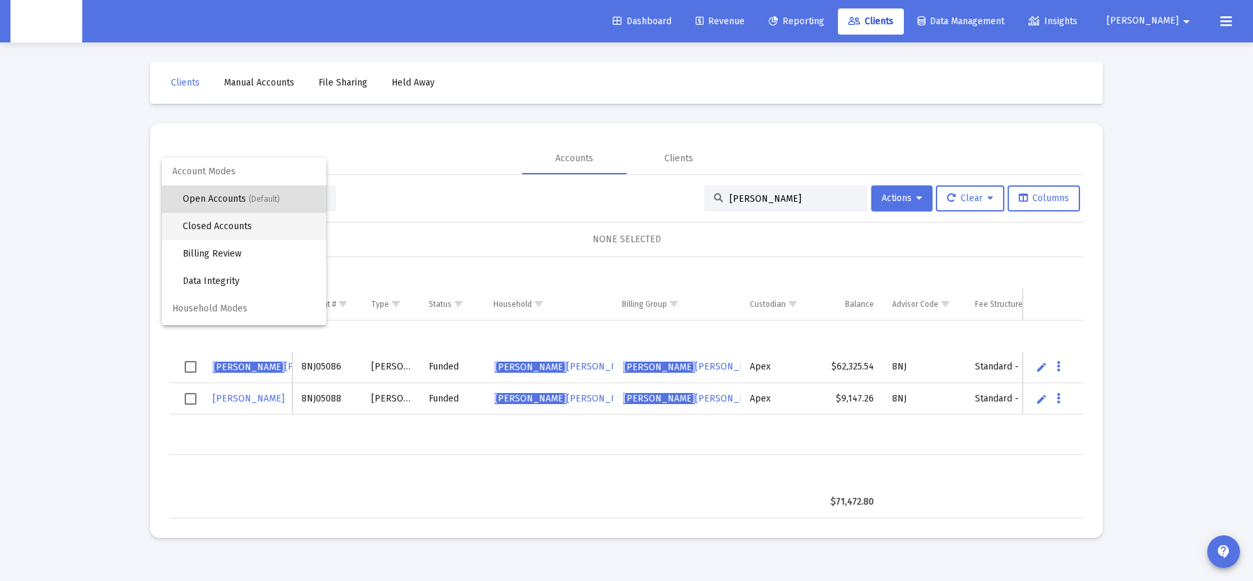
click at [255, 225] on span "Closed Accounts" at bounding box center [249, 226] width 133 height 27
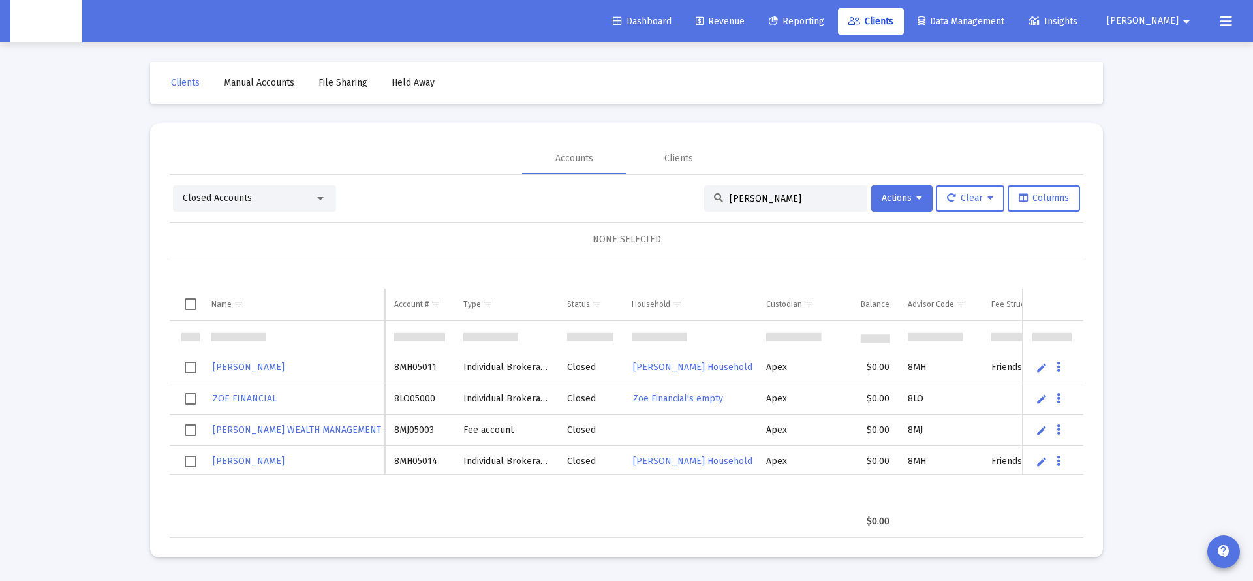
click at [758, 198] on input "[PERSON_NAME]" at bounding box center [793, 198] width 128 height 11
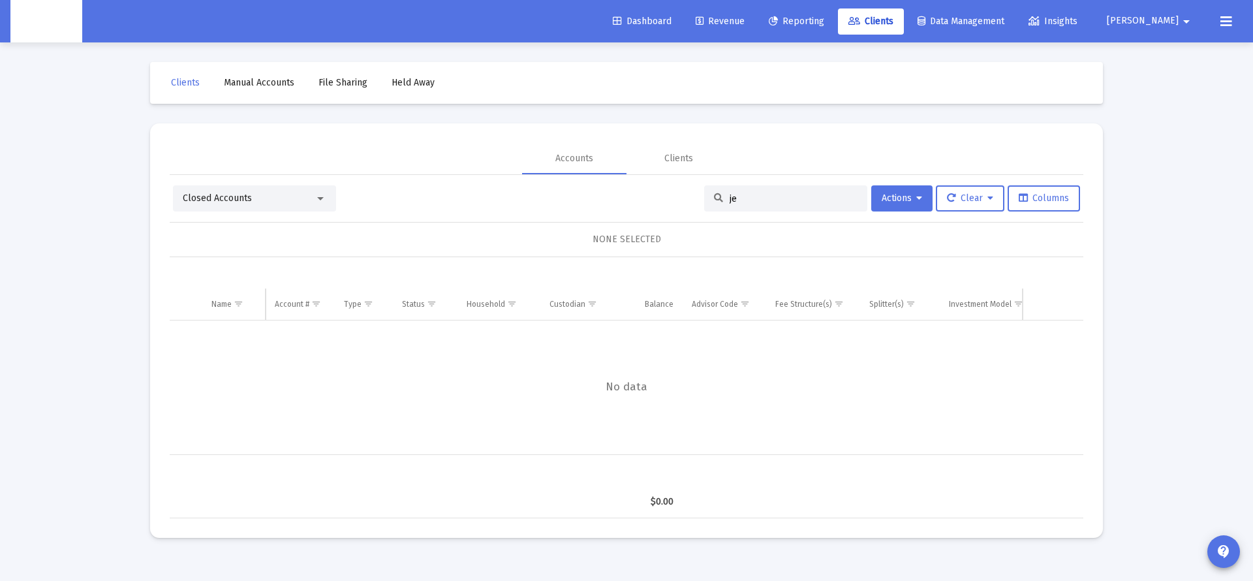
type input "j"
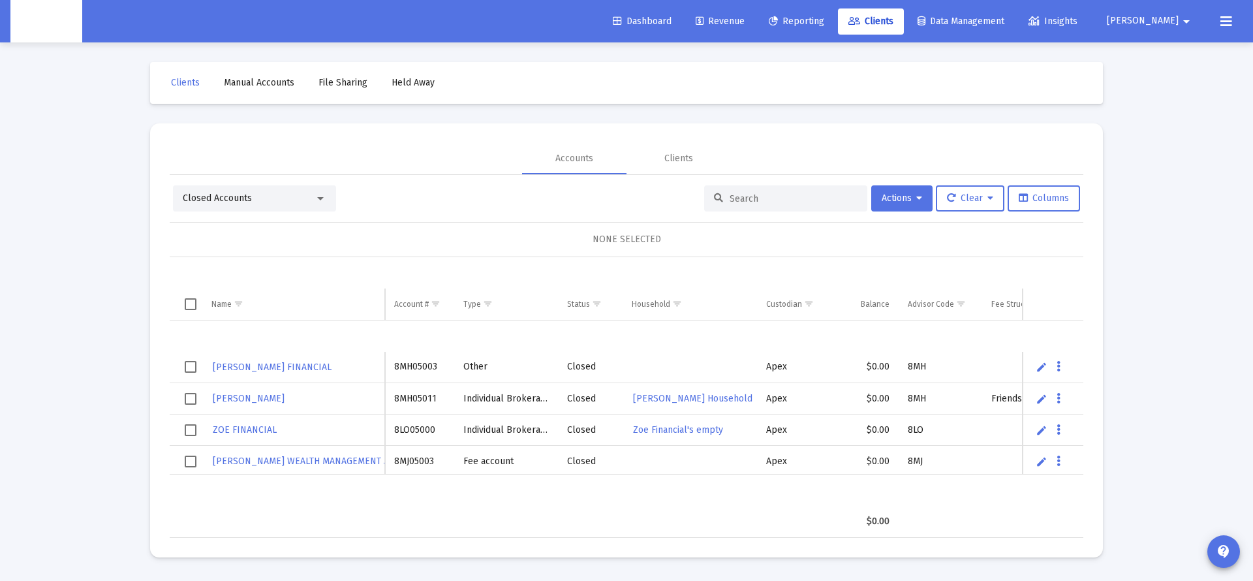
click at [257, 199] on div "Closed Accounts" at bounding box center [249, 198] width 132 height 13
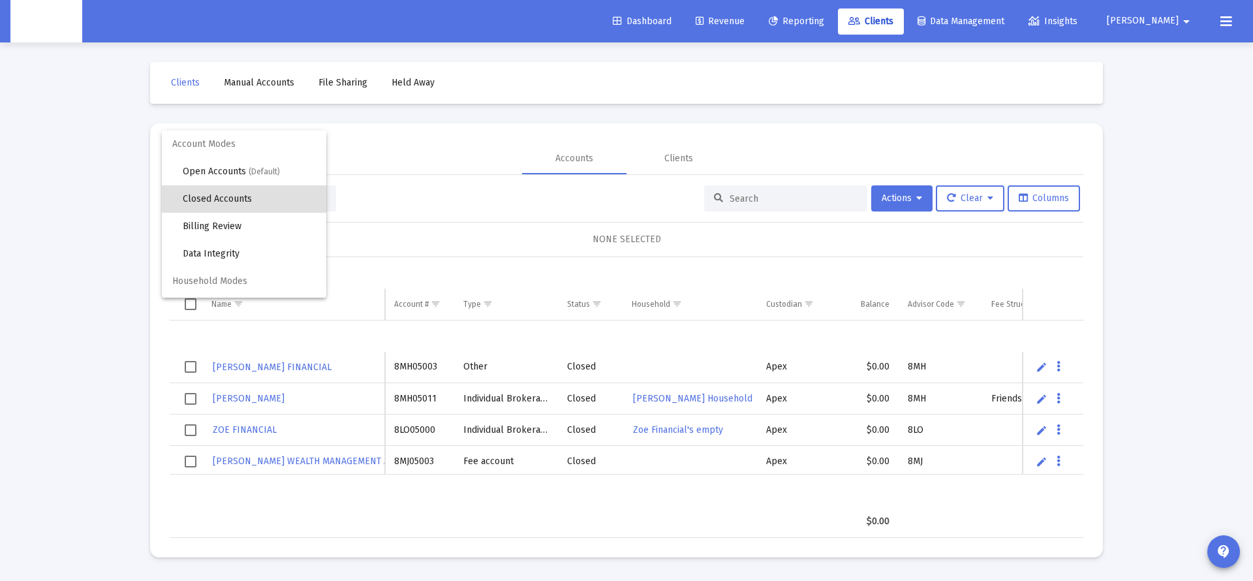
click at [756, 196] on div at bounding box center [626, 290] width 1253 height 581
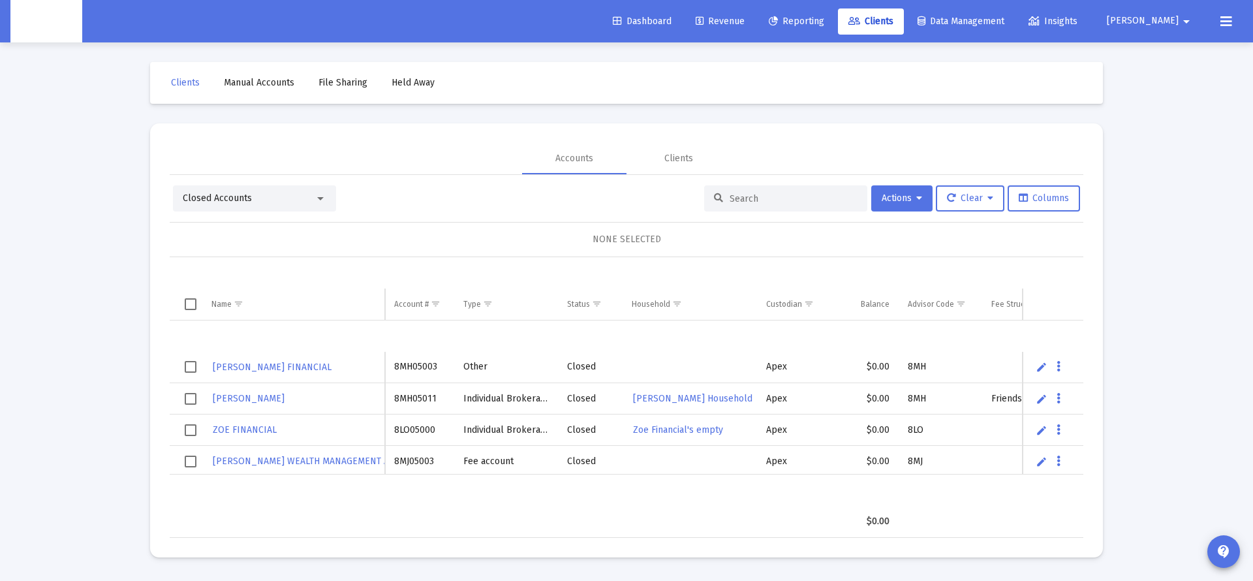
click at [754, 200] on input at bounding box center [793, 198] width 128 height 11
click at [590, 564] on div "Clients Manual Accounts File Sharing Held Away Accounts Clients Closed Accounts…" at bounding box center [626, 309] width 979 height 534
click at [644, 551] on mat-card "Accounts Clients Closed Accounts Actions Clear Columns NONE SELECTED Name Name …" at bounding box center [626, 340] width 953 height 434
drag, startPoint x: 254, startPoint y: 189, endPoint x: 256, endPoint y: 196, distance: 7.4
click at [254, 189] on div "Closed Accounts" at bounding box center [254, 198] width 163 height 26
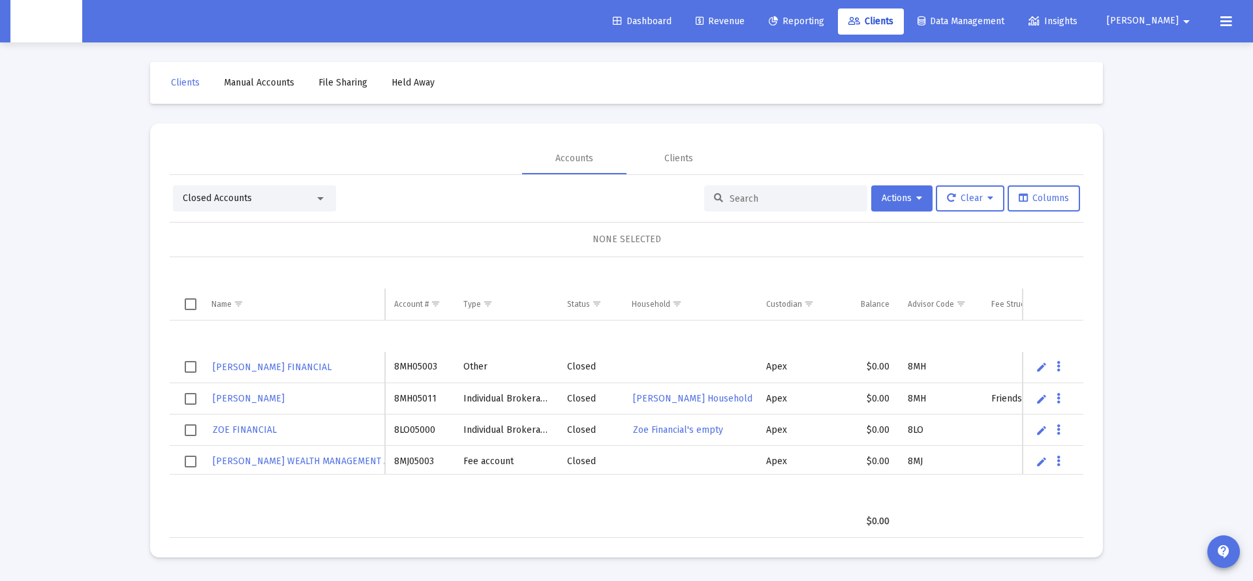
click at [255, 196] on div "Closed Accounts" at bounding box center [249, 198] width 132 height 13
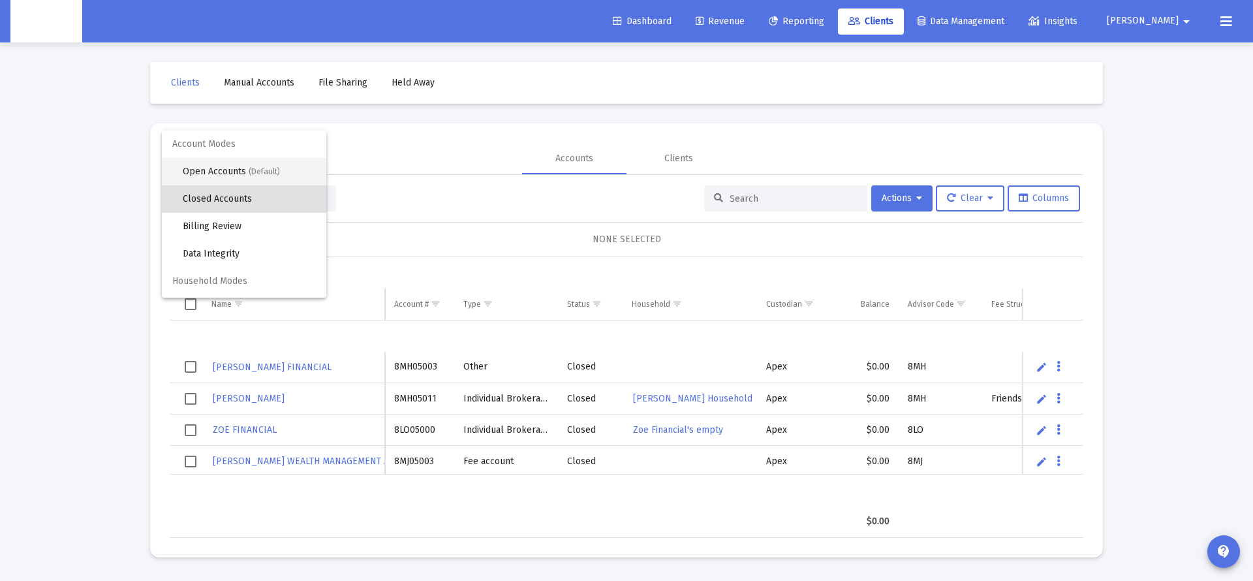
click at [239, 166] on span "Open Accounts (Default)" at bounding box center [249, 171] width 133 height 27
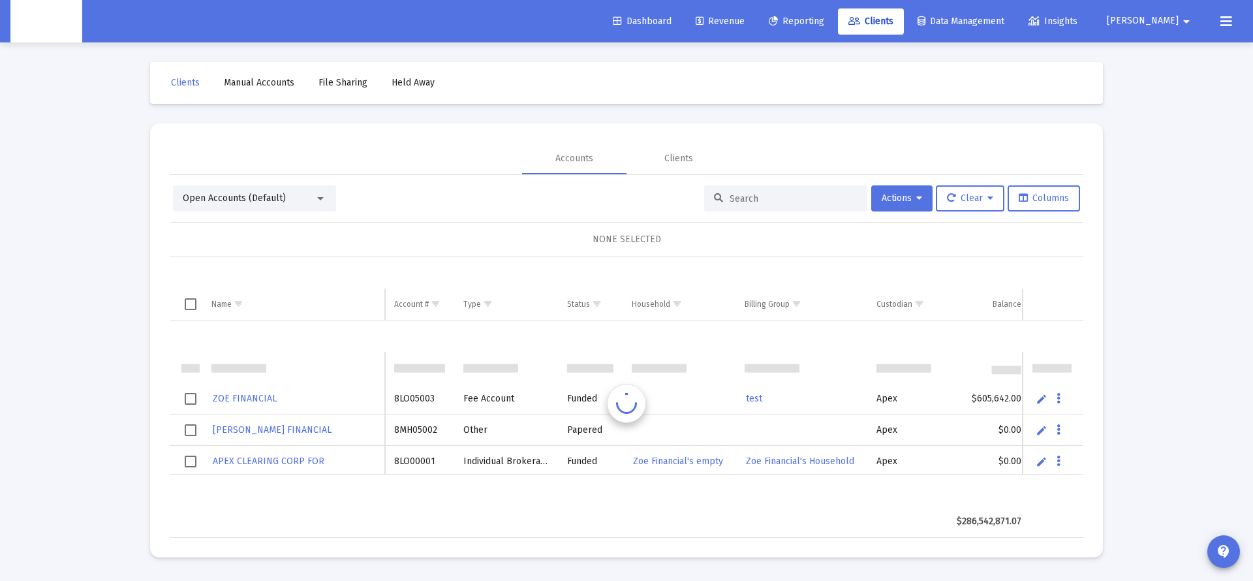
scroll to position [31, 0]
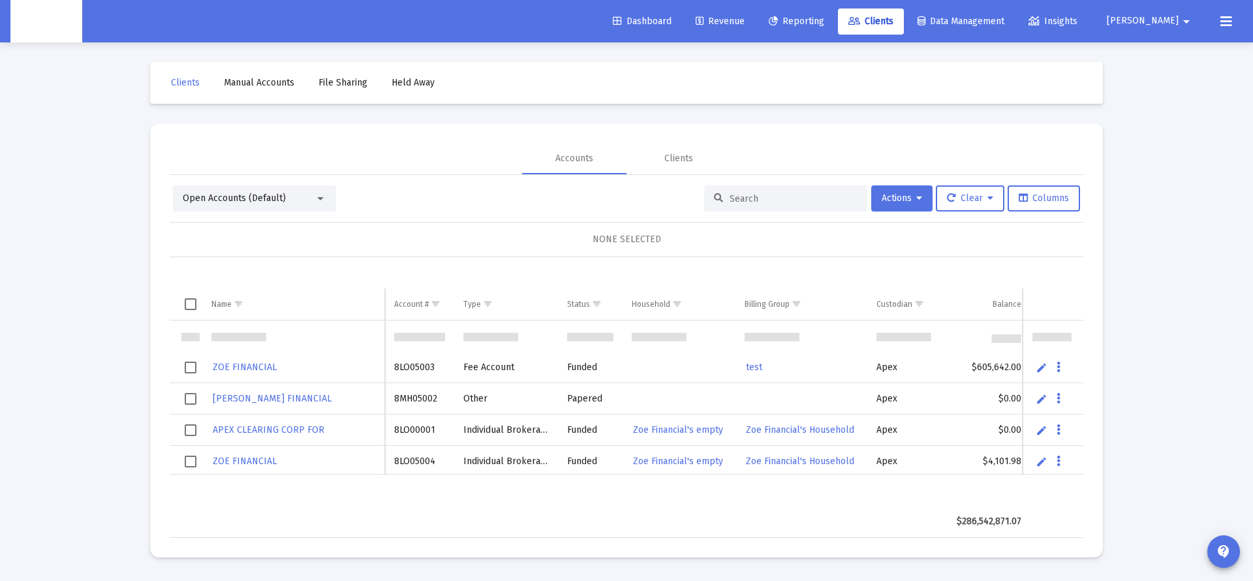
click at [739, 206] on div at bounding box center [785, 198] width 163 height 26
click at [739, 201] on input at bounding box center [793, 198] width 128 height 11
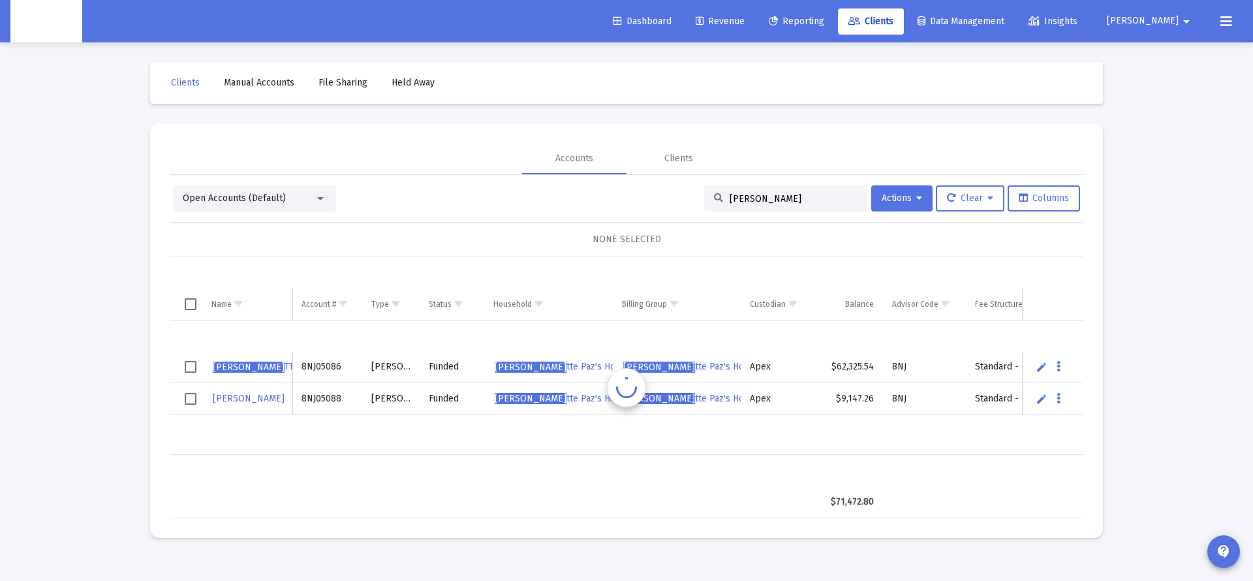
scroll to position [0, 0]
type input "[PERSON_NAME]"
drag, startPoint x: 739, startPoint y: 201, endPoint x: 328, endPoint y: 367, distance: 443.8
click at [328, 367] on td "8NJ05086" at bounding box center [326, 367] width 69 height 31
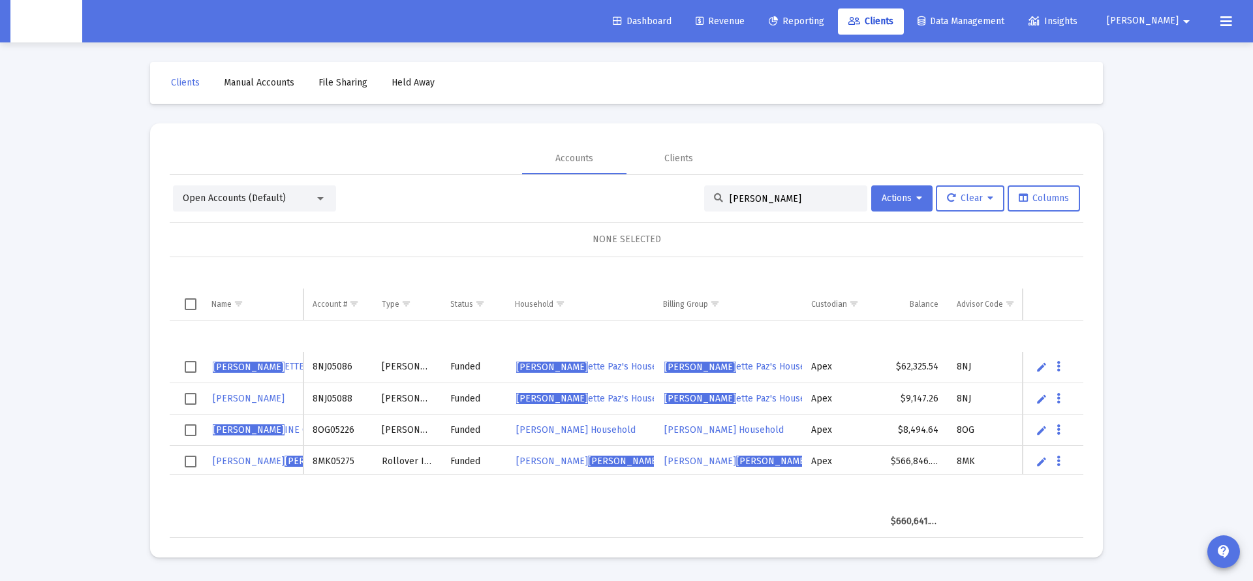
click at [345, 371] on td "8NJ05086" at bounding box center [337, 367] width 69 height 31
click at [339, 367] on td "8NJ05086" at bounding box center [337, 367] width 69 height 31
copy td "8NJ05086"
click at [673, 161] on div "Clients" at bounding box center [678, 158] width 29 height 13
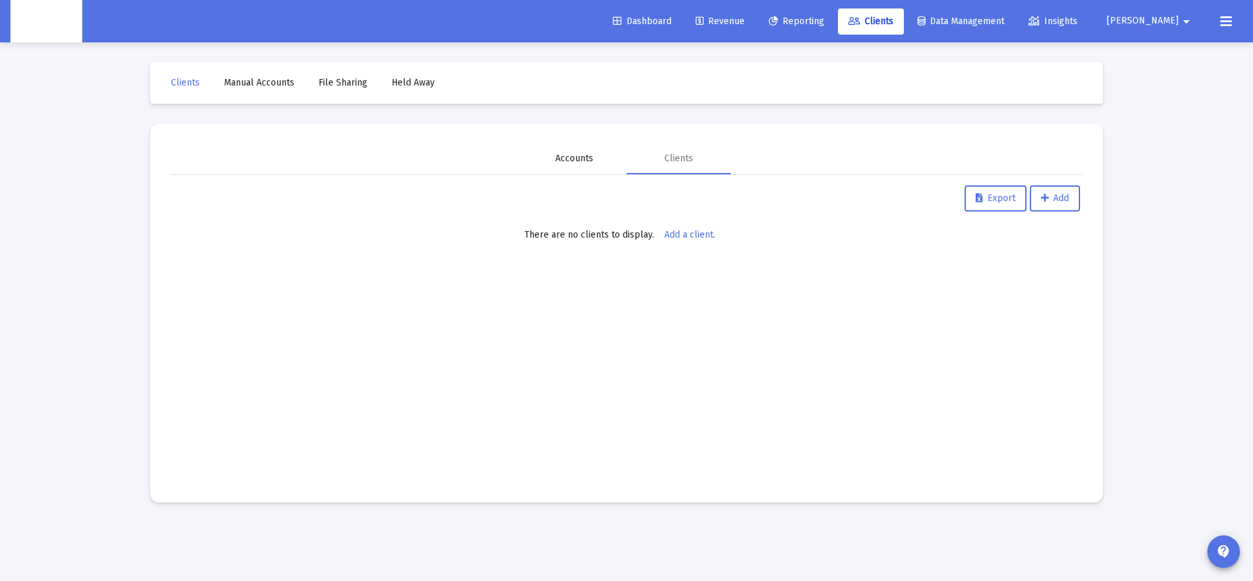
drag, startPoint x: 607, startPoint y: 157, endPoint x: 577, endPoint y: 170, distance: 33.3
click at [605, 158] on div "Accounts" at bounding box center [574, 158] width 104 height 31
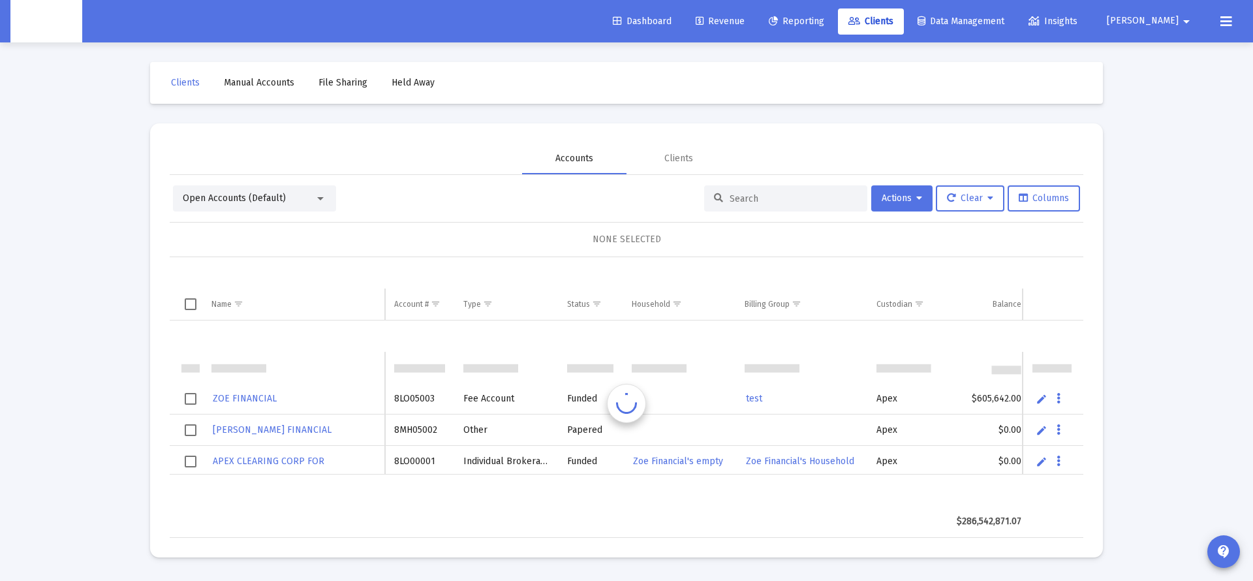
scroll to position [31, 0]
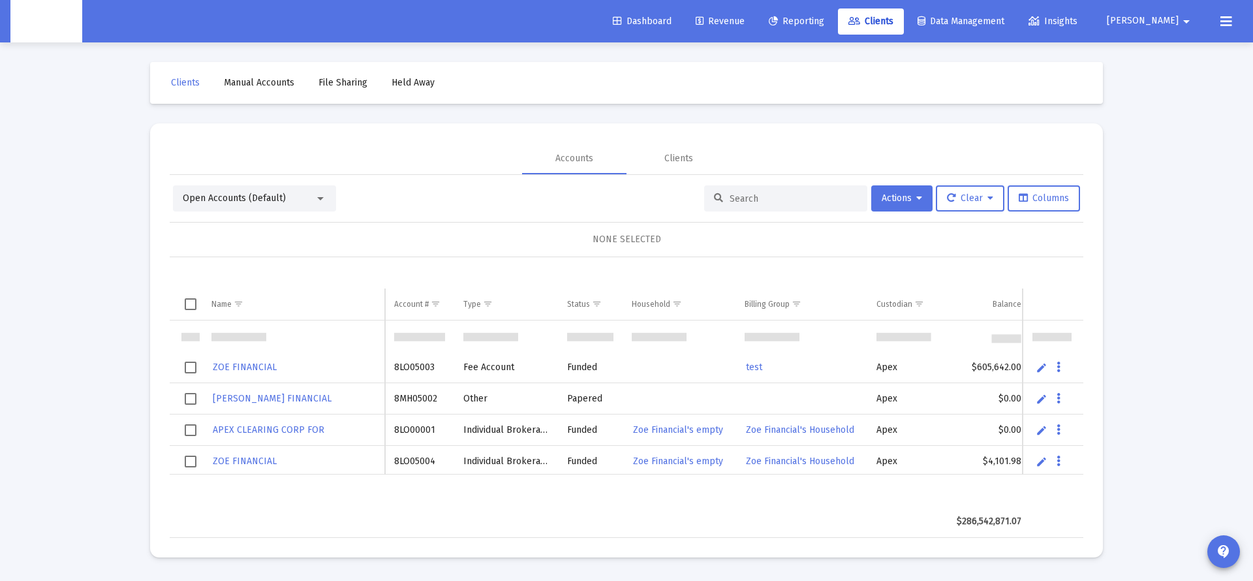
click at [244, 203] on span "Open Accounts (Default)" at bounding box center [234, 197] width 103 height 11
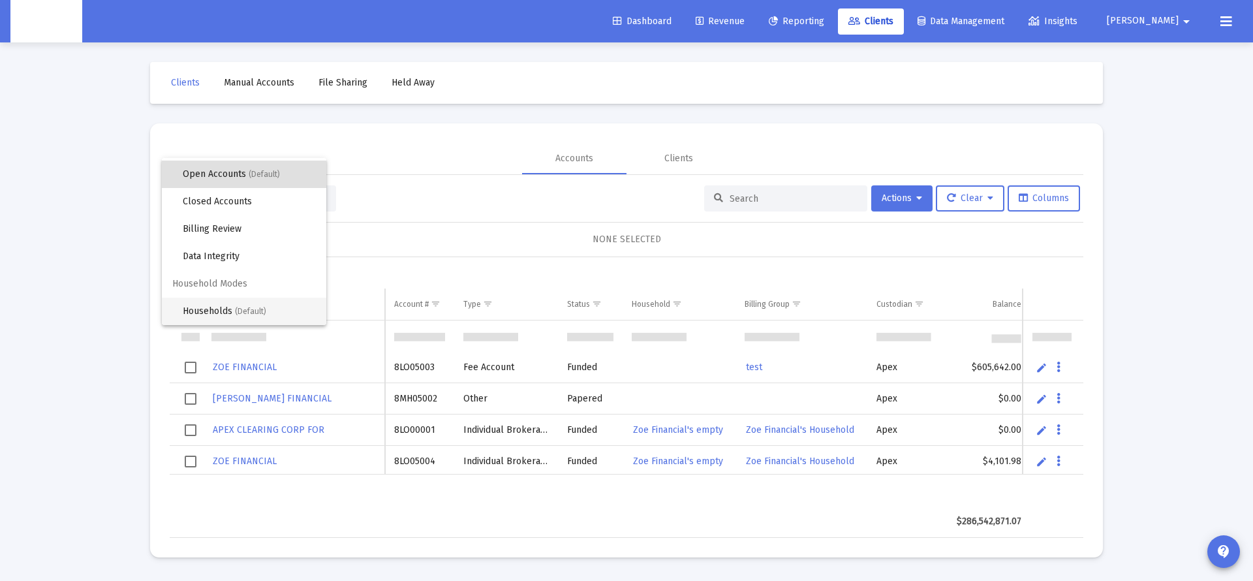
scroll to position [25, 0]
click at [200, 306] on span "Households (Default)" at bounding box center [249, 311] width 133 height 27
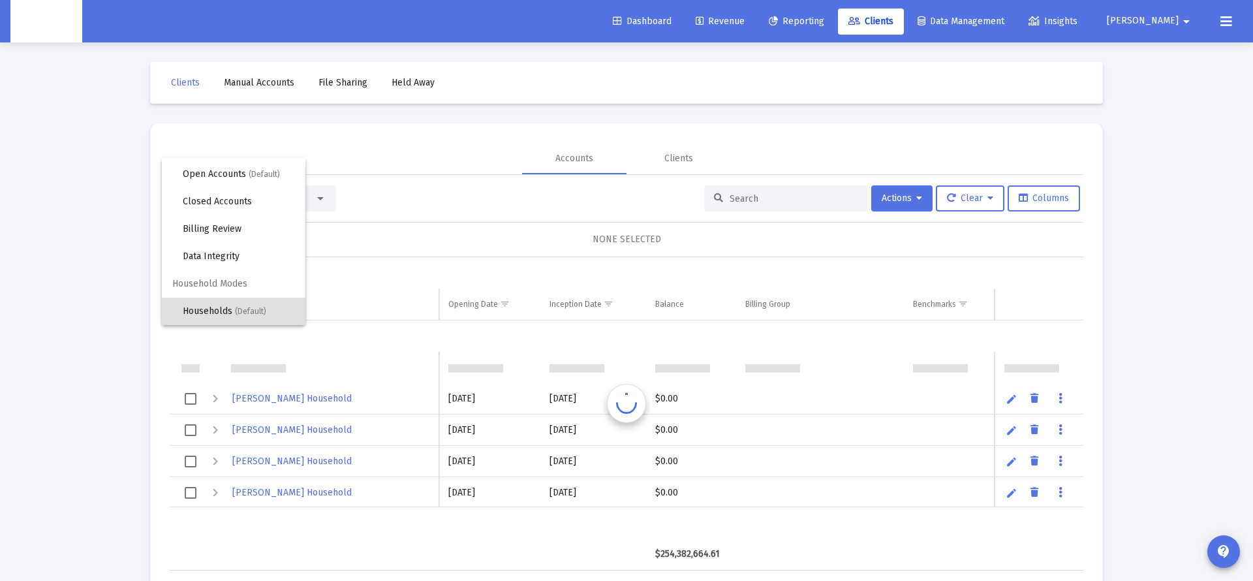
scroll to position [31, 0]
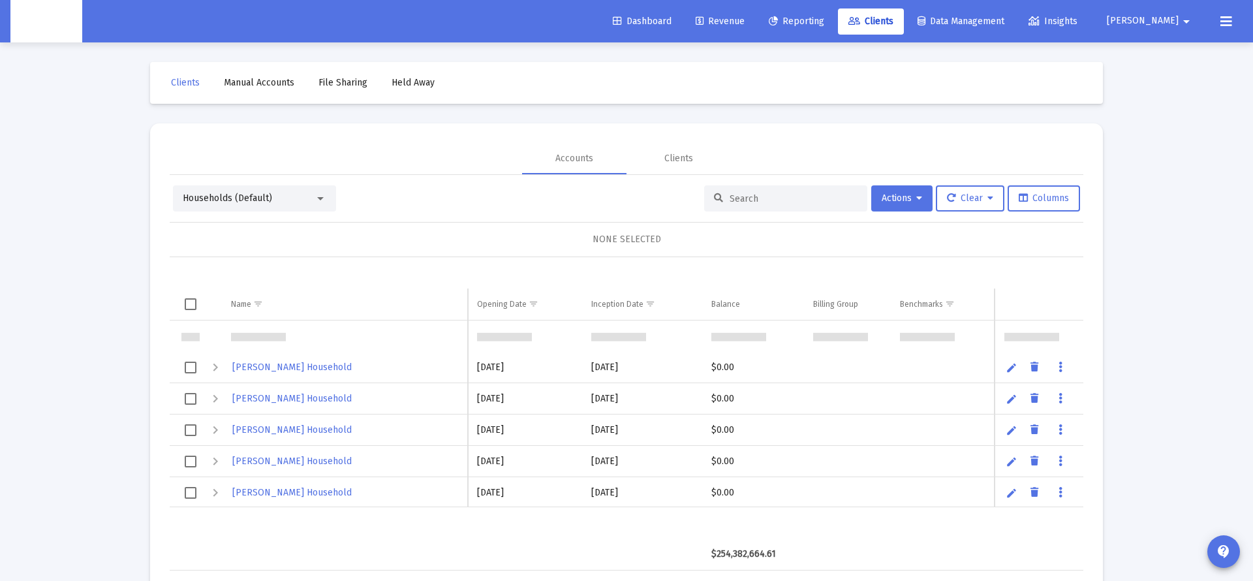
click at [769, 198] on input at bounding box center [793, 198] width 128 height 11
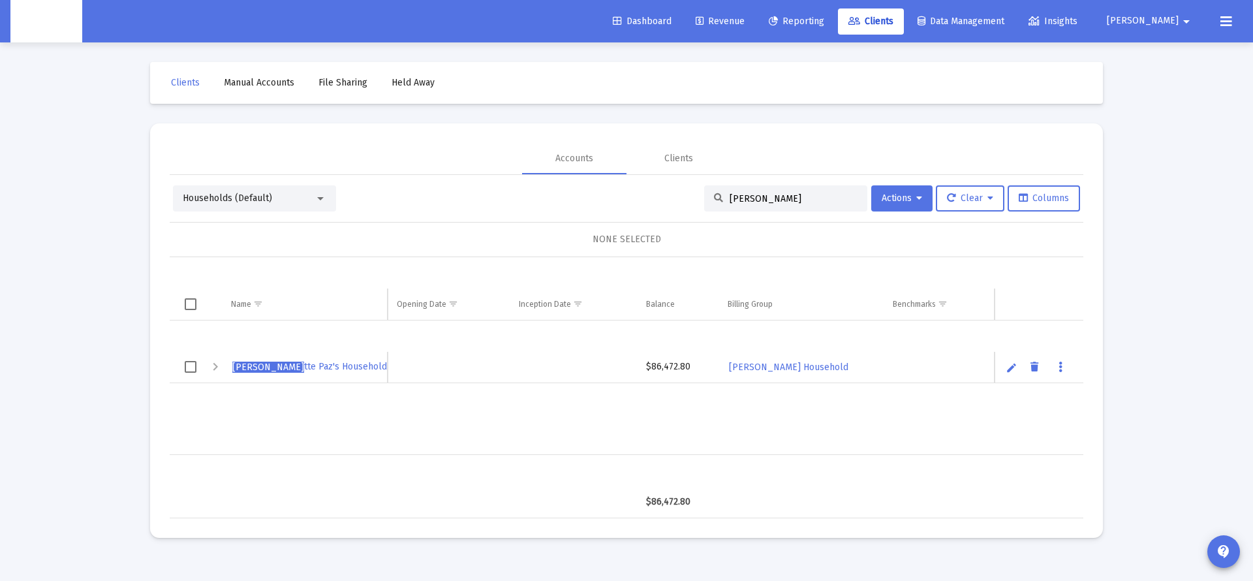
click at [730, 410] on div "[PERSON_NAME] tte [PERSON_NAME] Household $86,472.80 [PERSON_NAME] Household" at bounding box center [629, 387] width 918 height 134
click at [545, 403] on div "[PERSON_NAME] tte [PERSON_NAME] Household $86,472.80 [PERSON_NAME] Household" at bounding box center [629, 387] width 918 height 134
drag, startPoint x: 652, startPoint y: 370, endPoint x: 694, endPoint y: 369, distance: 41.8
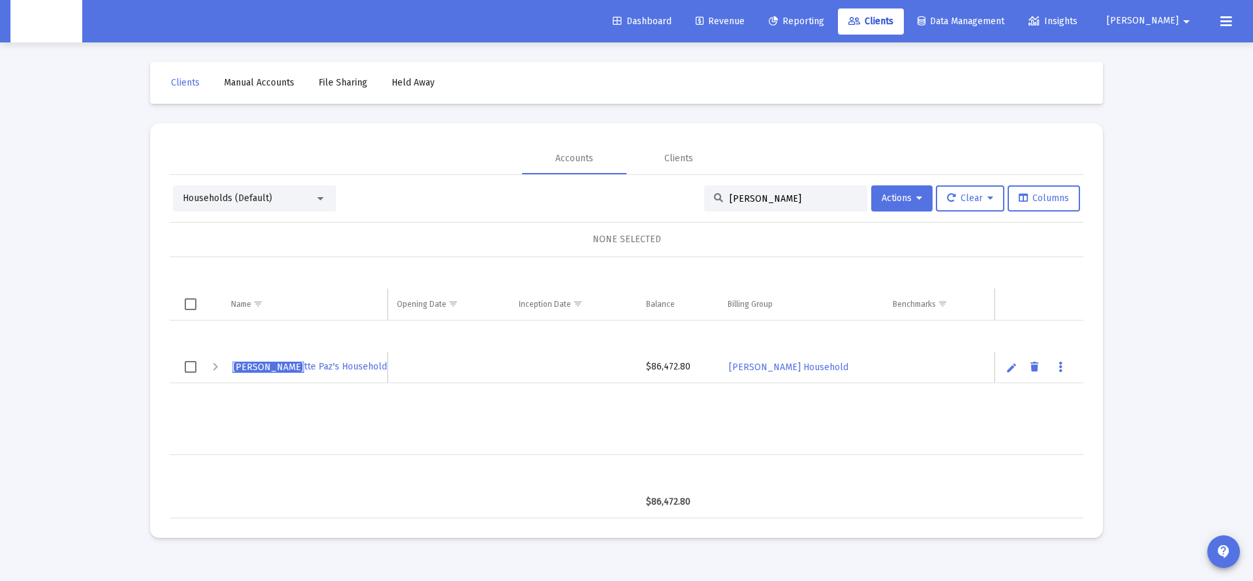
click at [694, 369] on div "$86,472.80" at bounding box center [677, 366] width 63 height 13
click at [688, 371] on div "$86,472.80" at bounding box center [677, 366] width 63 height 13
drag, startPoint x: 647, startPoint y: 368, endPoint x: 689, endPoint y: 368, distance: 42.4
click at [691, 368] on div "$86,472.80" at bounding box center [677, 366] width 63 height 13
click at [214, 370] on div "Expand" at bounding box center [215, 367] width 16 height 16
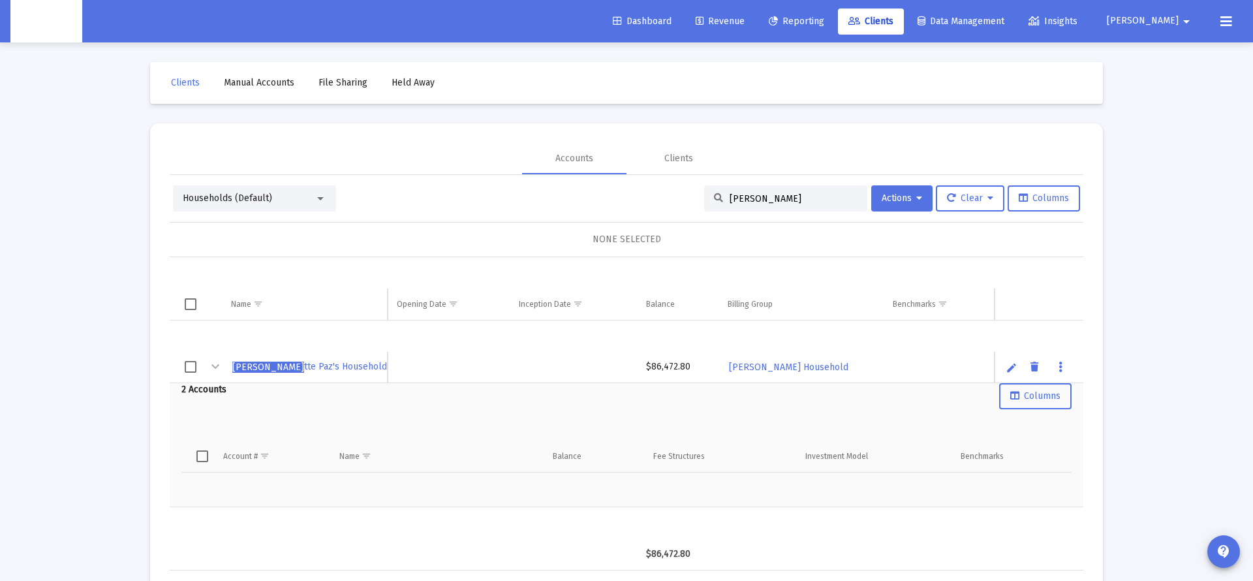
click at [806, 194] on input "[PERSON_NAME]" at bounding box center [793, 198] width 128 height 11
click at [746, 149] on div "Accounts Clients" at bounding box center [626, 158] width 913 height 31
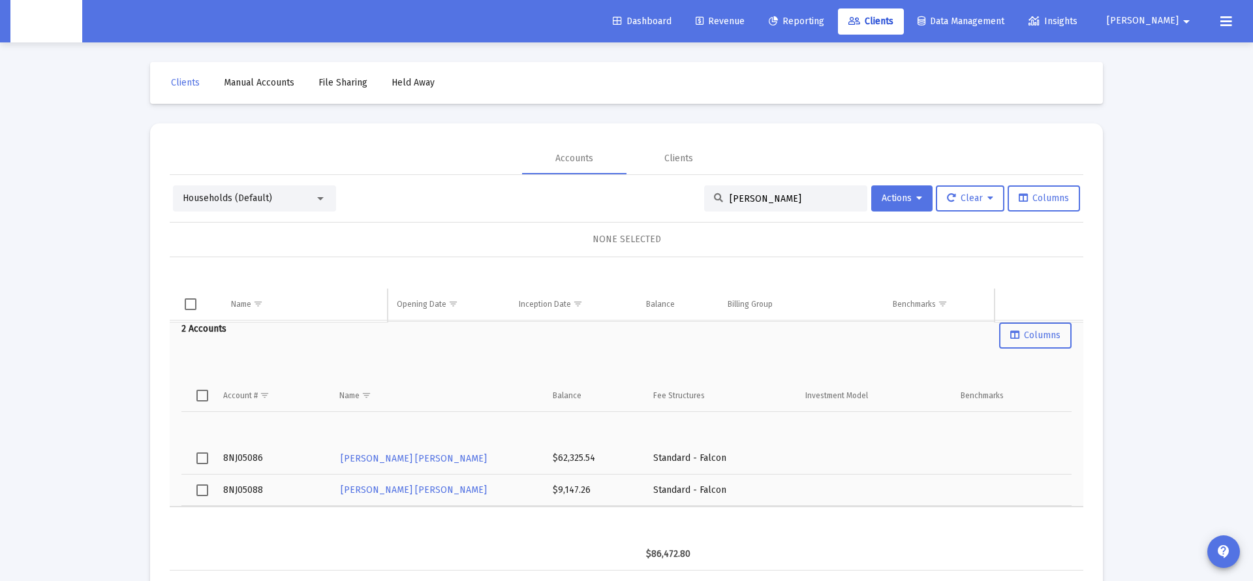
click at [250, 459] on td "8NJ05086" at bounding box center [272, 458] width 116 height 31
copy td "8NJ05086"
click at [740, 197] on input "[PERSON_NAME]" at bounding box center [793, 198] width 128 height 11
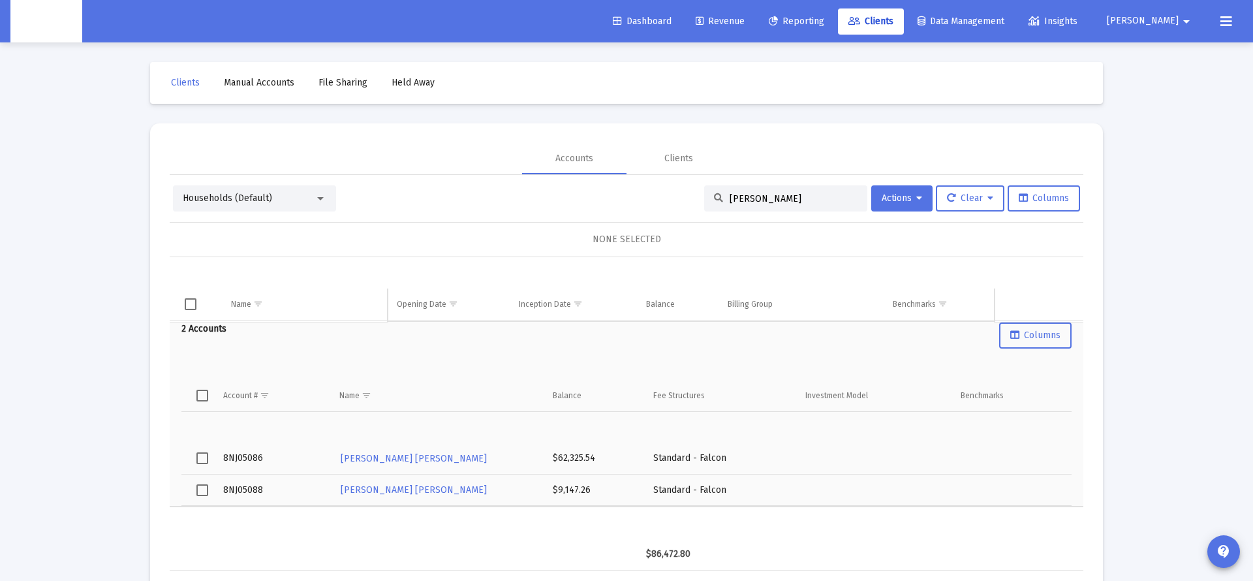
paste input "8NJ05086"
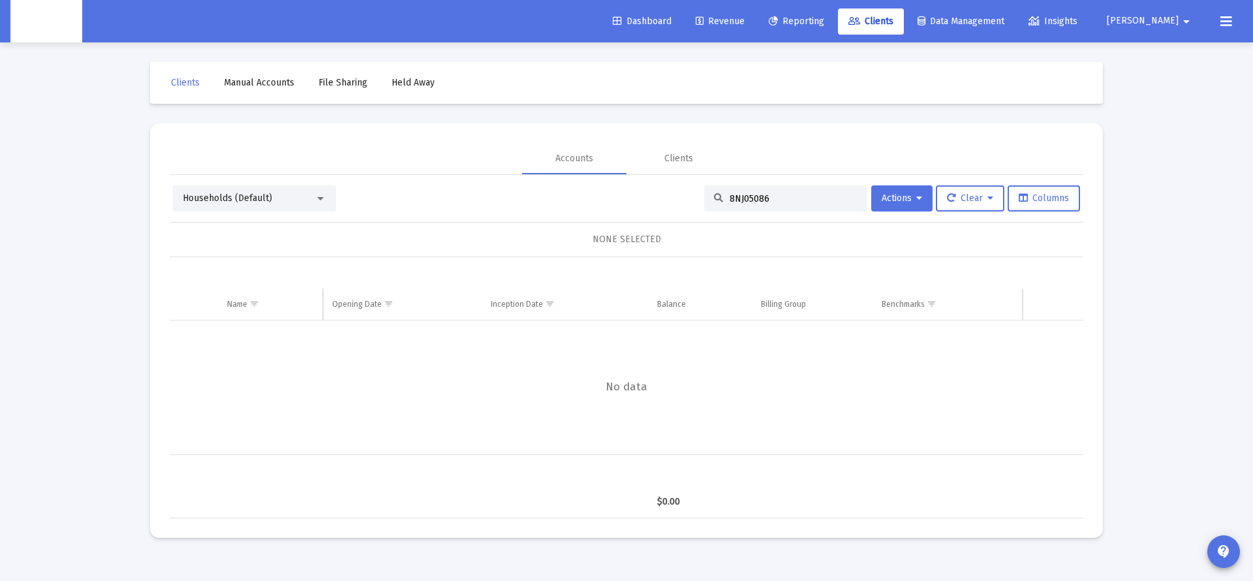
click at [313, 201] on div "Households (Default)" at bounding box center [249, 198] width 132 height 13
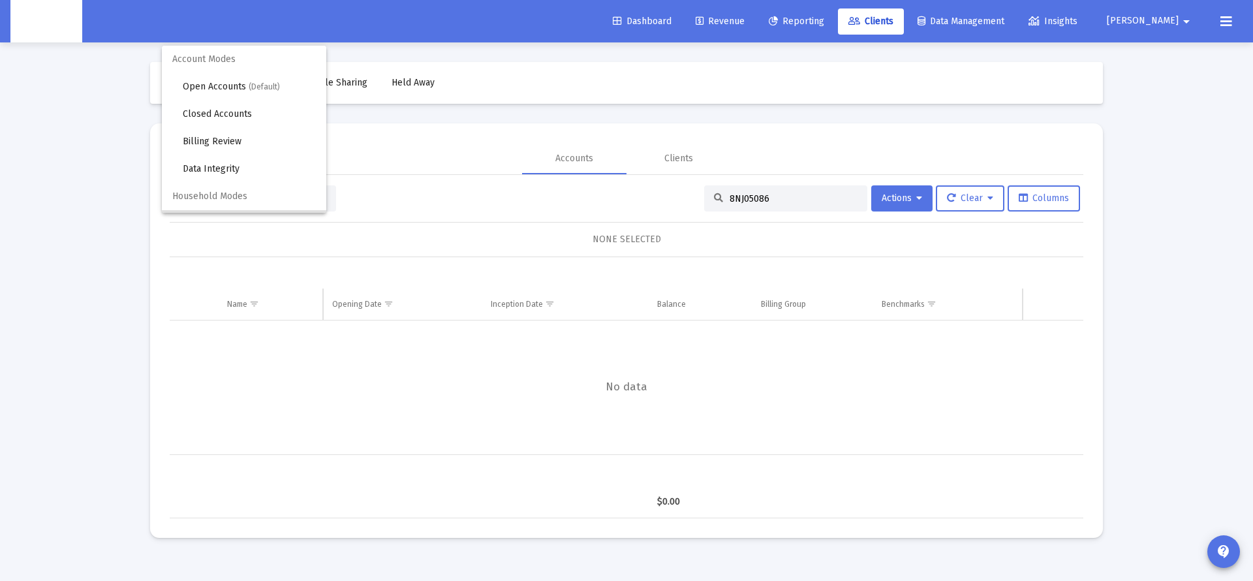
scroll to position [25, 0]
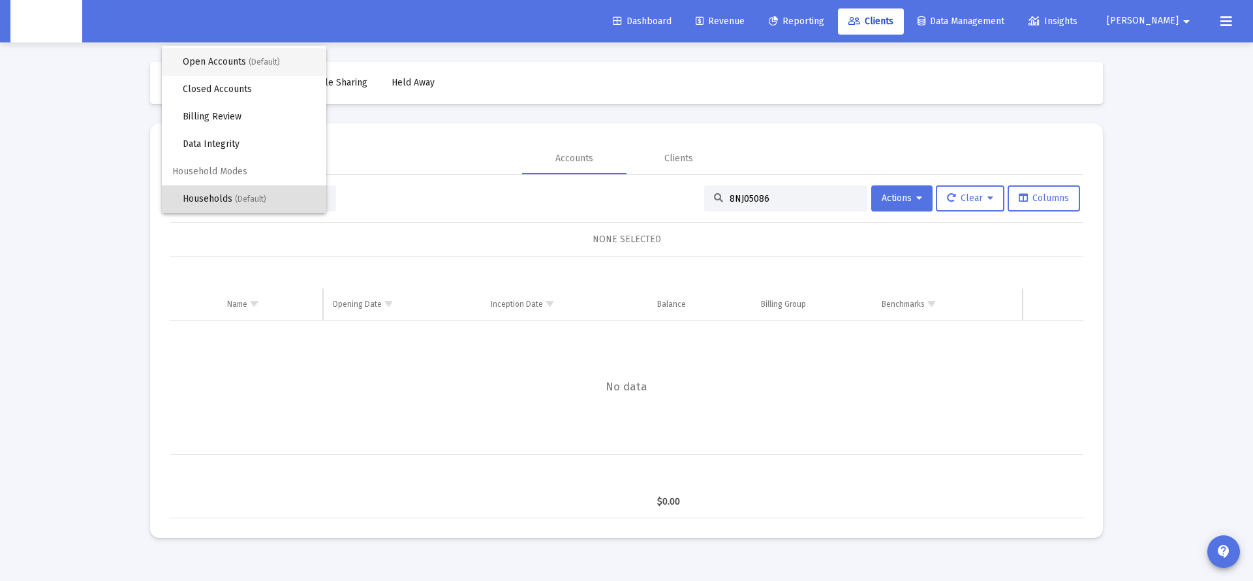
click at [251, 66] on span "(Default)" at bounding box center [264, 61] width 31 height 9
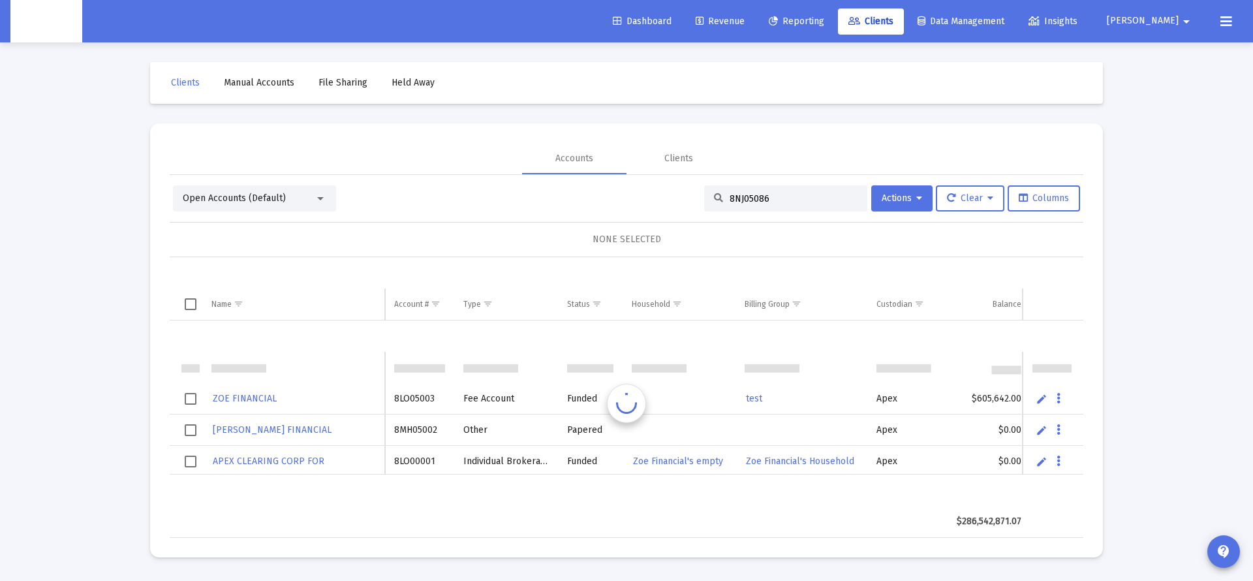
scroll to position [31, 0]
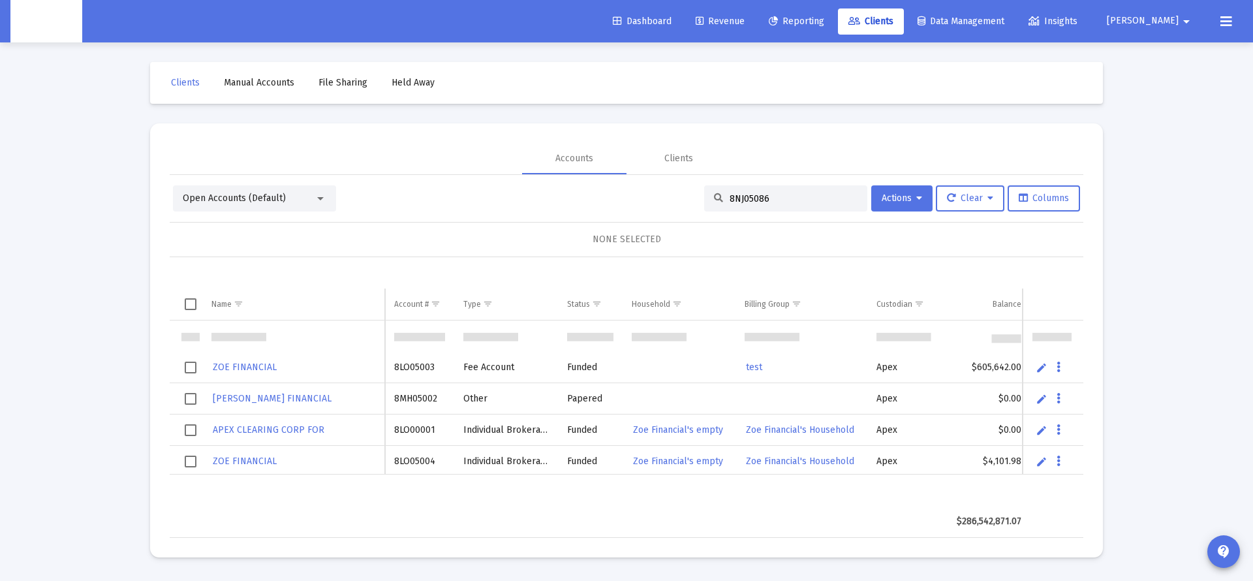
click at [771, 198] on input "8NJ05086" at bounding box center [793, 198] width 128 height 11
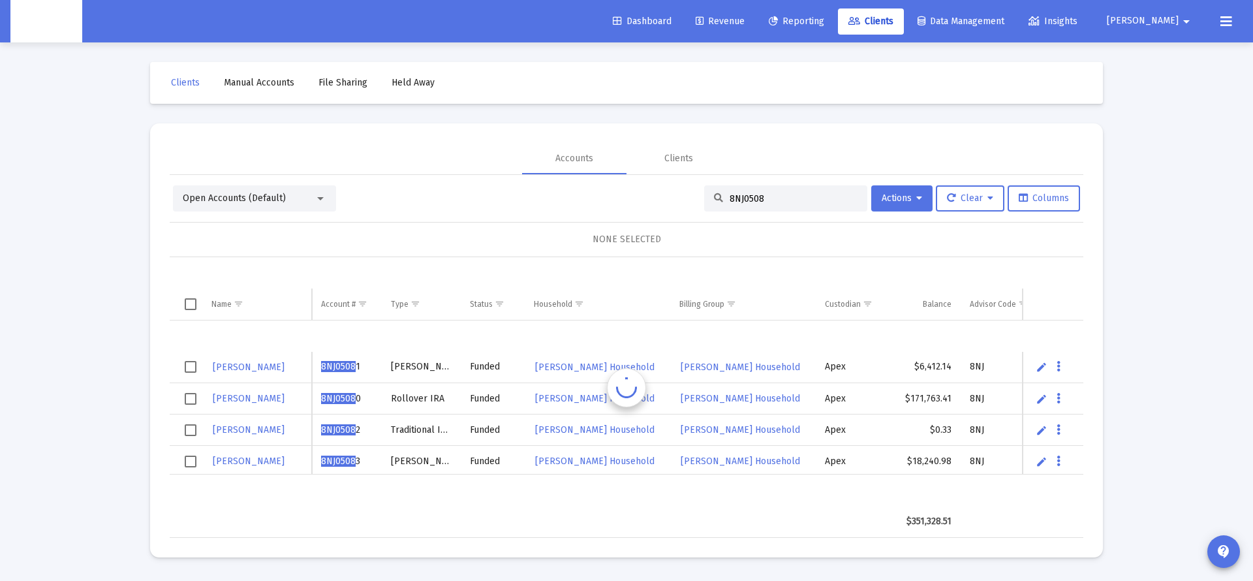
scroll to position [0, 0]
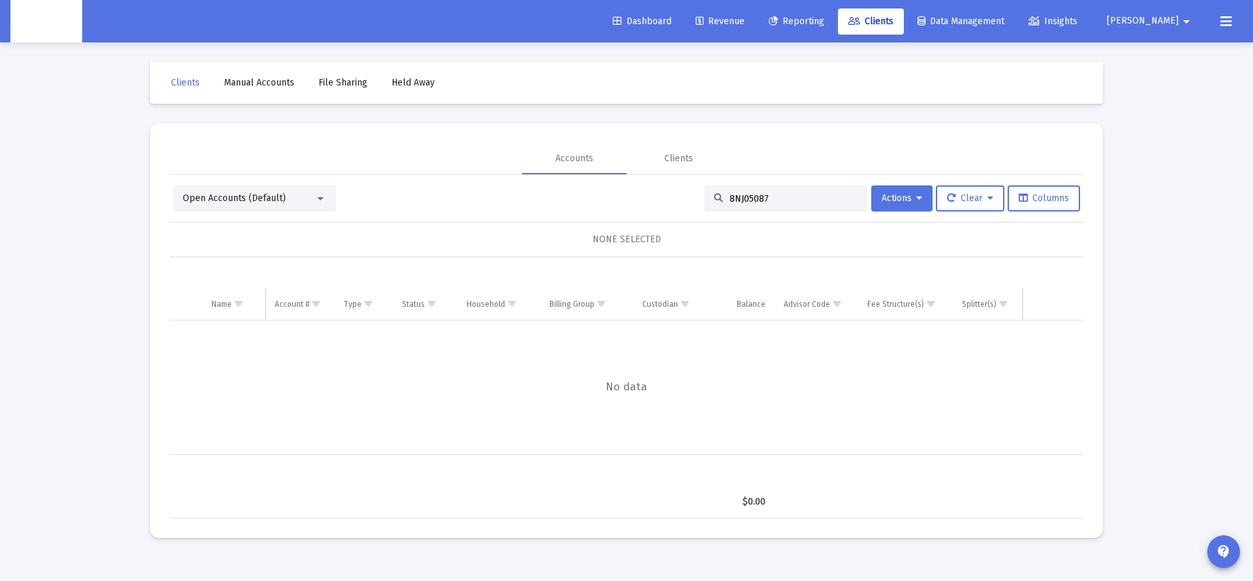
click at [800, 204] on input "8NJ05087" at bounding box center [793, 198] width 128 height 11
click at [742, 196] on input "8NJ05087" at bounding box center [793, 198] width 128 height 11
click at [309, 184] on div "Open Accounts (Default) 8NJ05087 Actions Clear Columns NONE SELECTED Name Name …" at bounding box center [626, 346] width 913 height 343
click at [305, 194] on div "Open Accounts (Default)" at bounding box center [249, 198] width 132 height 13
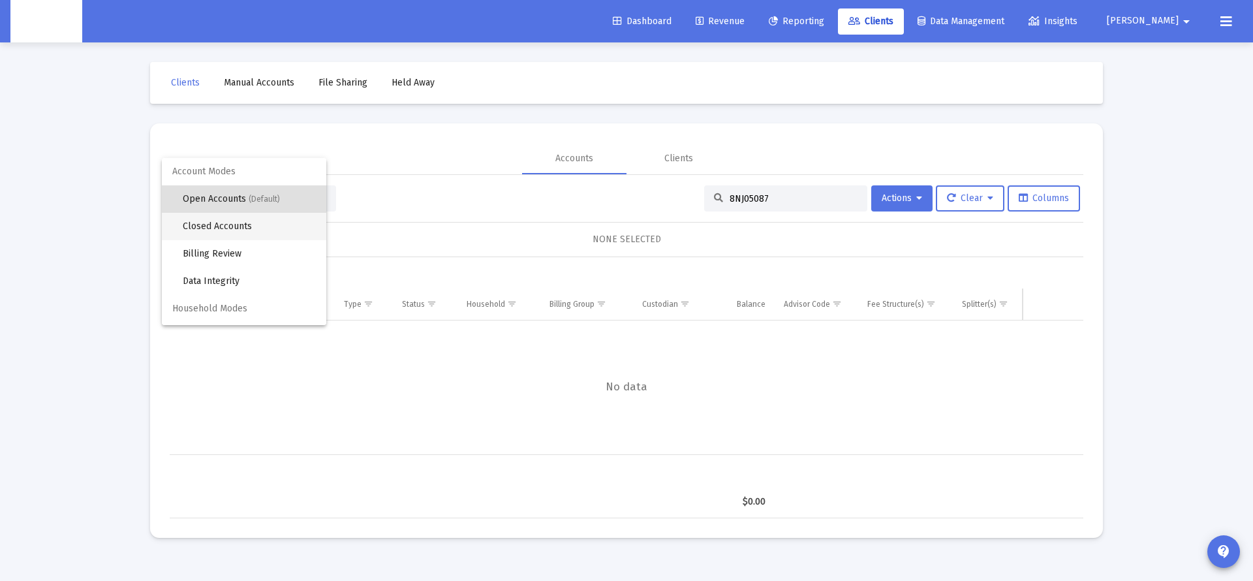
click at [259, 226] on span "Closed Accounts" at bounding box center [249, 226] width 133 height 27
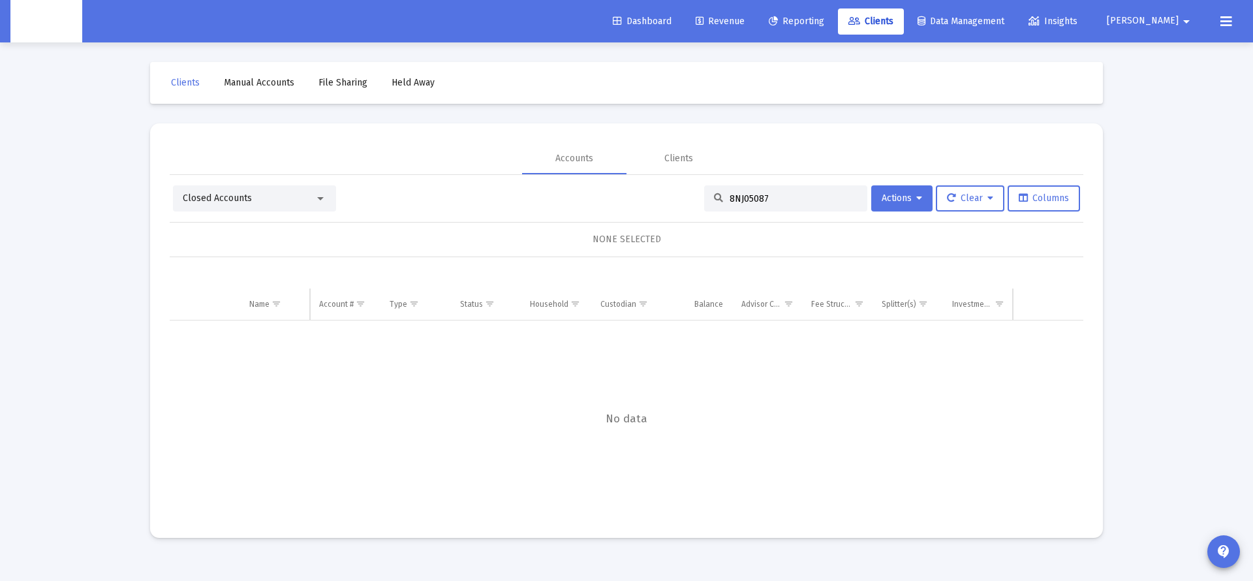
click at [753, 203] on input "8NJ05087" at bounding box center [793, 198] width 128 height 11
click at [211, 199] on span "Closed Accounts" at bounding box center [217, 197] width 69 height 11
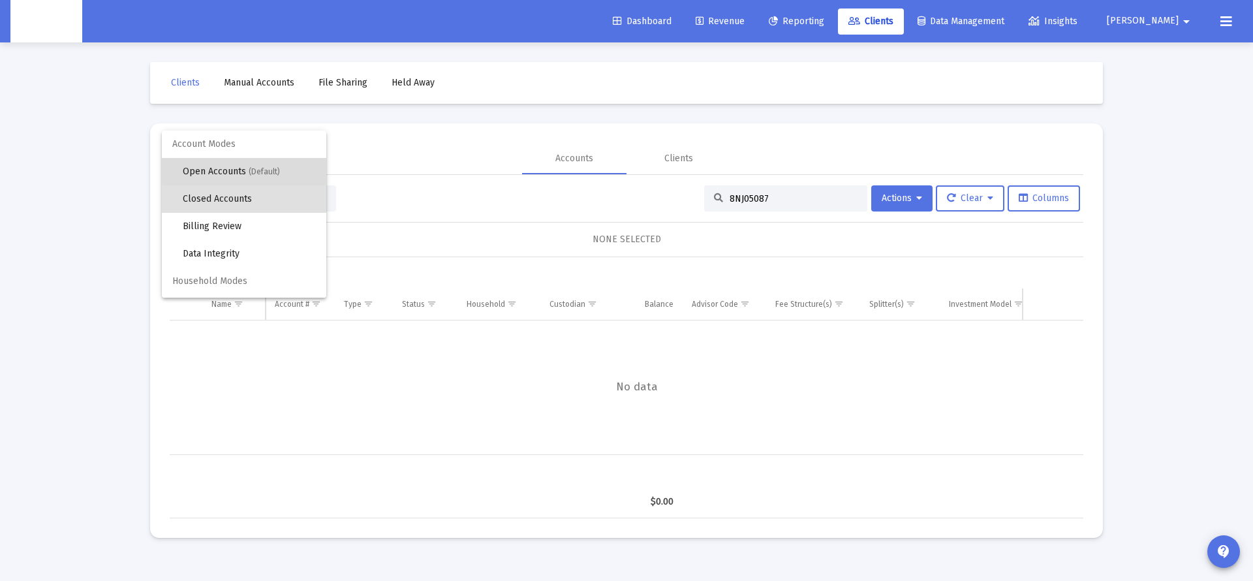
click at [261, 168] on span "(Default)" at bounding box center [264, 171] width 31 height 9
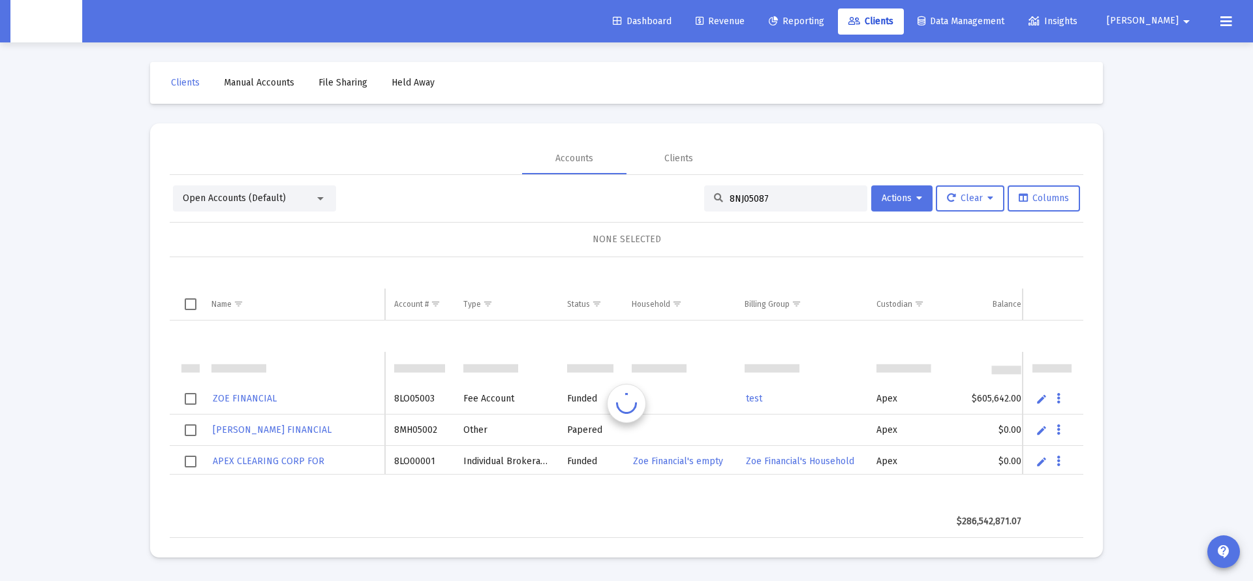
scroll to position [31, 0]
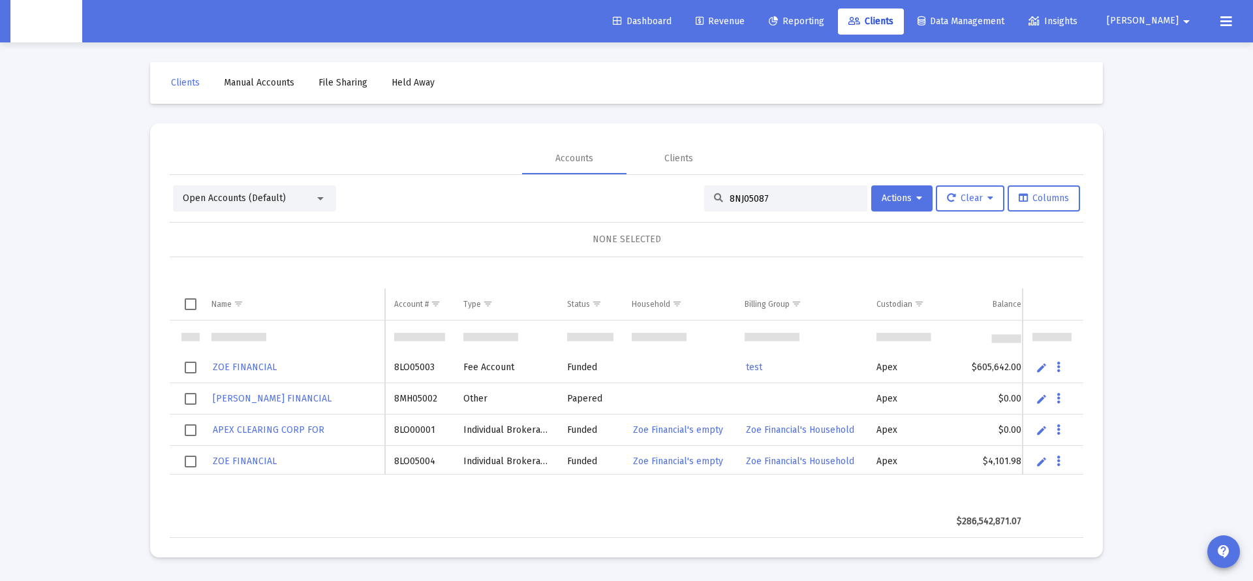
click at [747, 200] on input "8NJ05087" at bounding box center [793, 198] width 128 height 11
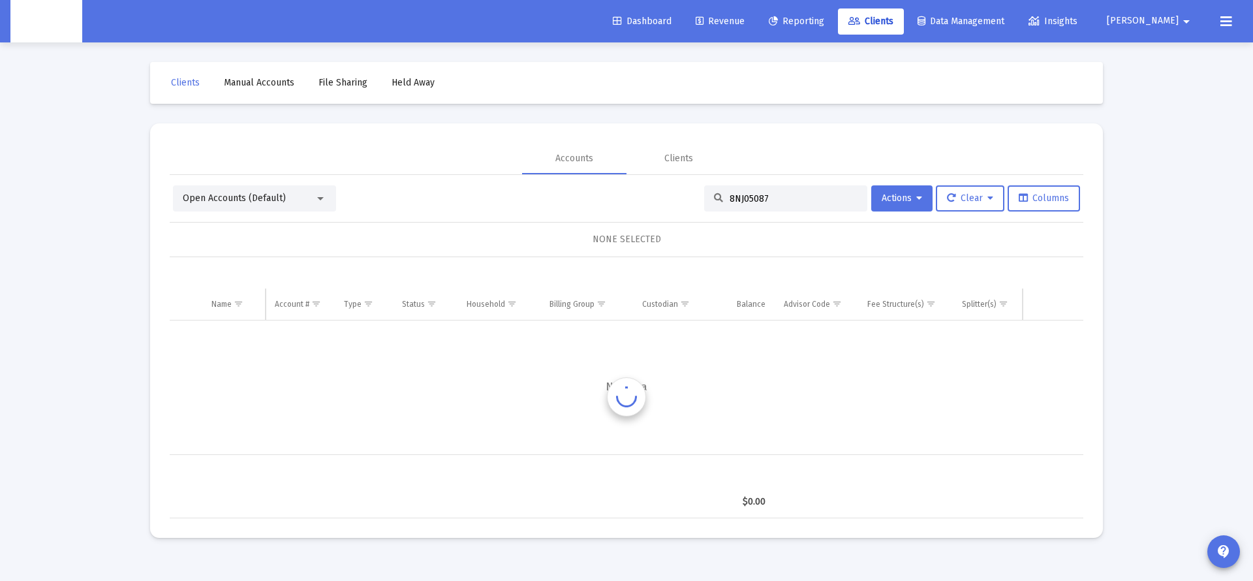
scroll to position [0, 0]
click at [739, 193] on input "8NJ05087" at bounding box center [793, 198] width 128 height 11
paste input "5"
type input "8NJ05085"
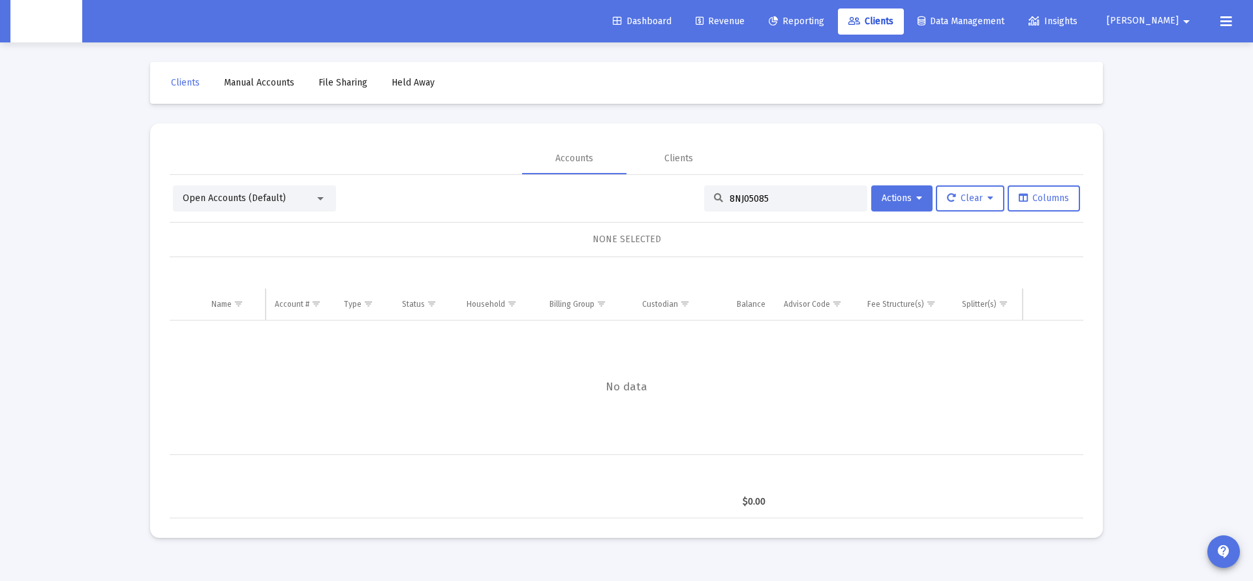
click at [265, 206] on div "Open Accounts (Default)" at bounding box center [254, 198] width 163 height 26
click at [252, 201] on span "Open Accounts (Default)" at bounding box center [234, 197] width 103 height 11
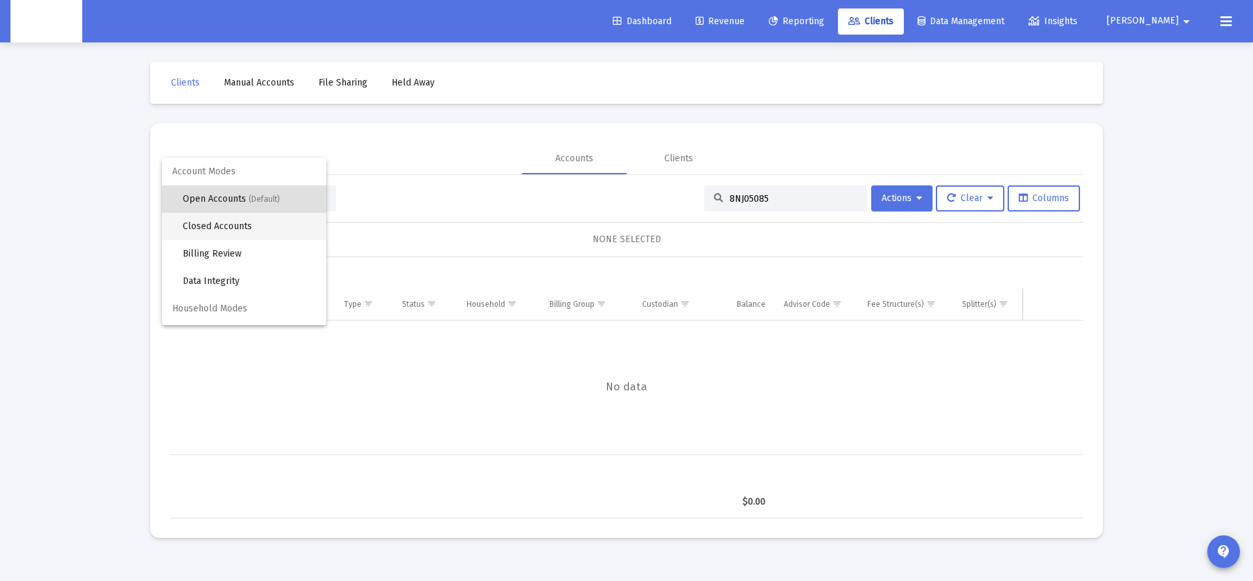
click at [230, 229] on span "Closed Accounts" at bounding box center [249, 226] width 133 height 27
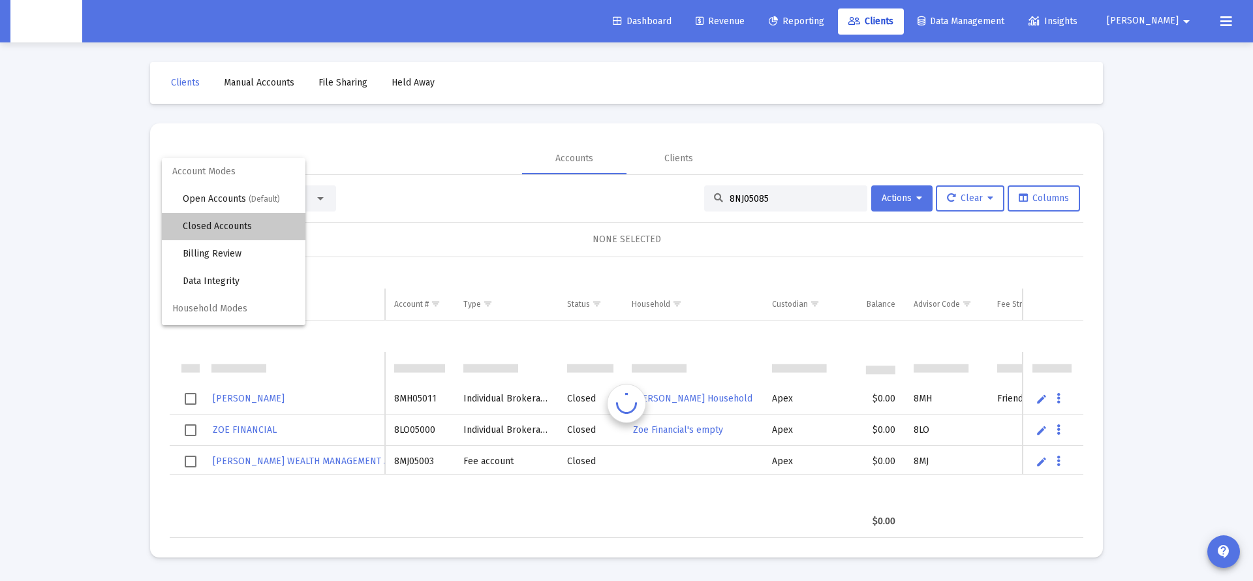
scroll to position [31, 0]
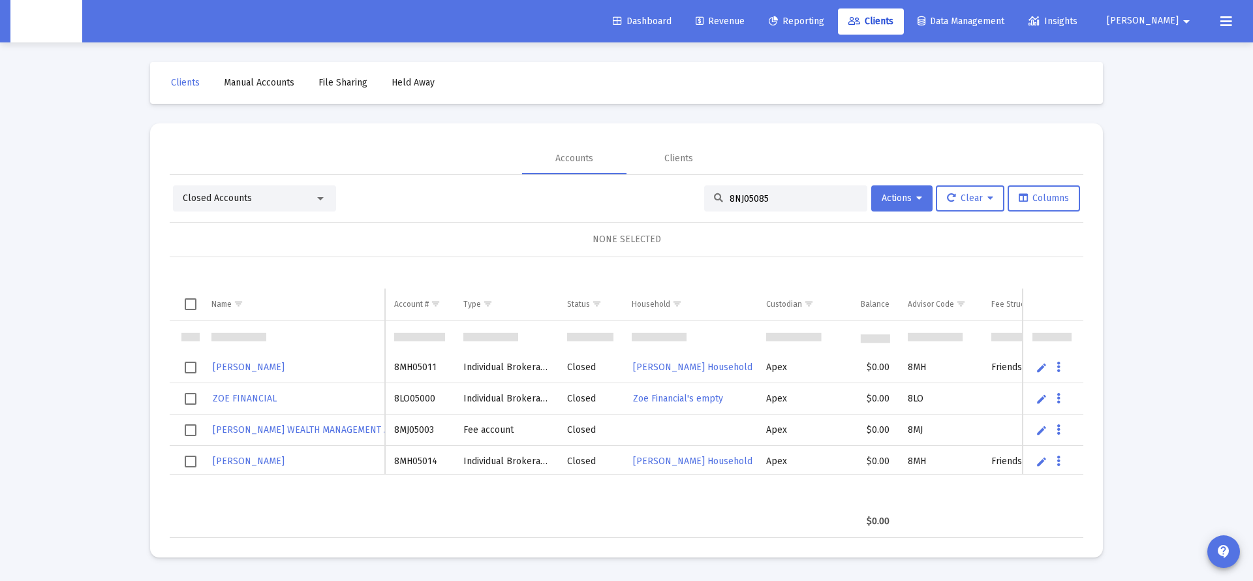
click at [750, 201] on input "8NJ05085" at bounding box center [793, 198] width 128 height 11
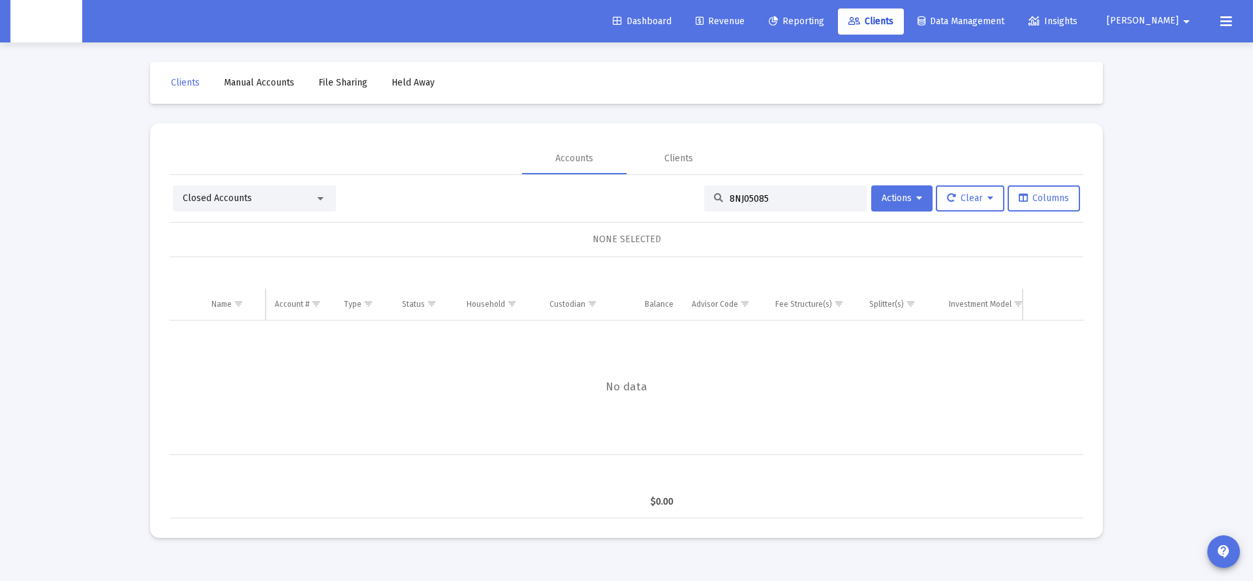
click at [765, 202] on input "8NJ05085" at bounding box center [793, 198] width 128 height 11
click at [752, 202] on input "8NJ05085" at bounding box center [793, 198] width 128 height 11
click at [226, 194] on span "Closed Accounts" at bounding box center [217, 197] width 69 height 11
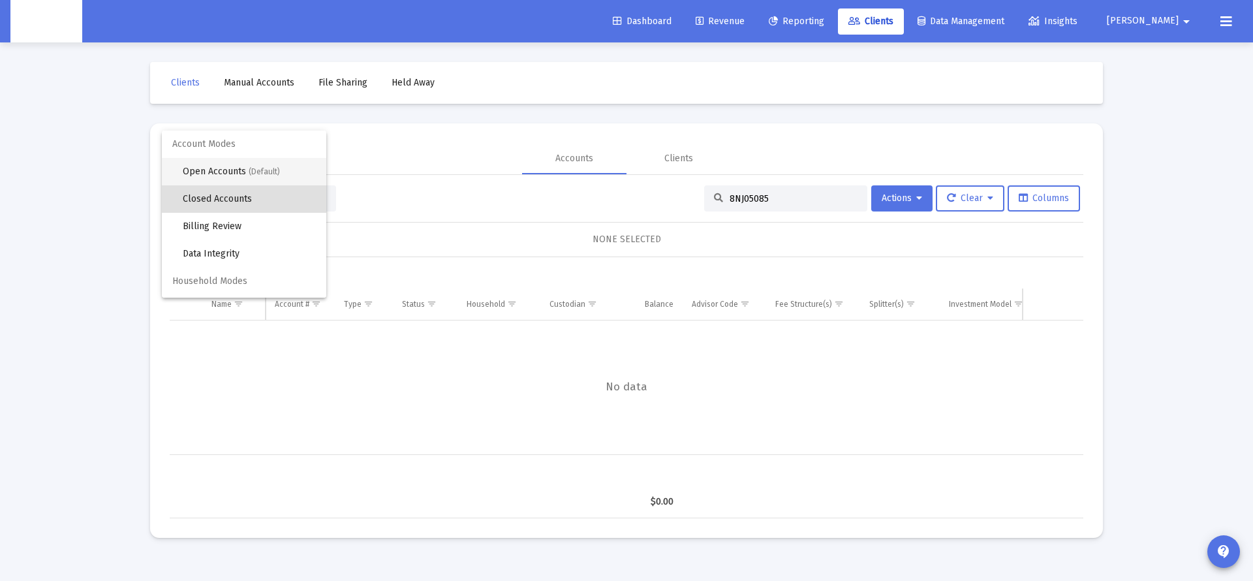
click at [246, 174] on span "Open Accounts (Default)" at bounding box center [249, 171] width 133 height 27
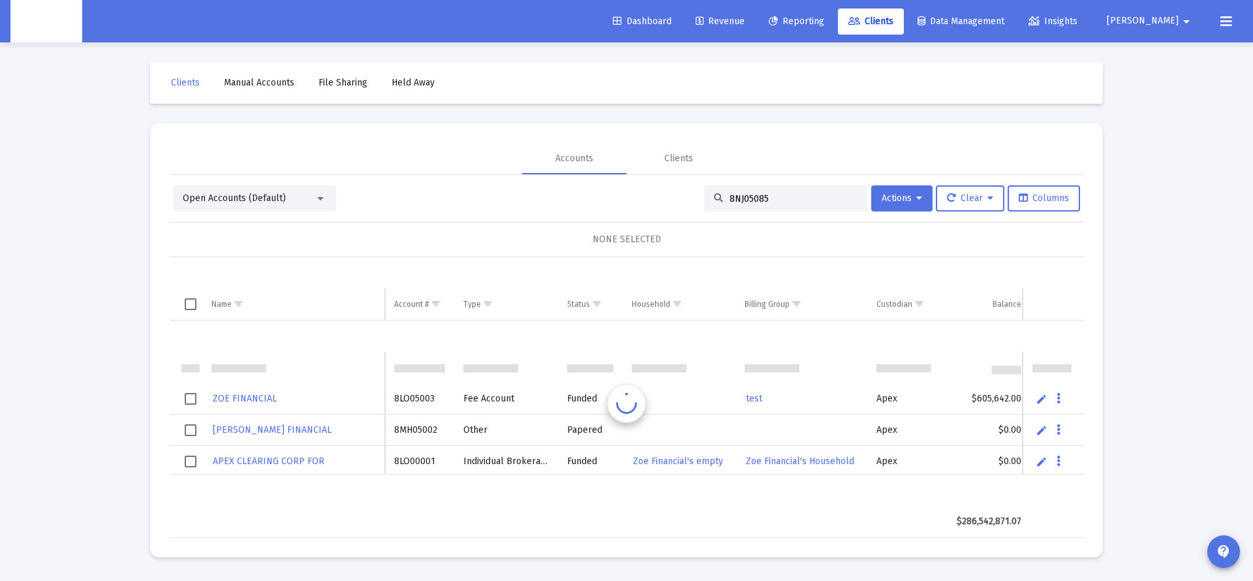
scroll to position [31, 0]
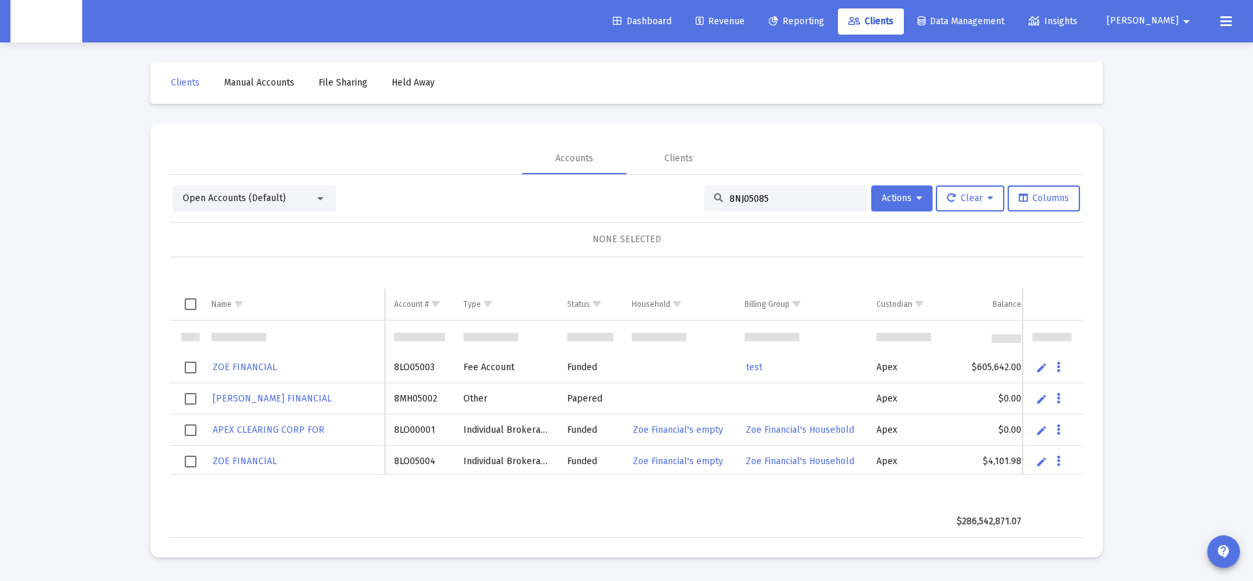
click at [756, 194] on input "8NJ05085" at bounding box center [793, 198] width 128 height 11
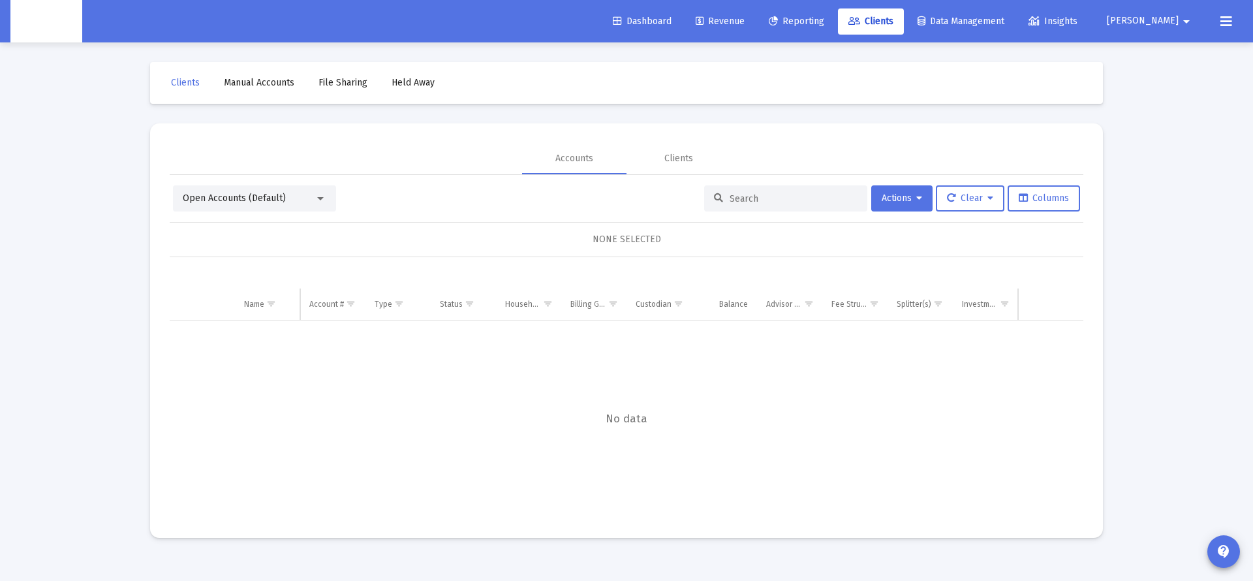
click at [745, 197] on input at bounding box center [793, 198] width 128 height 11
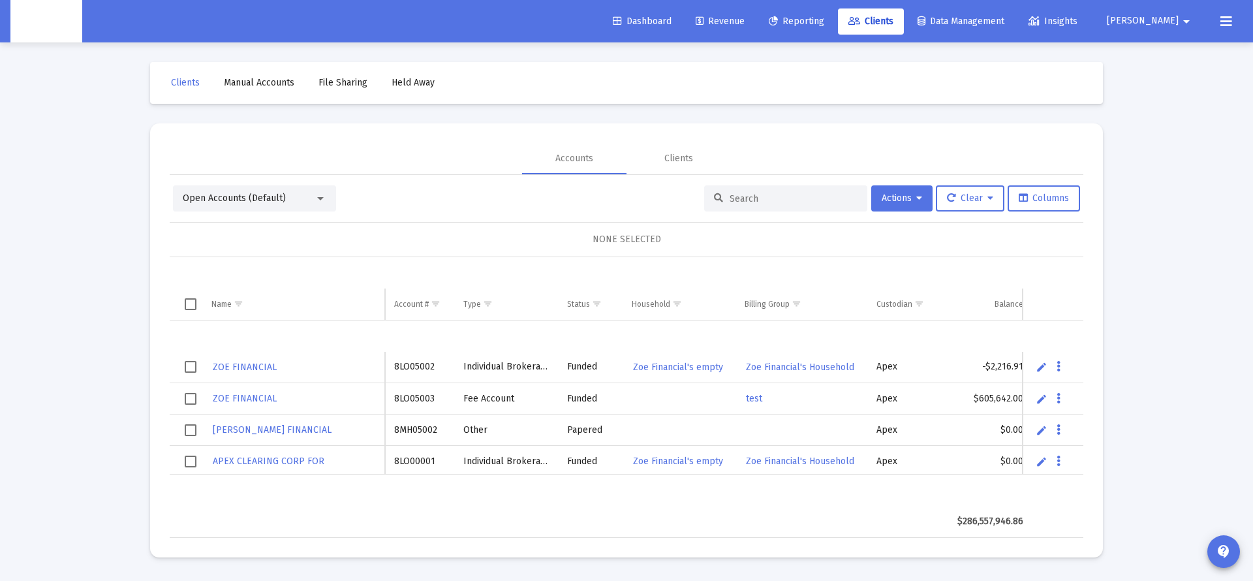
paste input "8NJ05085"
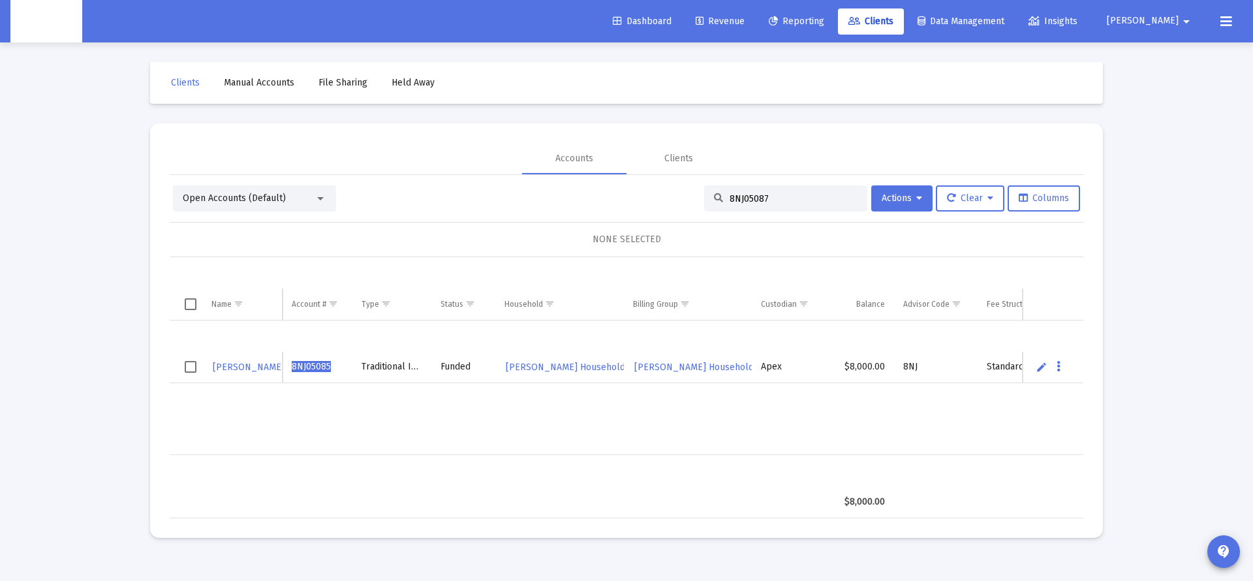
type input "8NJ05087"
click at [324, 367] on span "8NJ05087" at bounding box center [320, 366] width 39 height 11
click at [262, 366] on span "[PERSON_NAME]" at bounding box center [249, 366] width 72 height 11
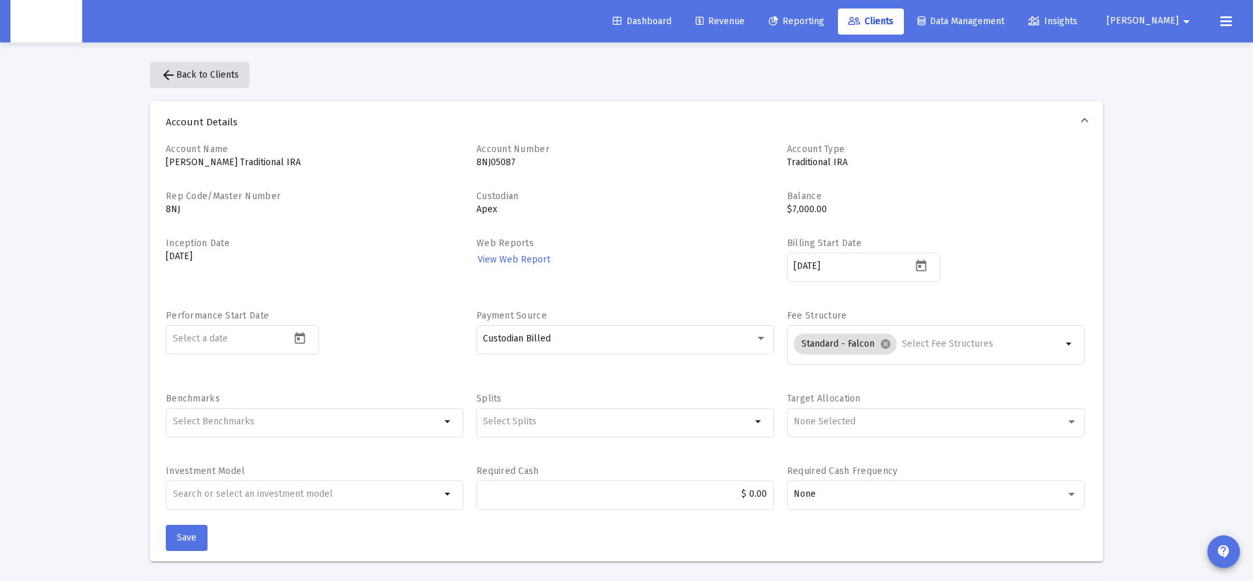
click at [173, 75] on mat-icon "arrow_back" at bounding box center [169, 75] width 16 height 16
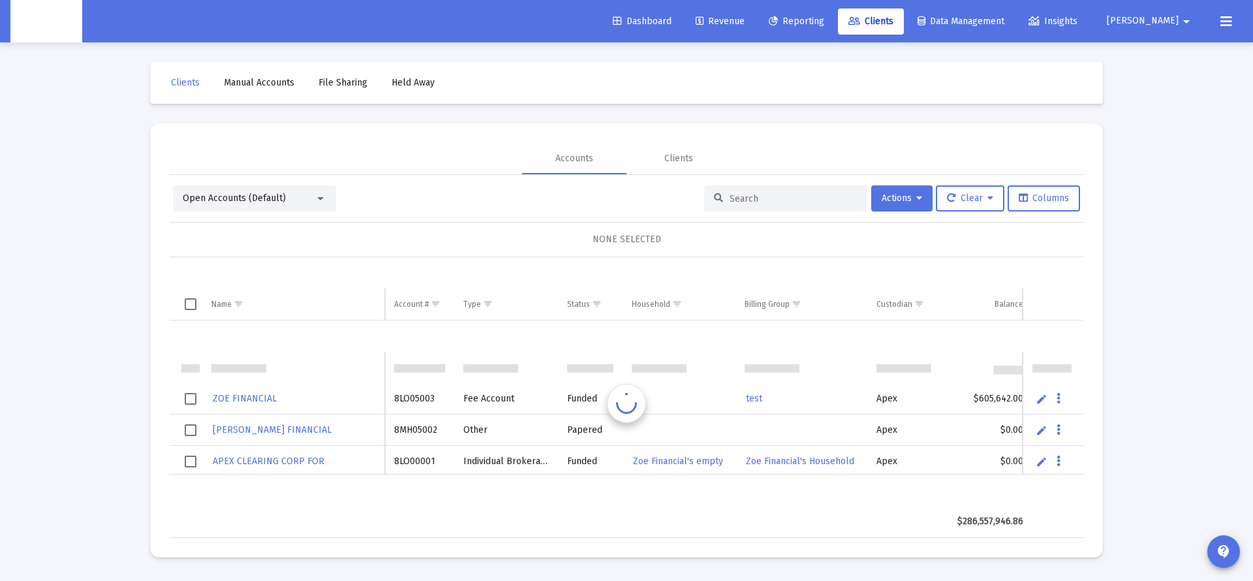
scroll to position [31, 0]
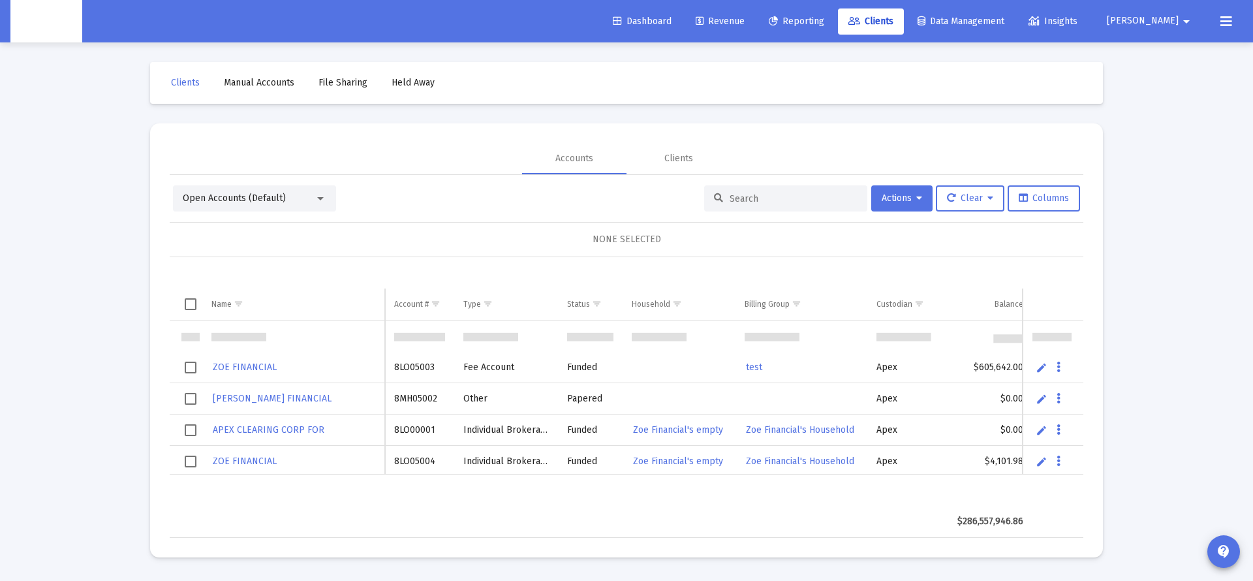
click at [794, 200] on input at bounding box center [793, 198] width 128 height 11
click at [755, 195] on input at bounding box center [793, 198] width 128 height 11
paste input "8NJ05087"
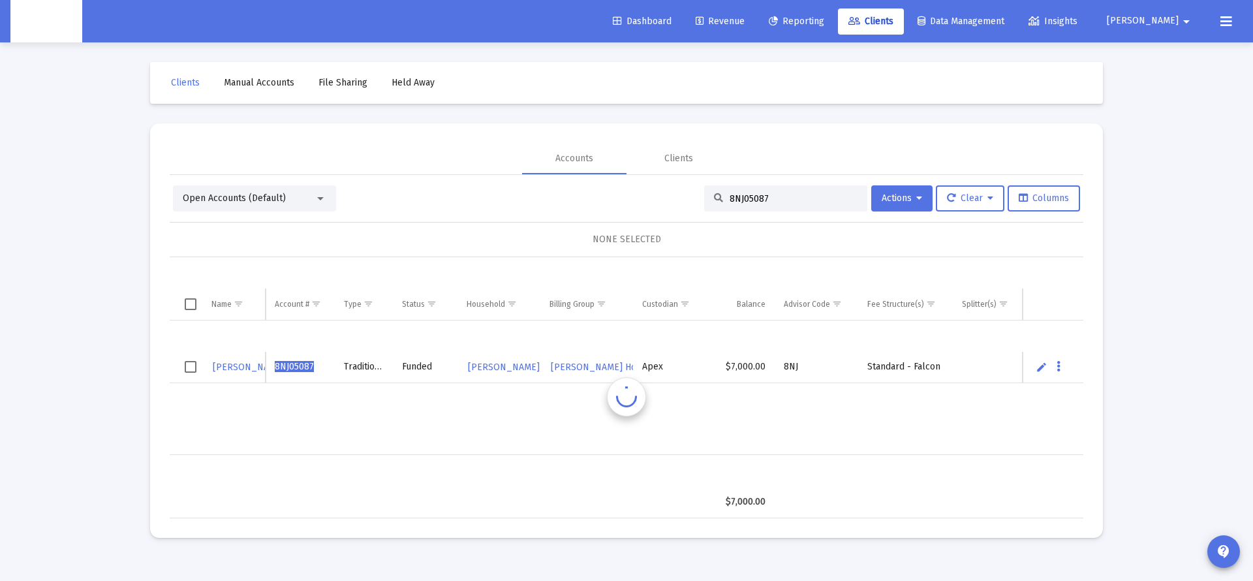
scroll to position [0, 0]
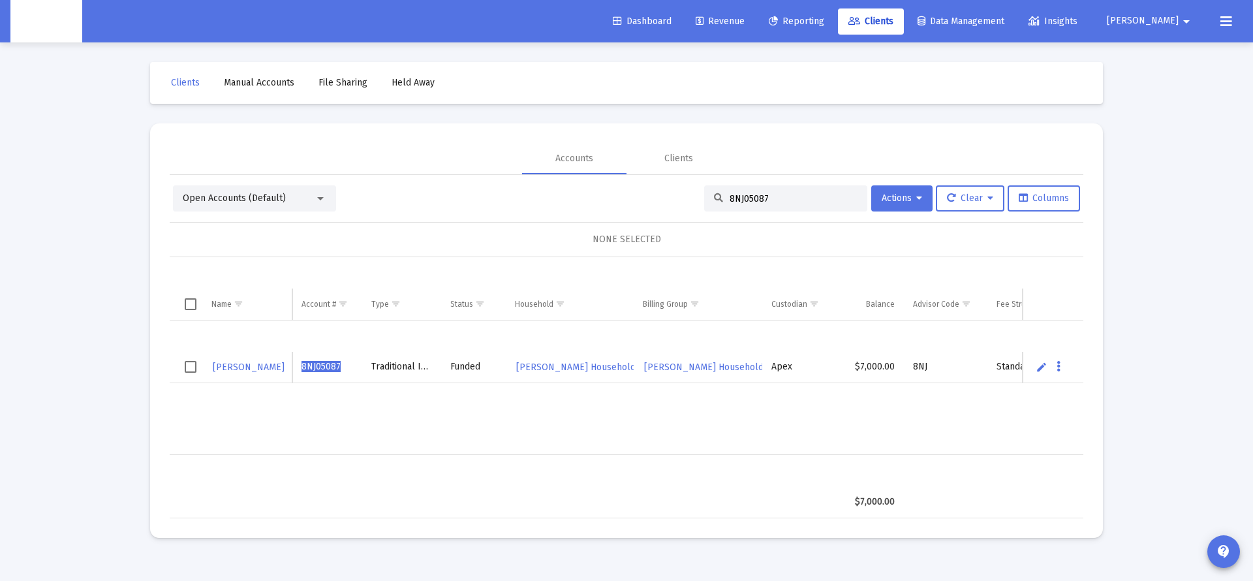
type input "8NJ05087"
click at [239, 369] on span "[PERSON_NAME]" at bounding box center [249, 366] width 72 height 11
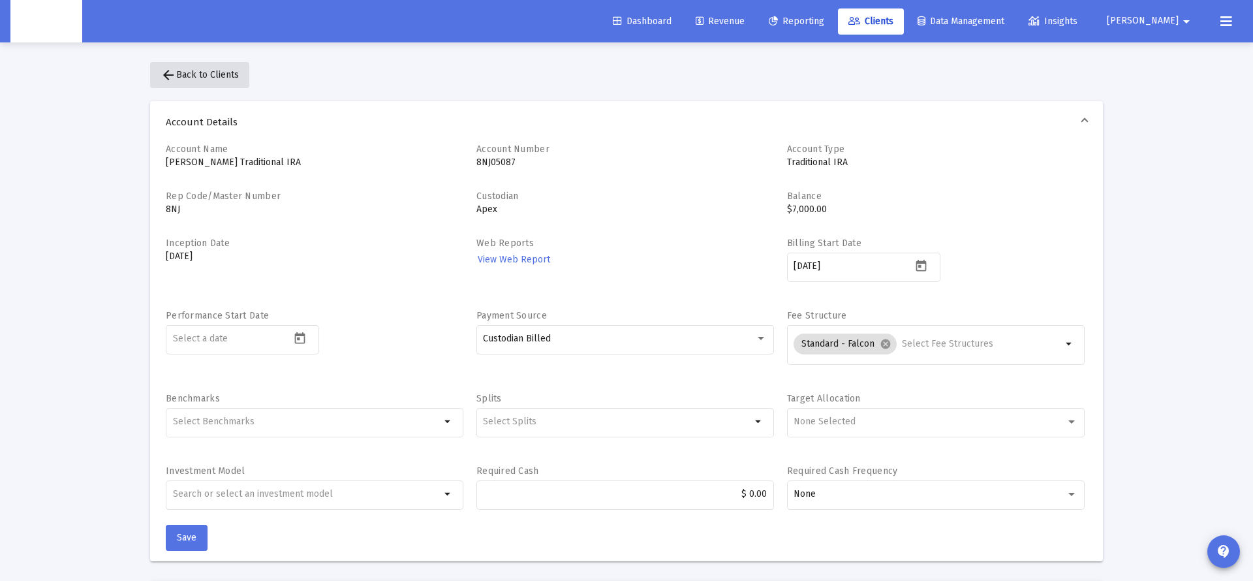
click at [193, 79] on span "arrow_back Back to Clients" at bounding box center [200, 74] width 78 height 11
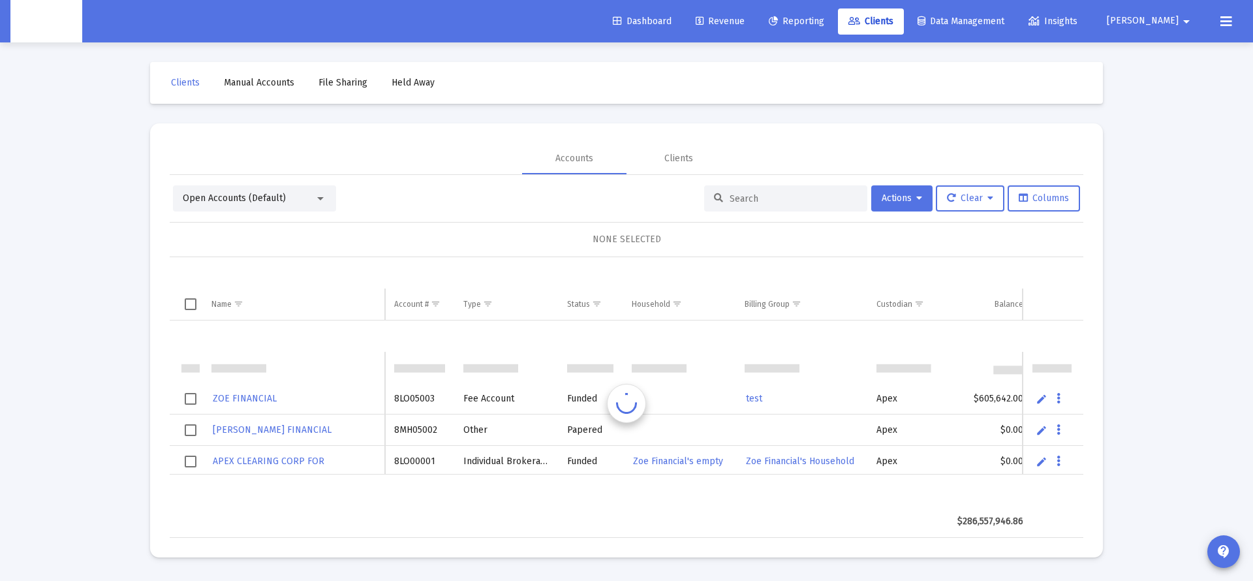
scroll to position [31, 0]
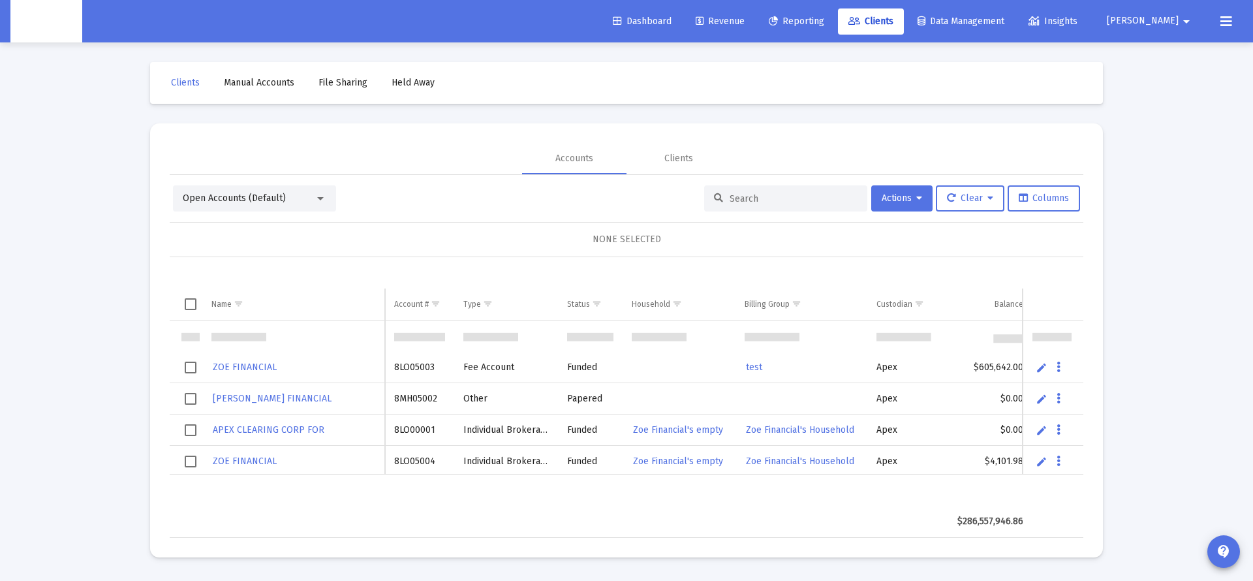
click at [734, 194] on input at bounding box center [793, 198] width 128 height 11
paste input "603464"
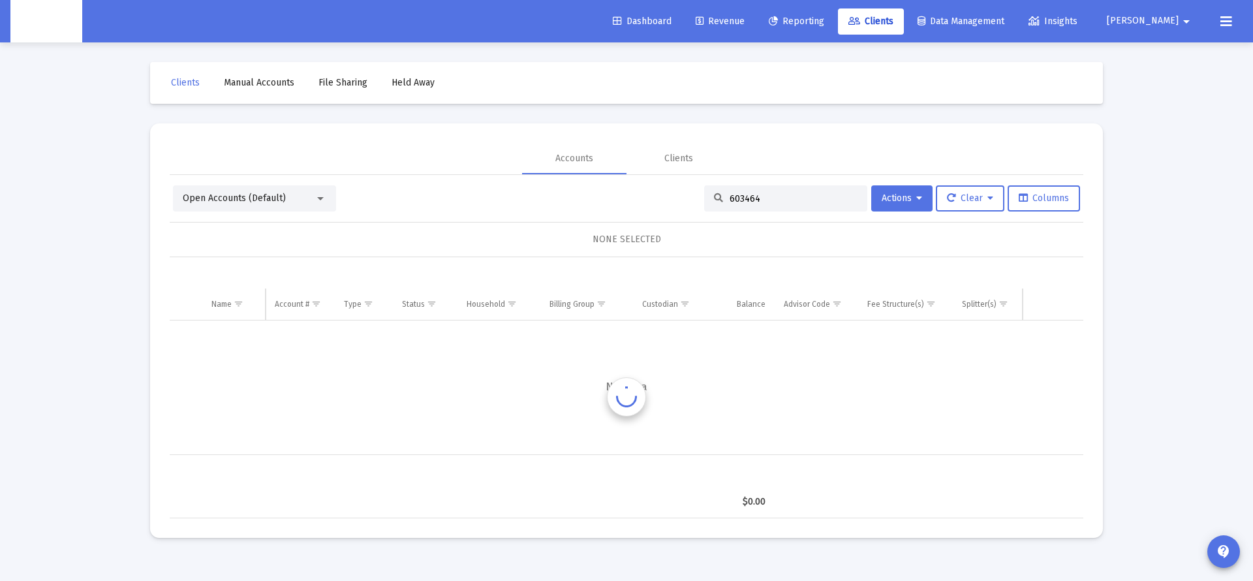
scroll to position [0, 0]
type input "6"
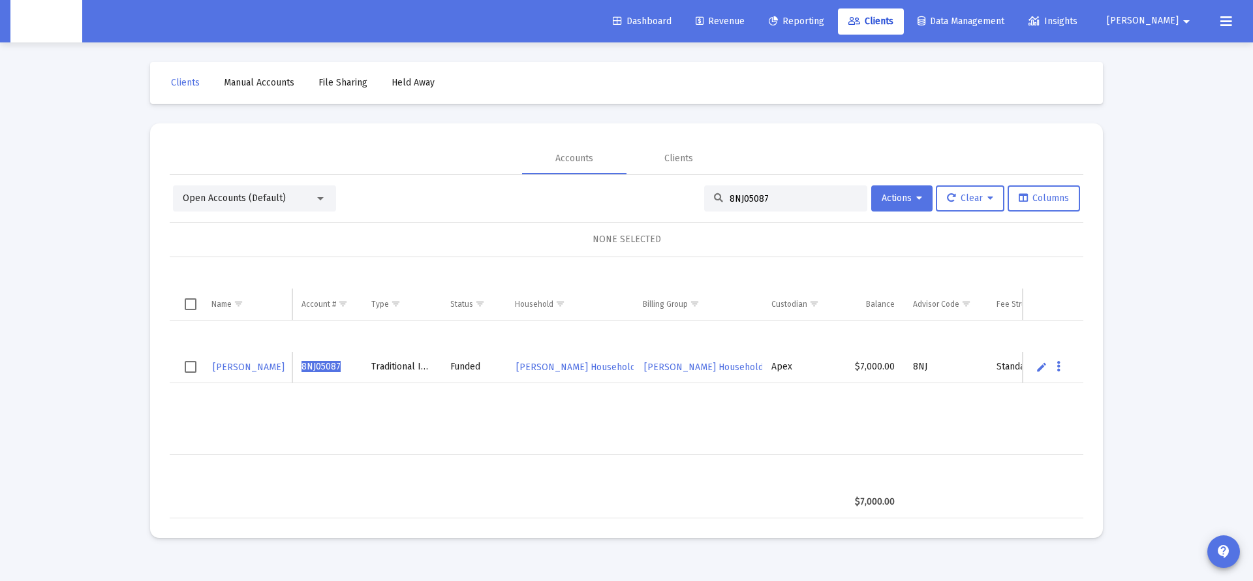
click at [870, 404] on div "FABIO ABRAHAO 8NJ05087 Traditional IRA Funded Jeanette Paz's Household Jeanette…" at bounding box center [748, 387] width 1156 height 134
click at [788, 200] on input "8NJ05087" at bounding box center [793, 198] width 128 height 11
click at [743, 196] on input "8NJ05085" at bounding box center [793, 198] width 128 height 11
paste input "645710861"
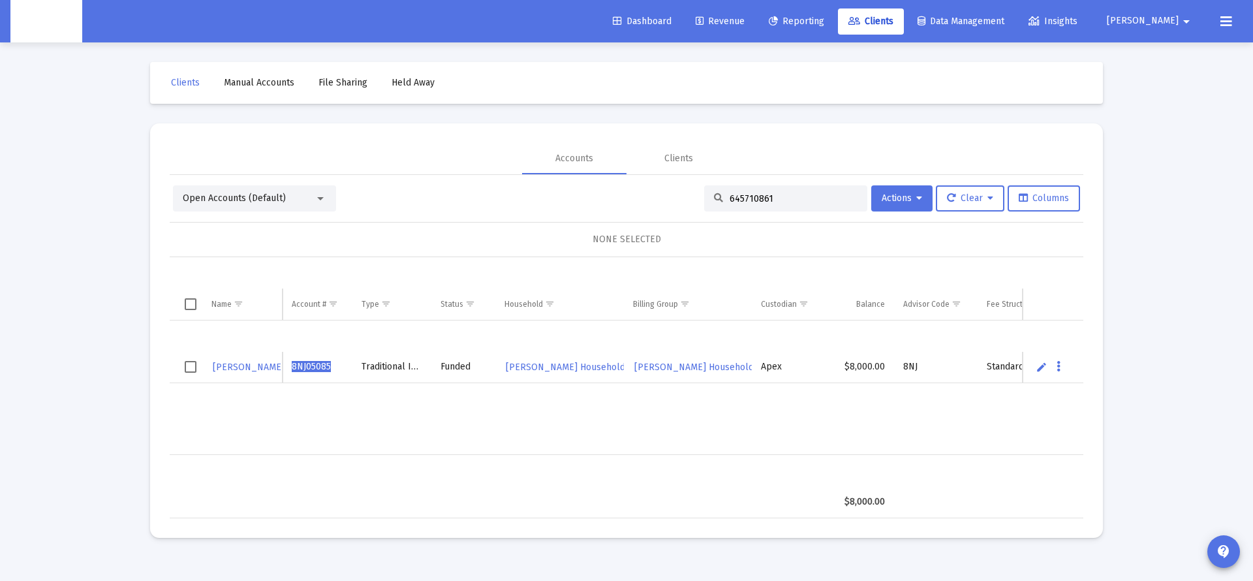
type input "645710861"
click at [273, 367] on span "[PERSON_NAME]" at bounding box center [249, 366] width 72 height 11
